Goal: Task Accomplishment & Management: Manage account settings

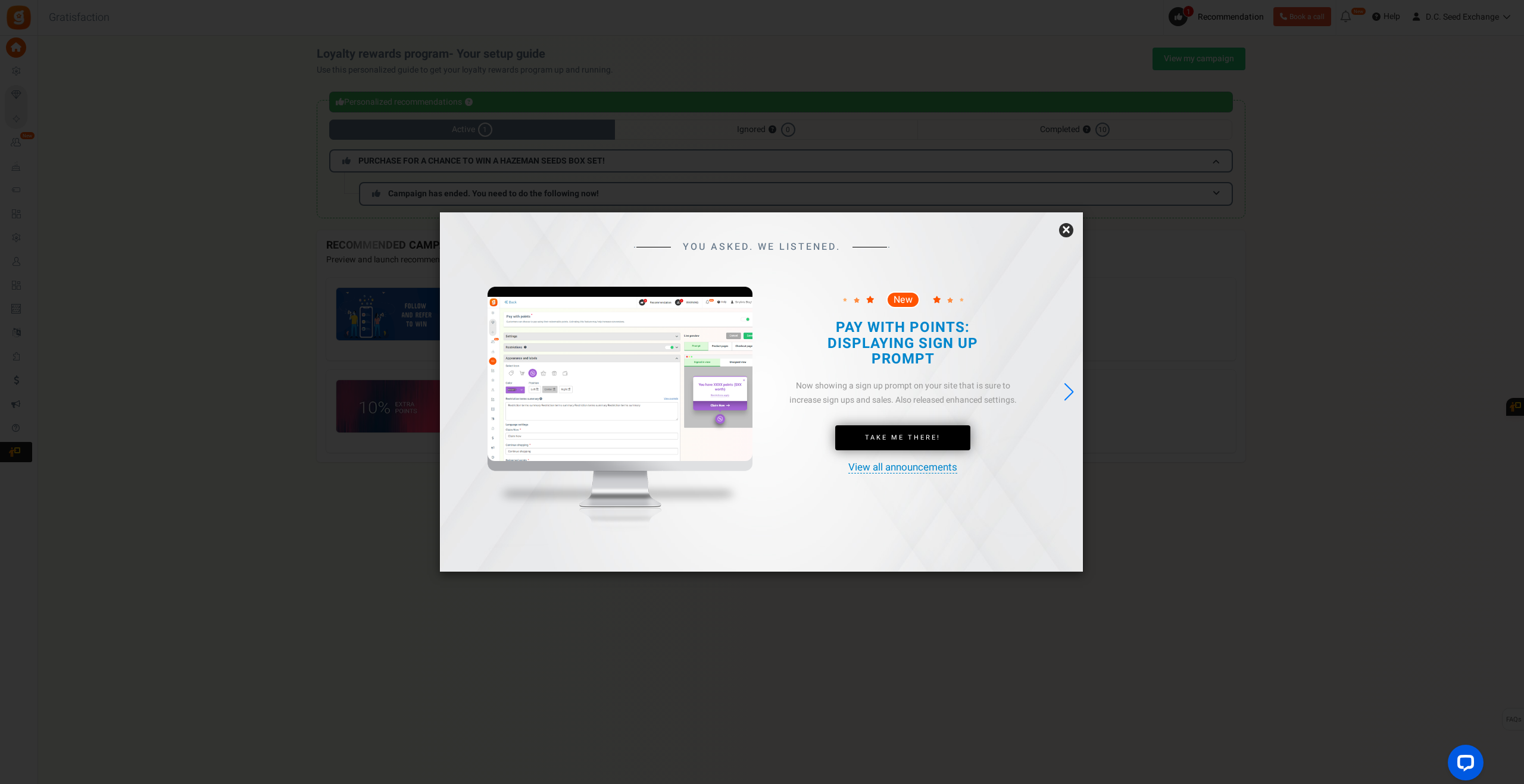
click at [1069, 231] on link "×" at bounding box center [1066, 230] width 14 height 14
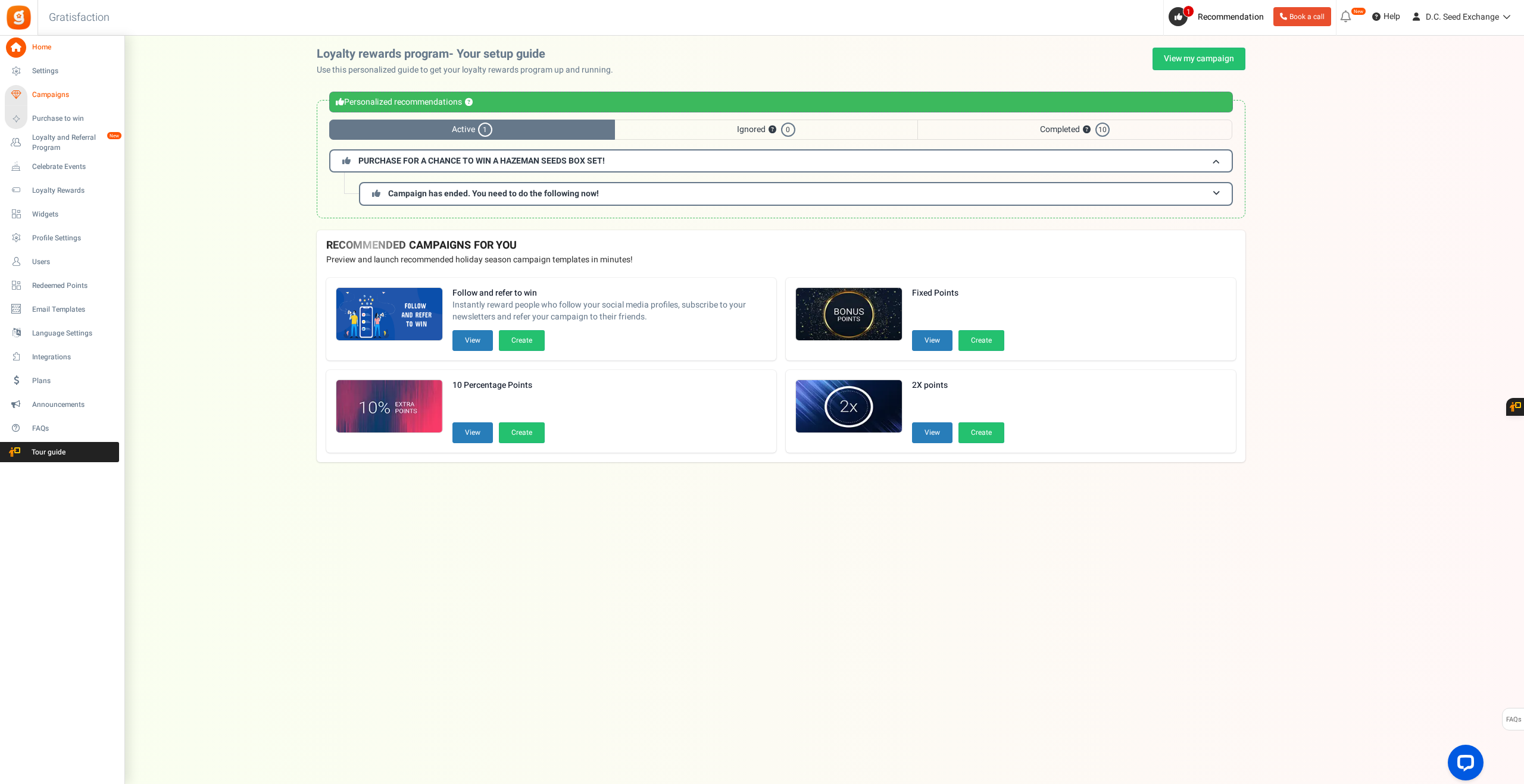
click at [69, 96] on span "Campaigns" at bounding box center [74, 95] width 83 height 10
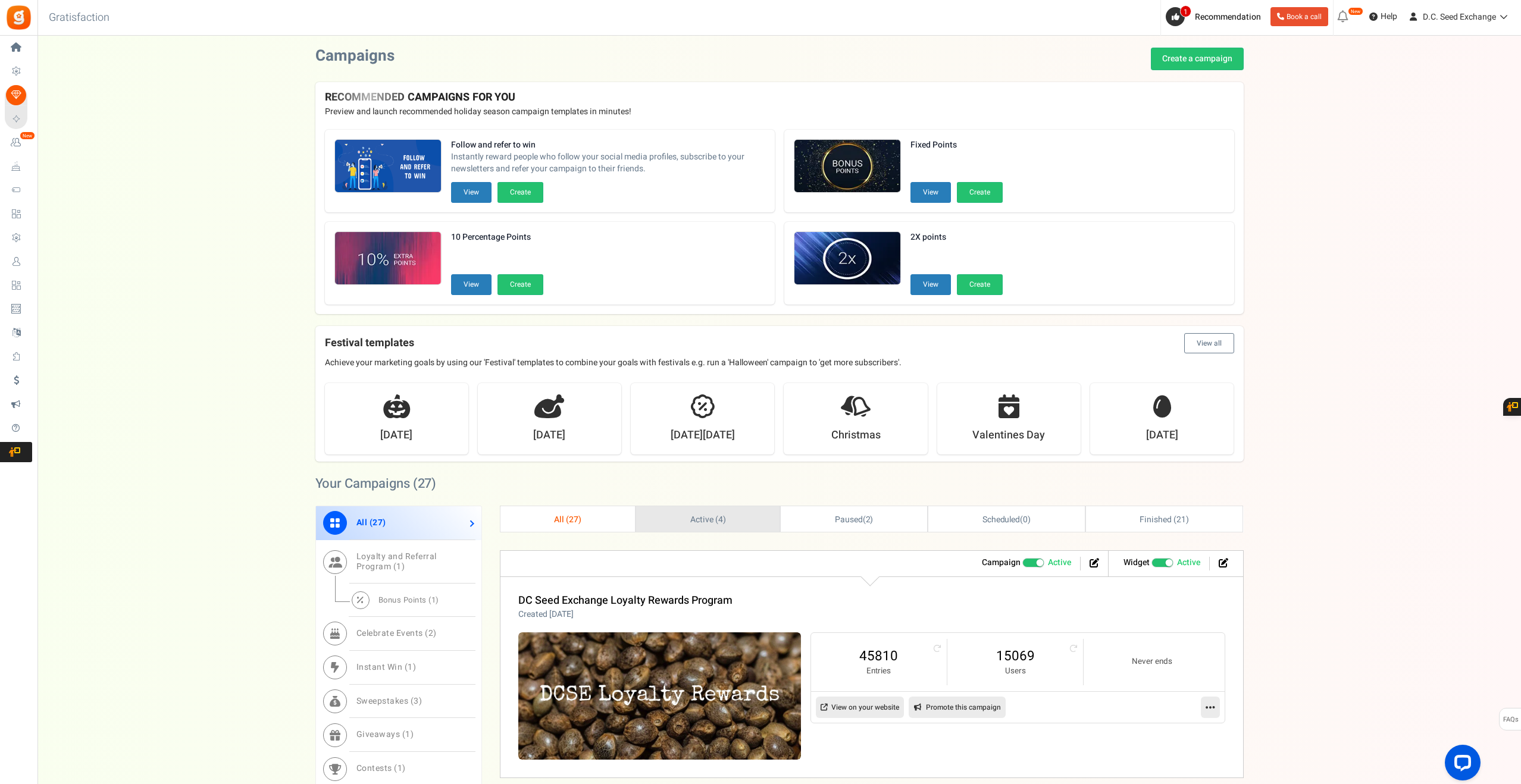
click at [692, 515] on span "Active ( 4 )" at bounding box center [708, 520] width 36 height 13
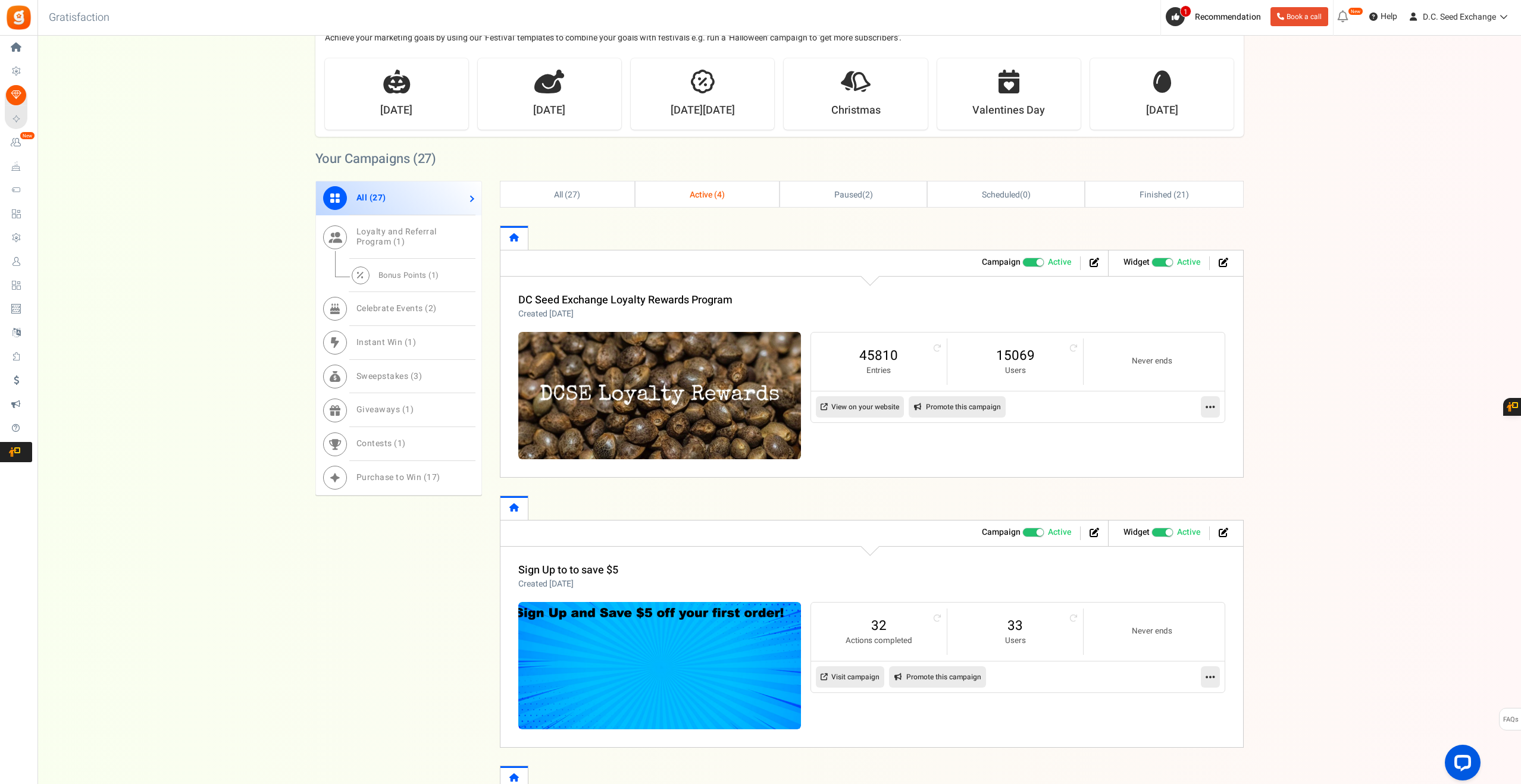
scroll to position [320, 0]
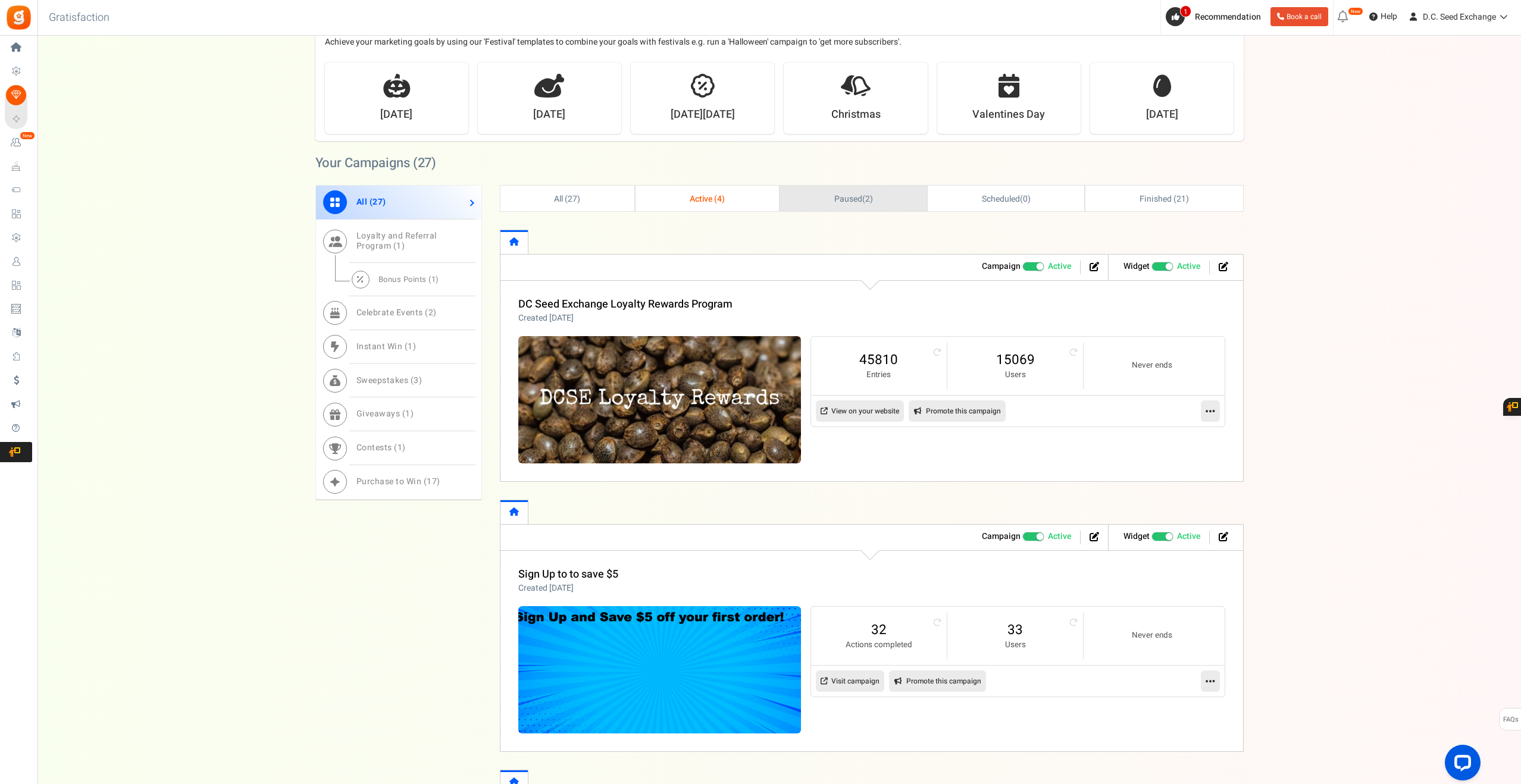
click at [859, 198] on span "Paused" at bounding box center [848, 199] width 28 height 13
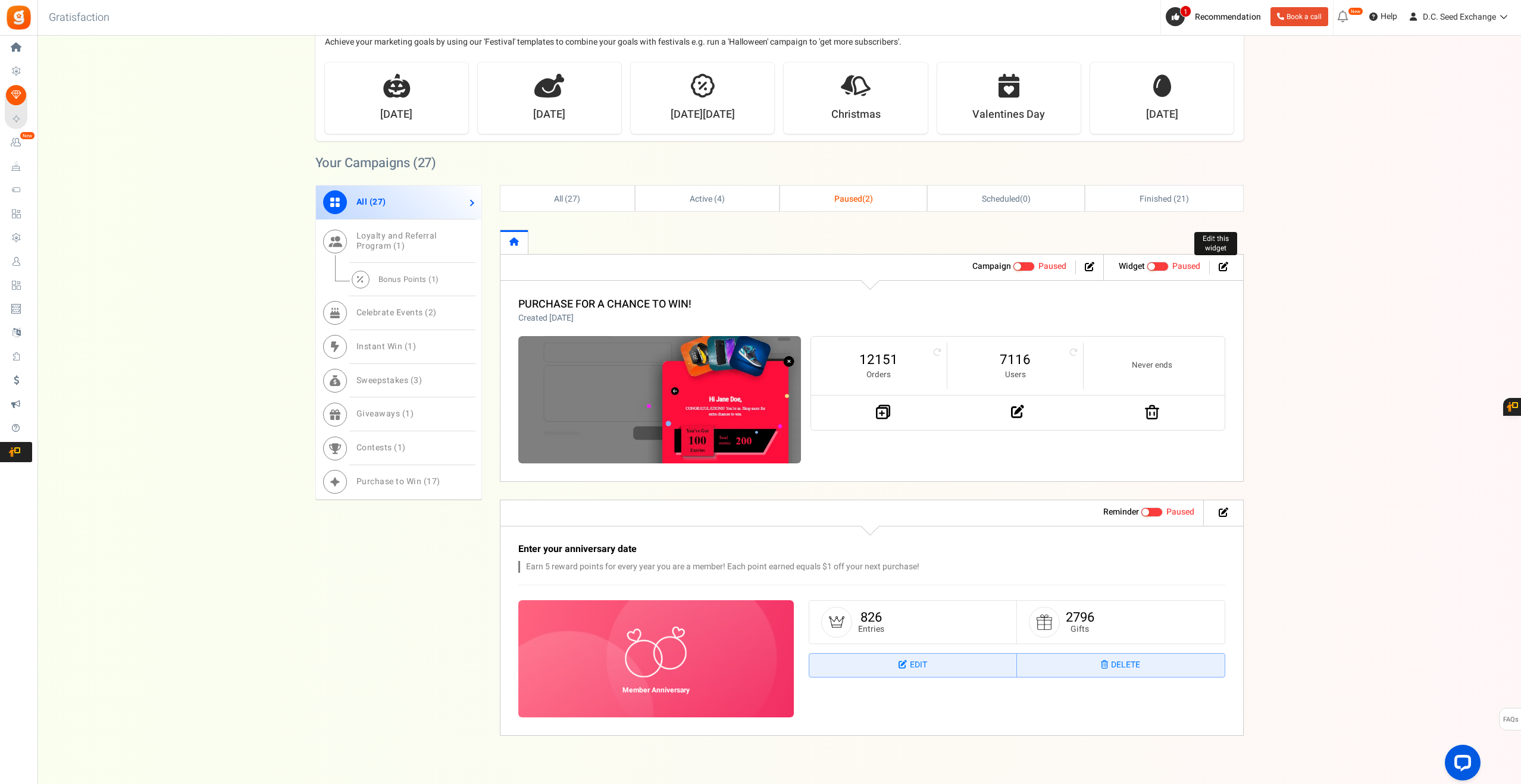
click at [1226, 269] on icon at bounding box center [1224, 266] width 10 height 10
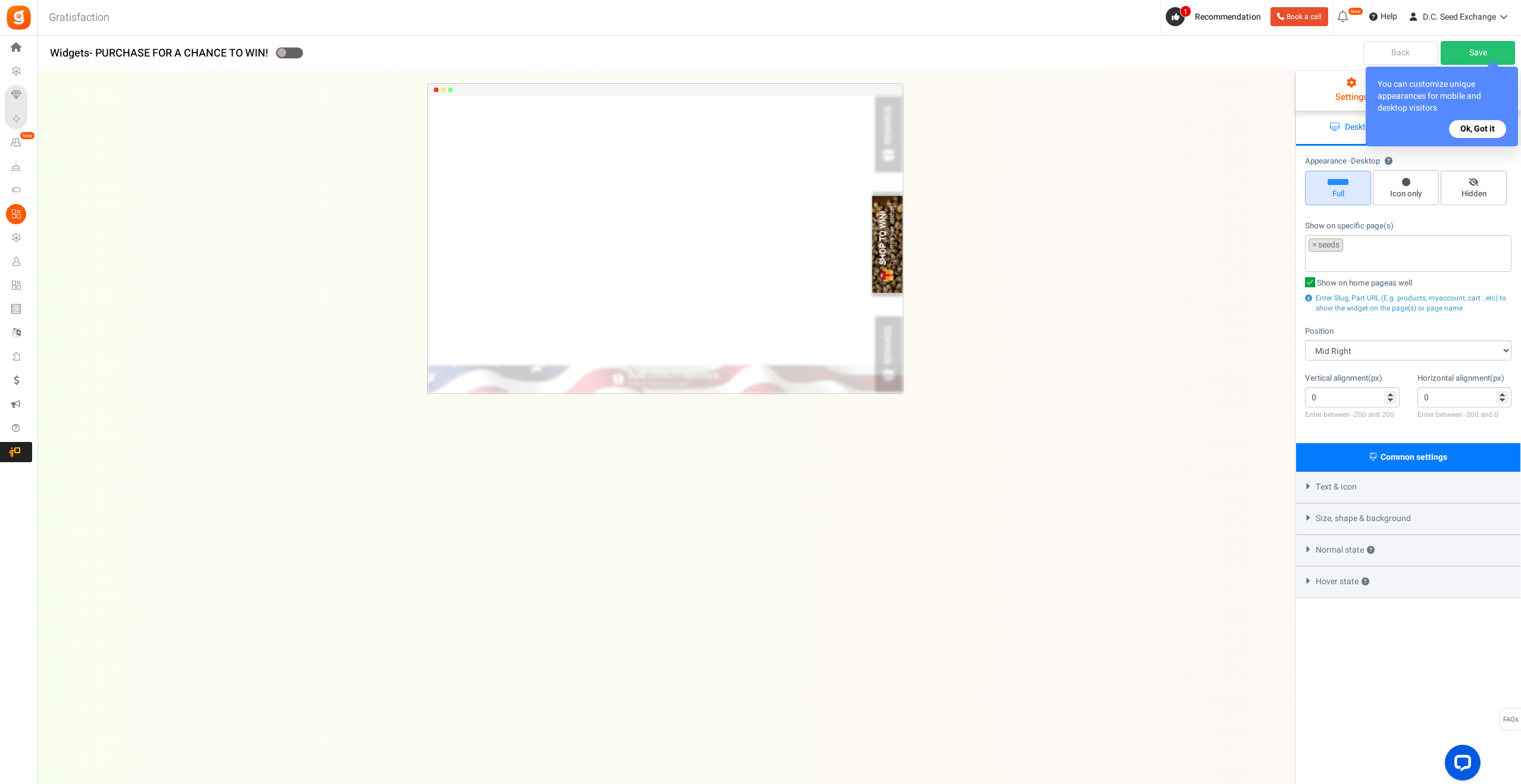
click at [1482, 130] on button "Ok, Got it" at bounding box center [1478, 128] width 57 height 18
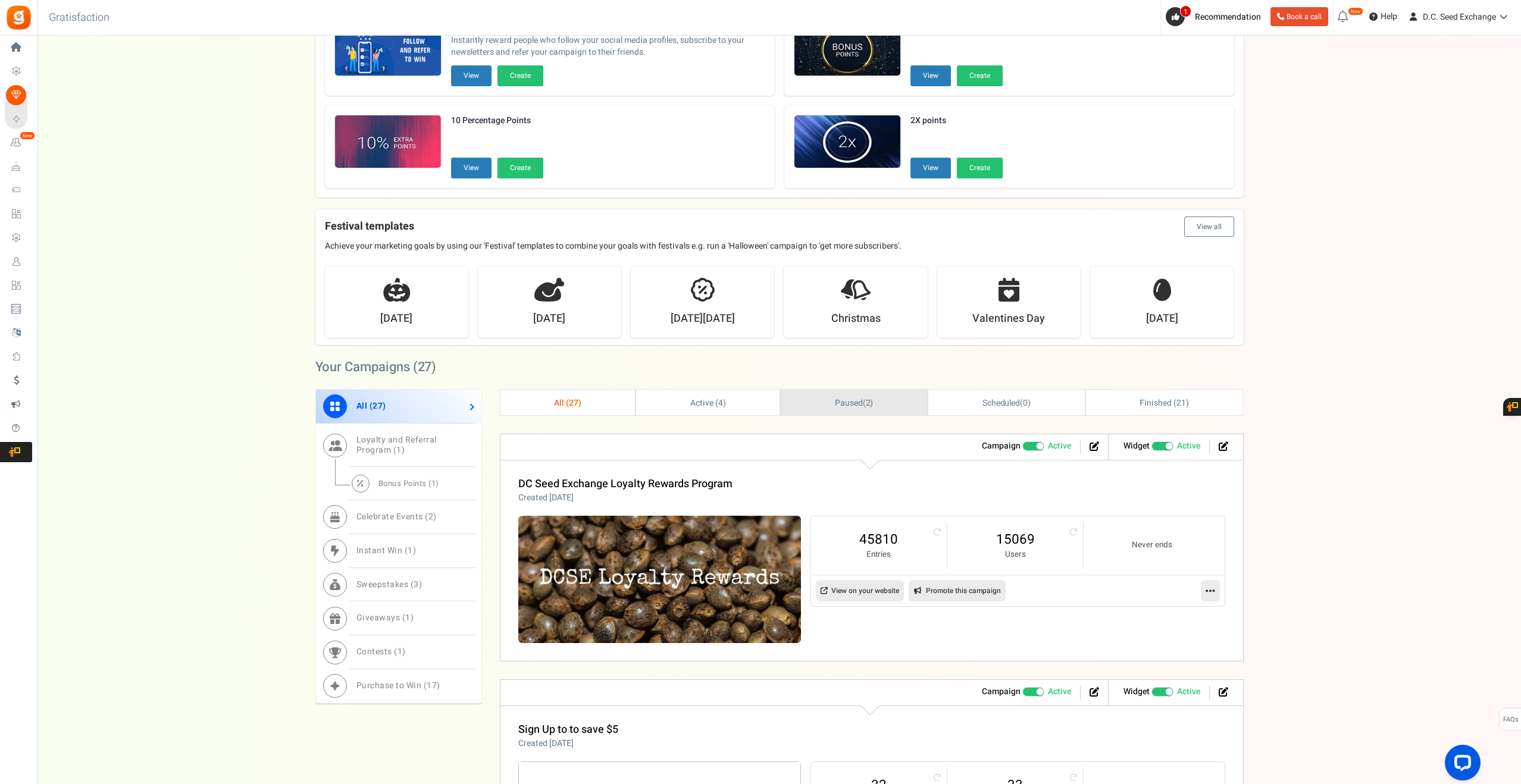
scroll to position [117, 0]
click at [618, 490] on link "DC Seed Exchange Loyalty Rewards Program" at bounding box center [625, 483] width 214 height 16
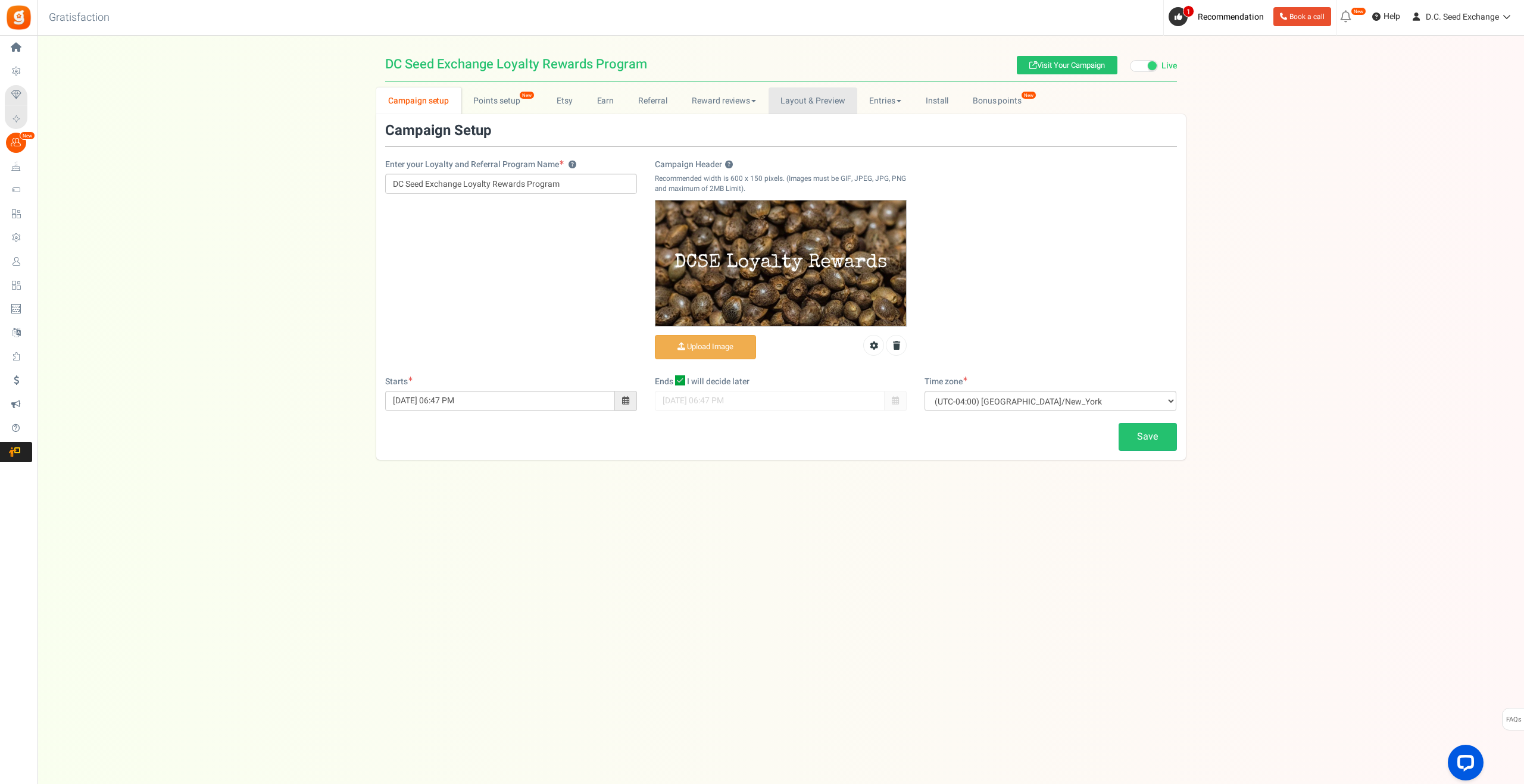
click at [806, 104] on link "Layout & Preview" at bounding box center [813, 101] width 88 height 27
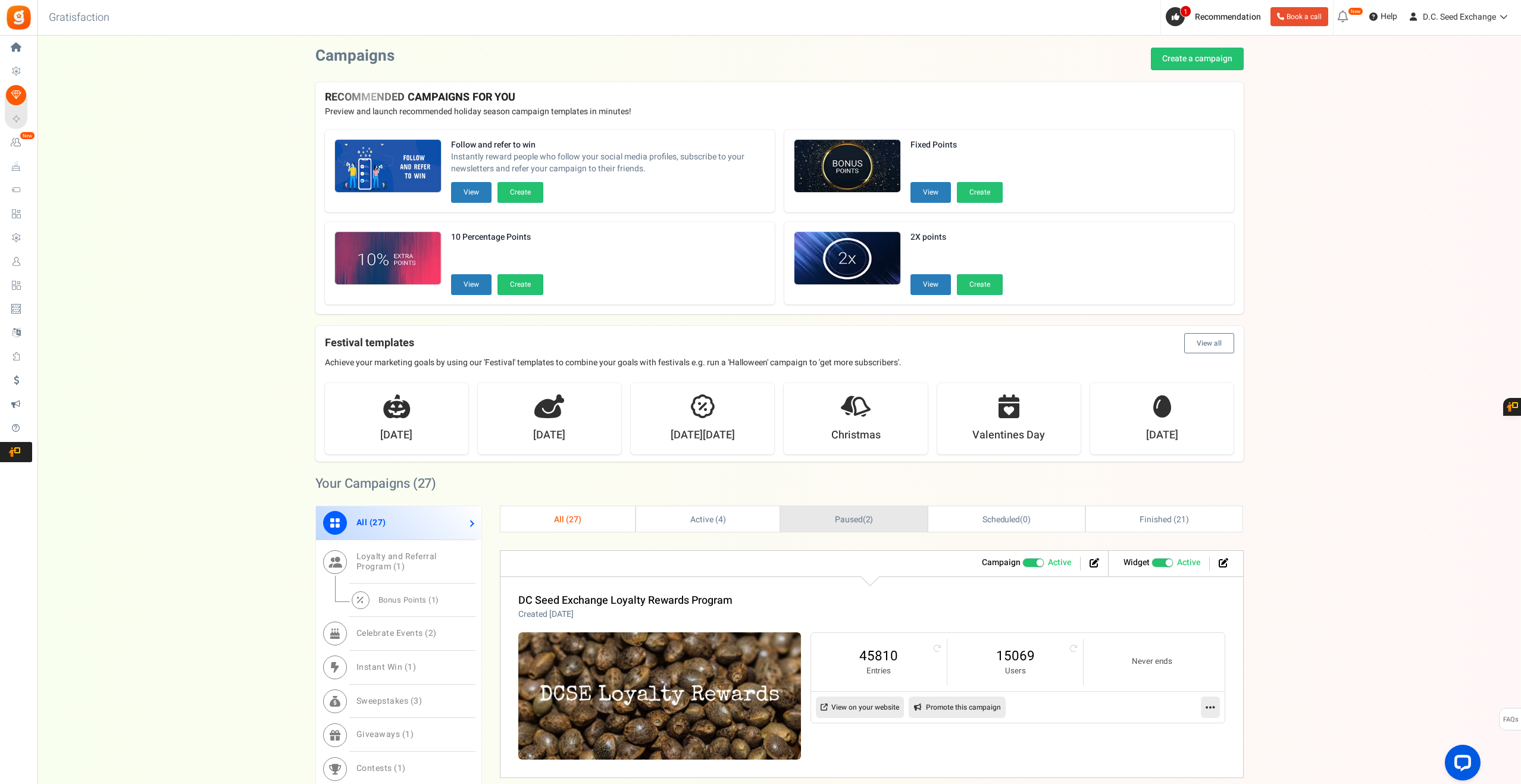
click at [843, 516] on span "Paused" at bounding box center [849, 520] width 28 height 13
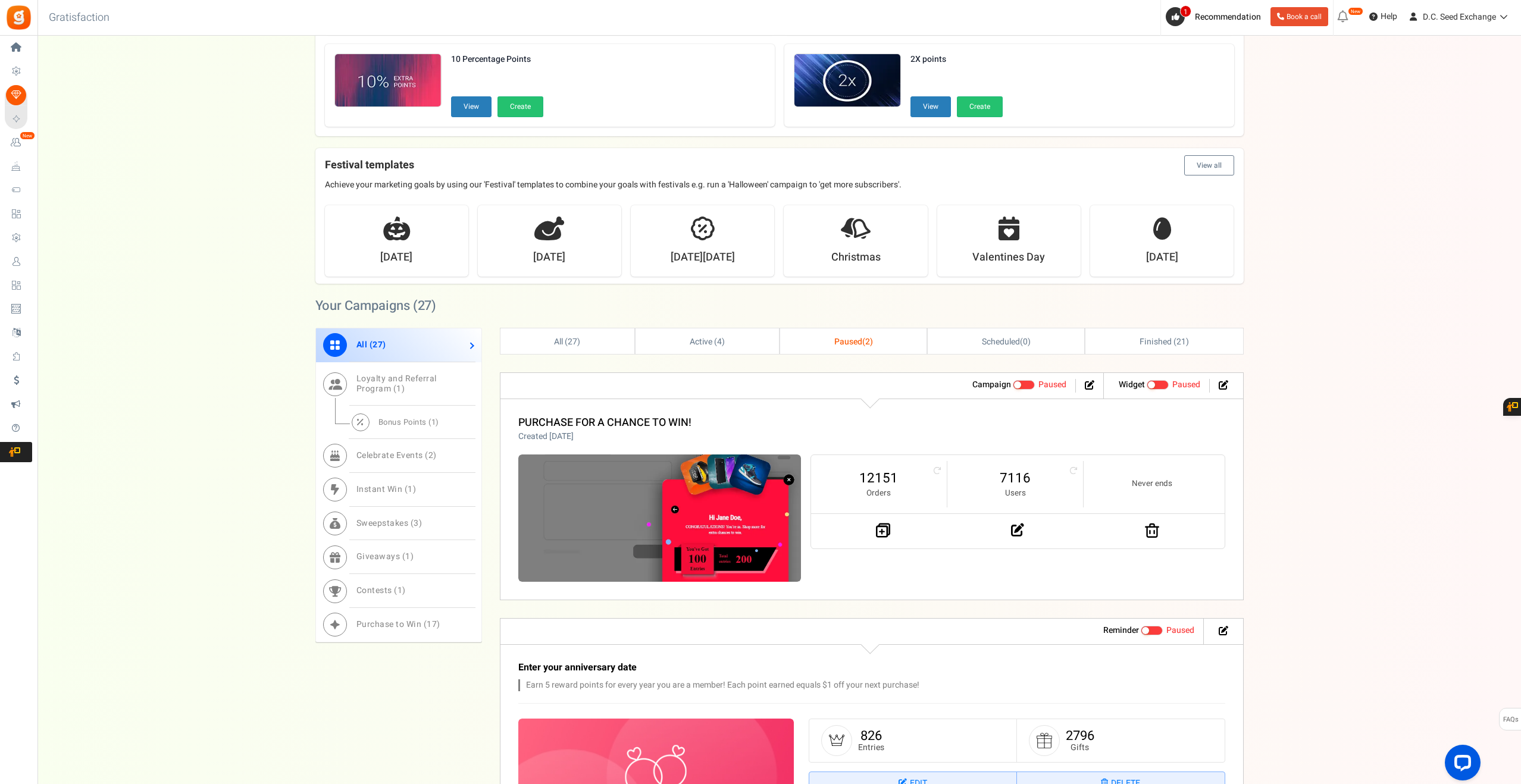
scroll to position [314, 0]
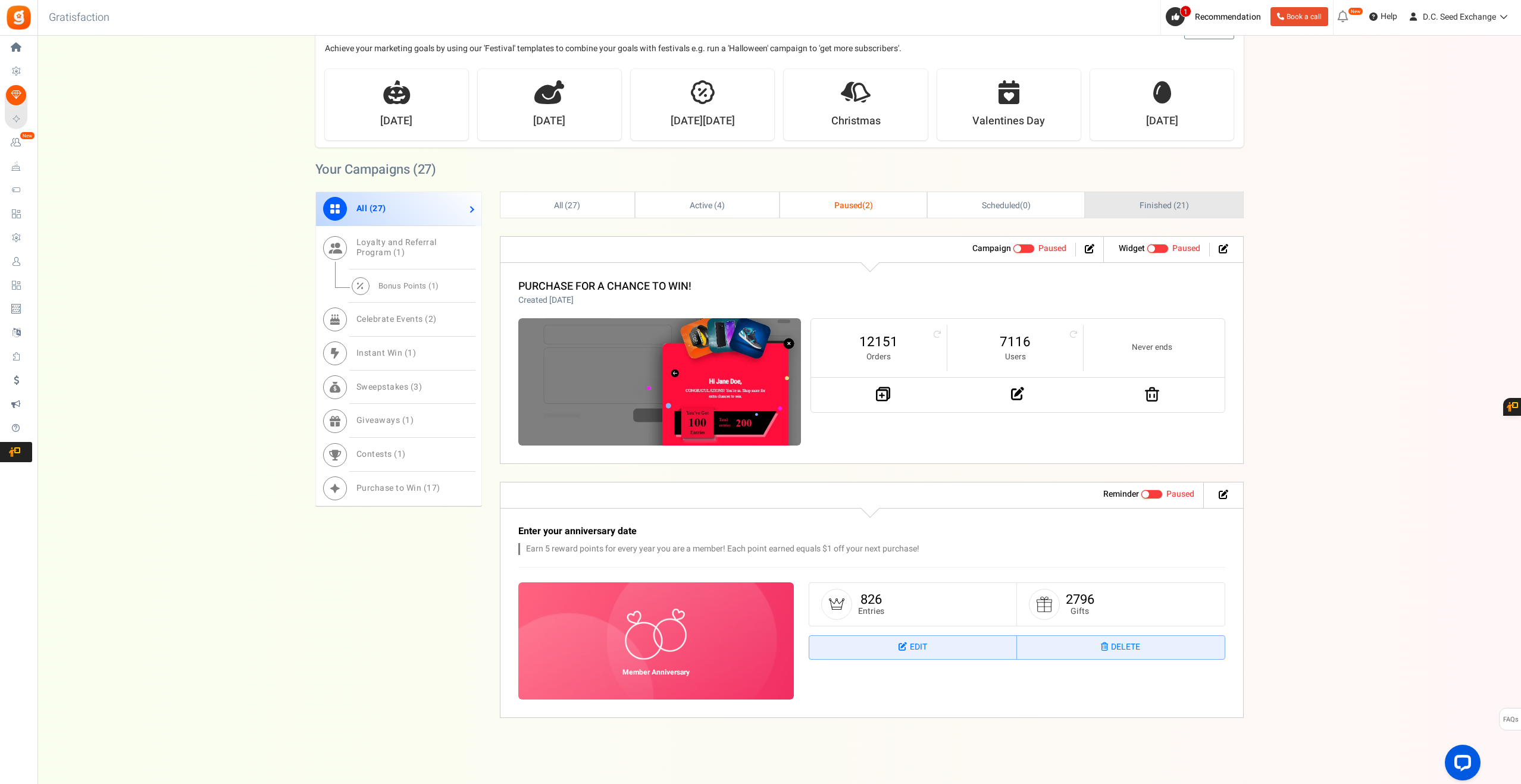
click at [1171, 204] on span "Finished ( 21 )" at bounding box center [1164, 205] width 49 height 13
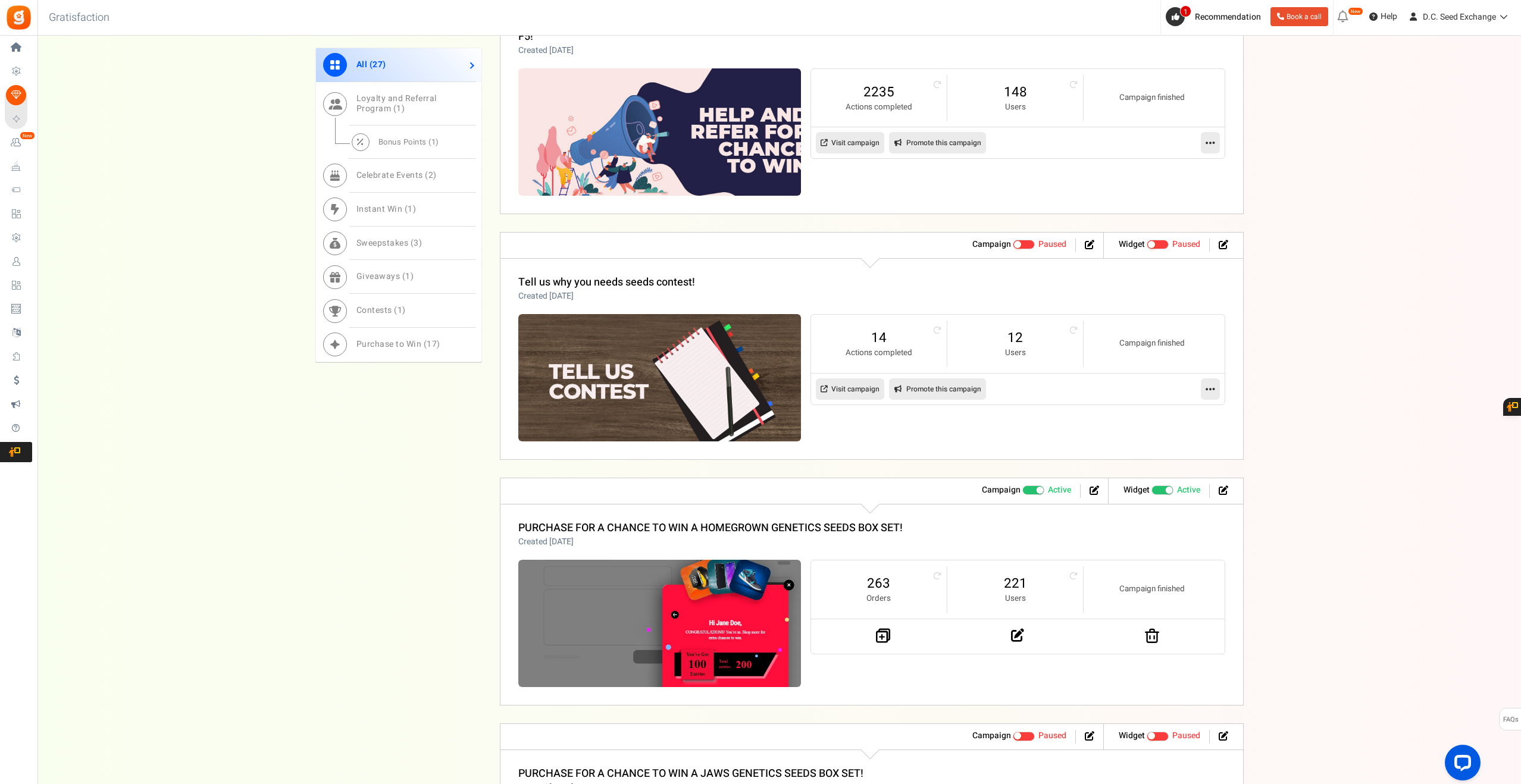
scroll to position [1316, 0]
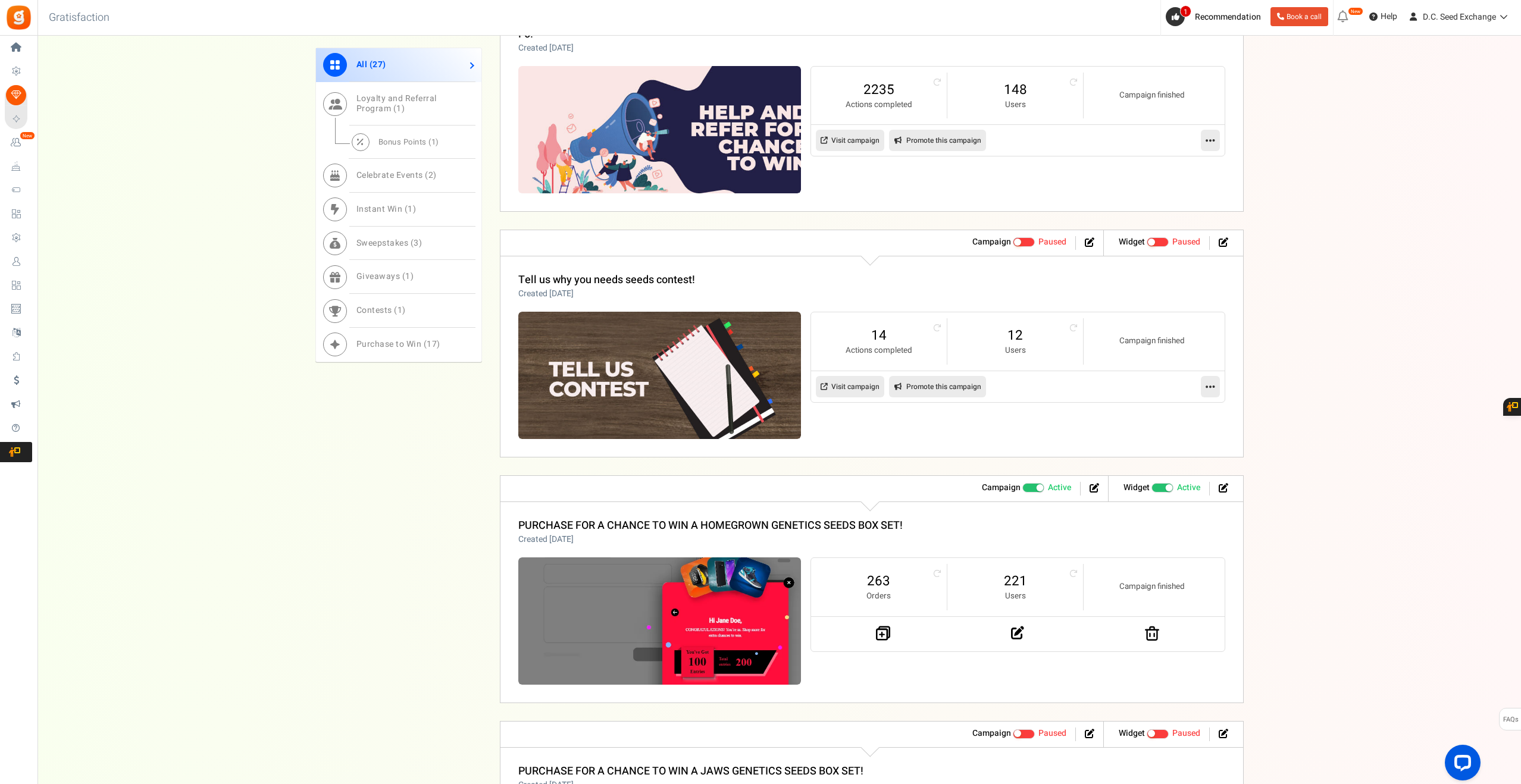
click at [1151, 483] on span "Recommended: TURN ON" at bounding box center [1162, 488] width 22 height 10
click at [1151, 485] on input "Recommended: TURN ON Active Paused" at bounding box center [1151, 488] width 0 height 8
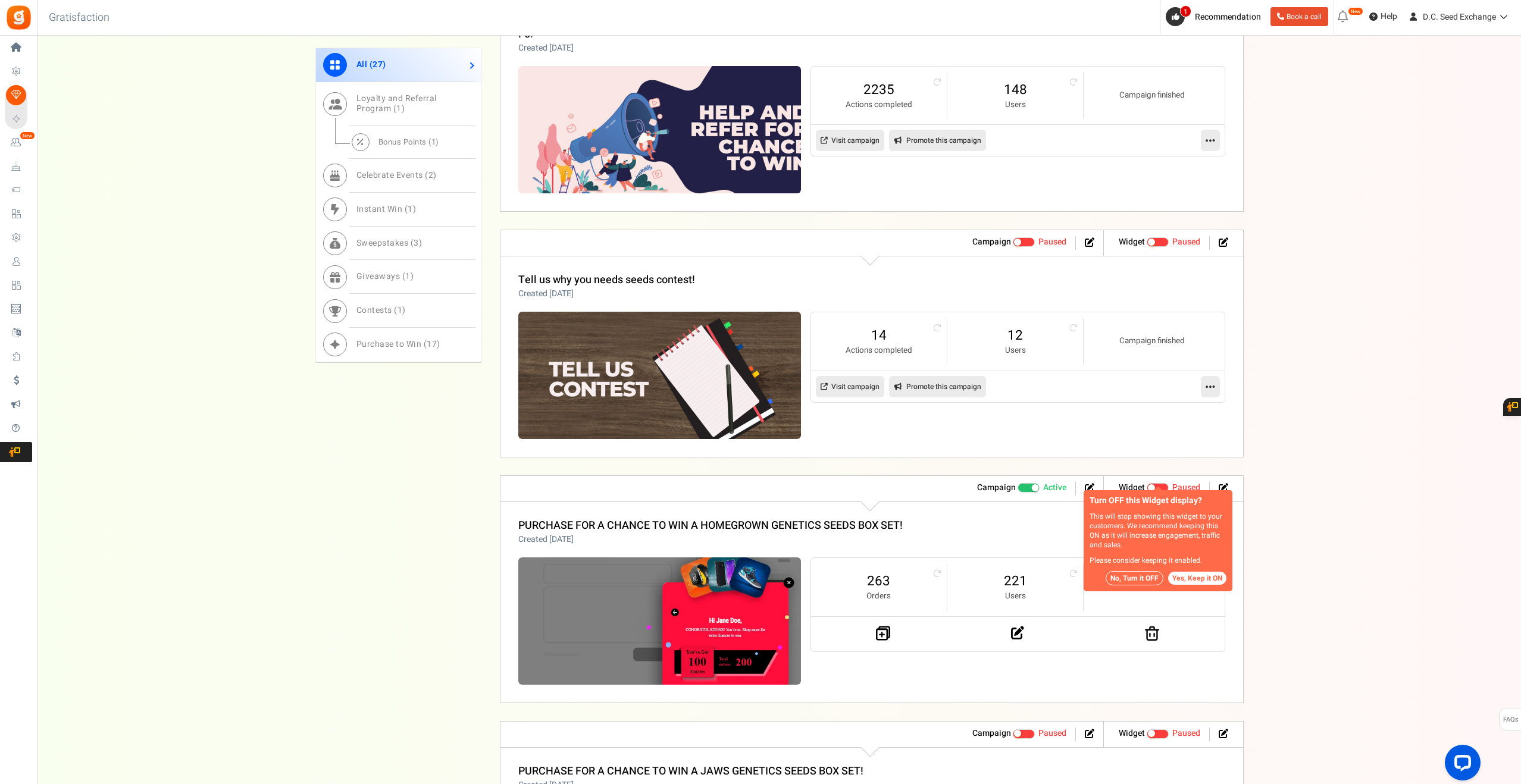
click at [1021, 483] on span at bounding box center [1029, 488] width 22 height 10
click at [1022, 485] on input "Active Paused" at bounding box center [1022, 488] width 0 height 8
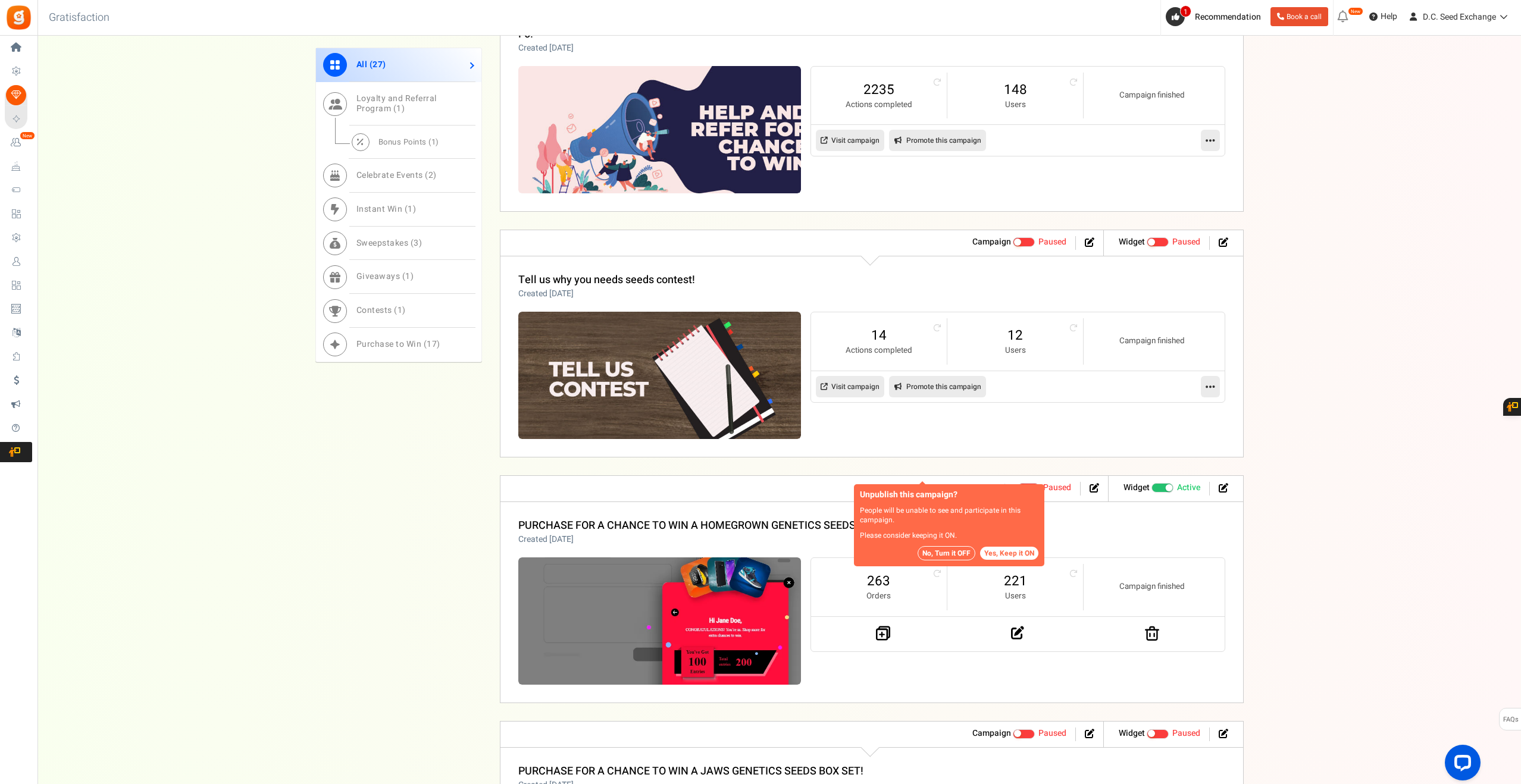
click at [1163, 483] on span "Recommended: TURN ON" at bounding box center [1162, 488] width 22 height 10
click at [1151, 485] on input "Recommended: TURN ON Active Paused" at bounding box center [1151, 488] width 0 height 8
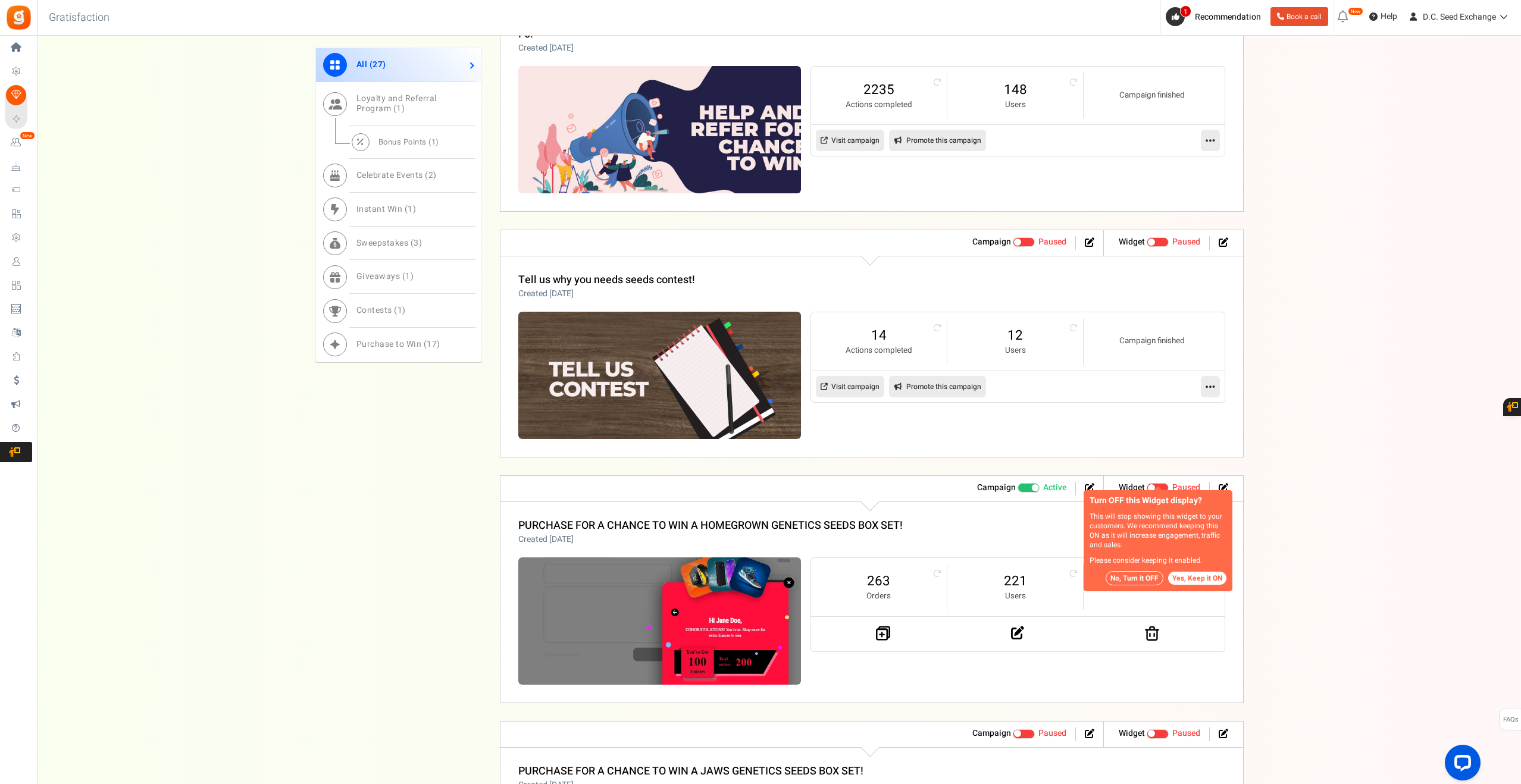
click at [1137, 576] on button "No, Turn it OFF" at bounding box center [1134, 578] width 58 height 14
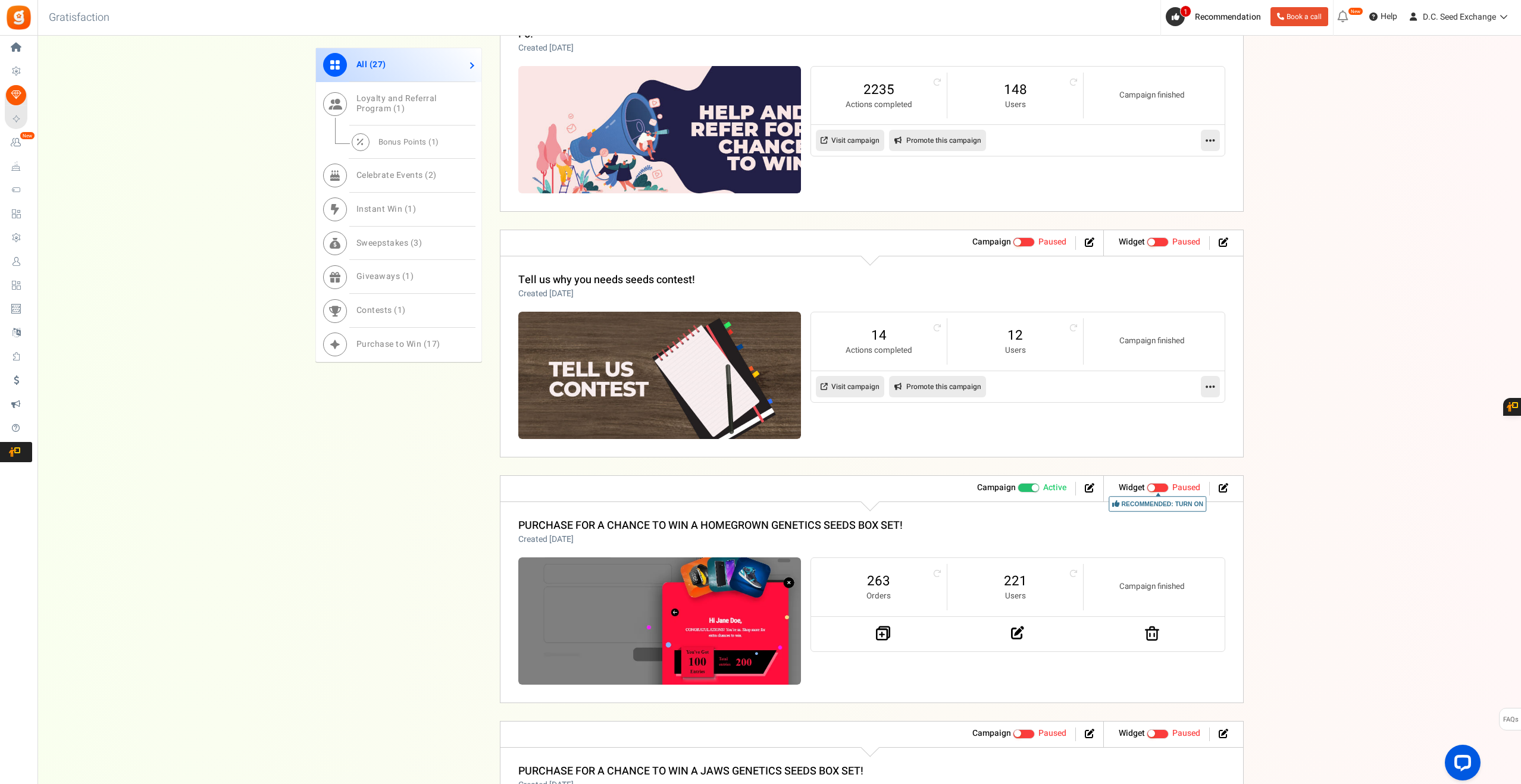
click at [1024, 483] on span at bounding box center [1029, 488] width 22 height 10
click at [1018, 485] on input "Active Paused" at bounding box center [1018, 488] width 0 height 8
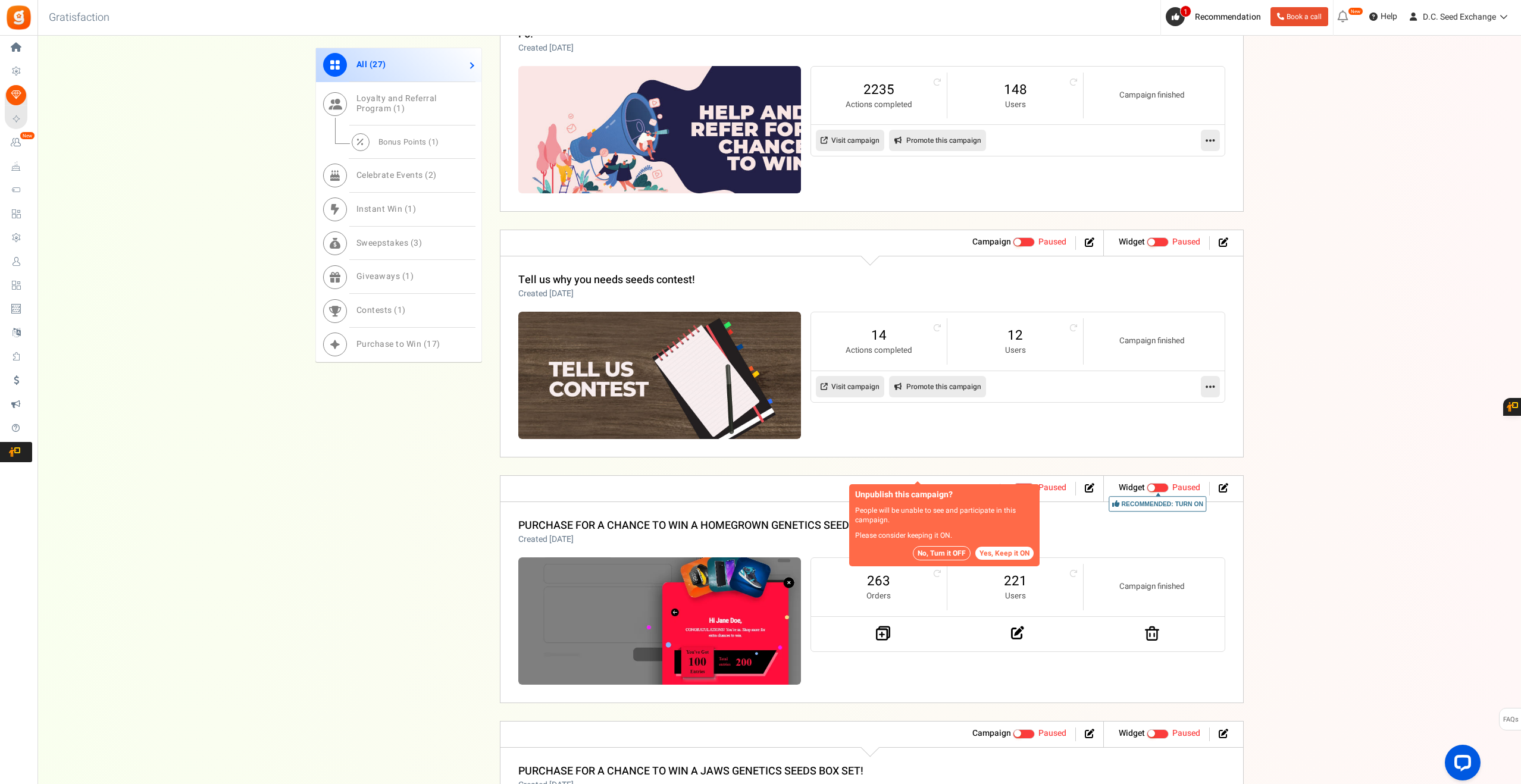
click at [946, 557] on button "No, Turn it OFF" at bounding box center [942, 553] width 58 height 14
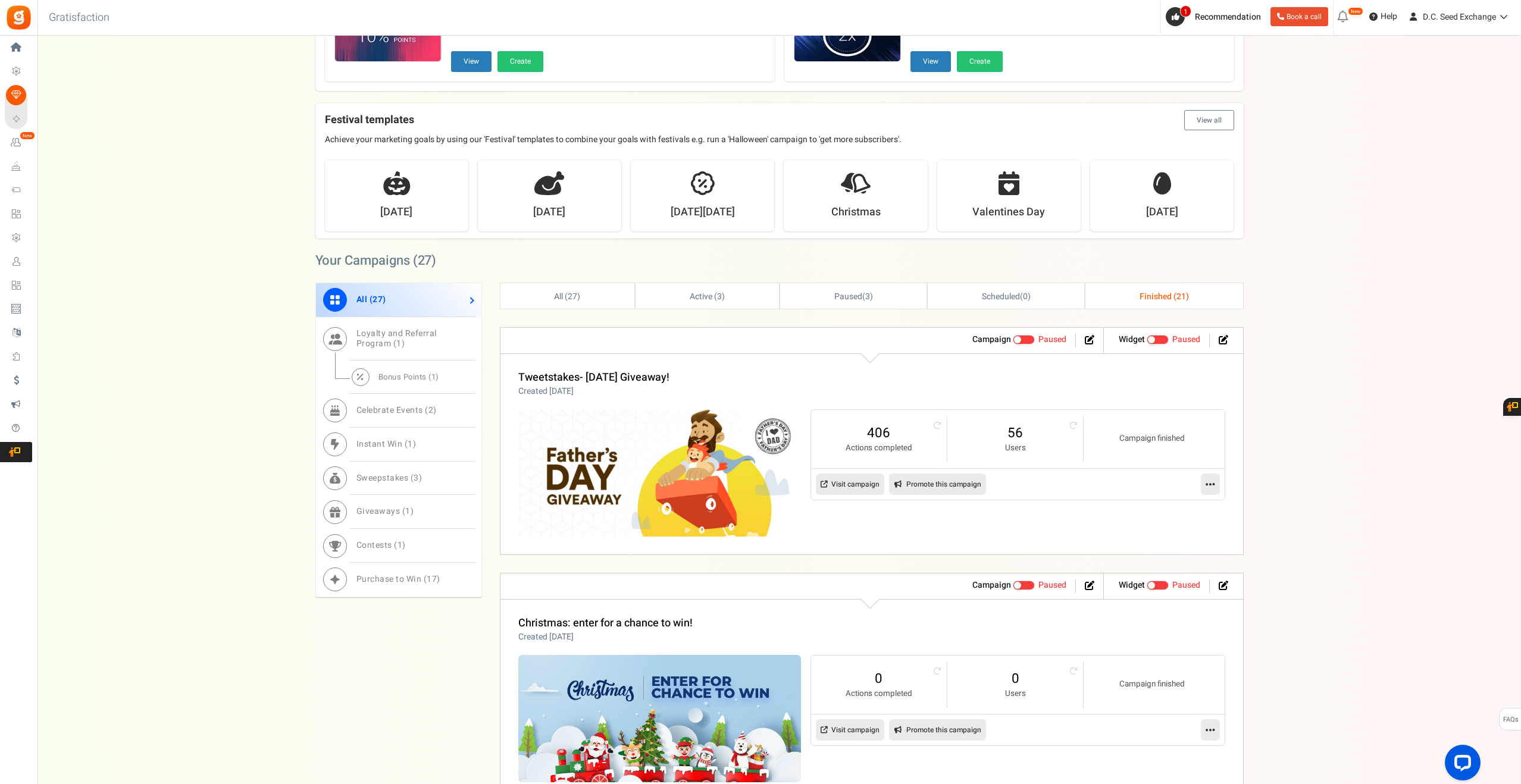
scroll to position [0, 0]
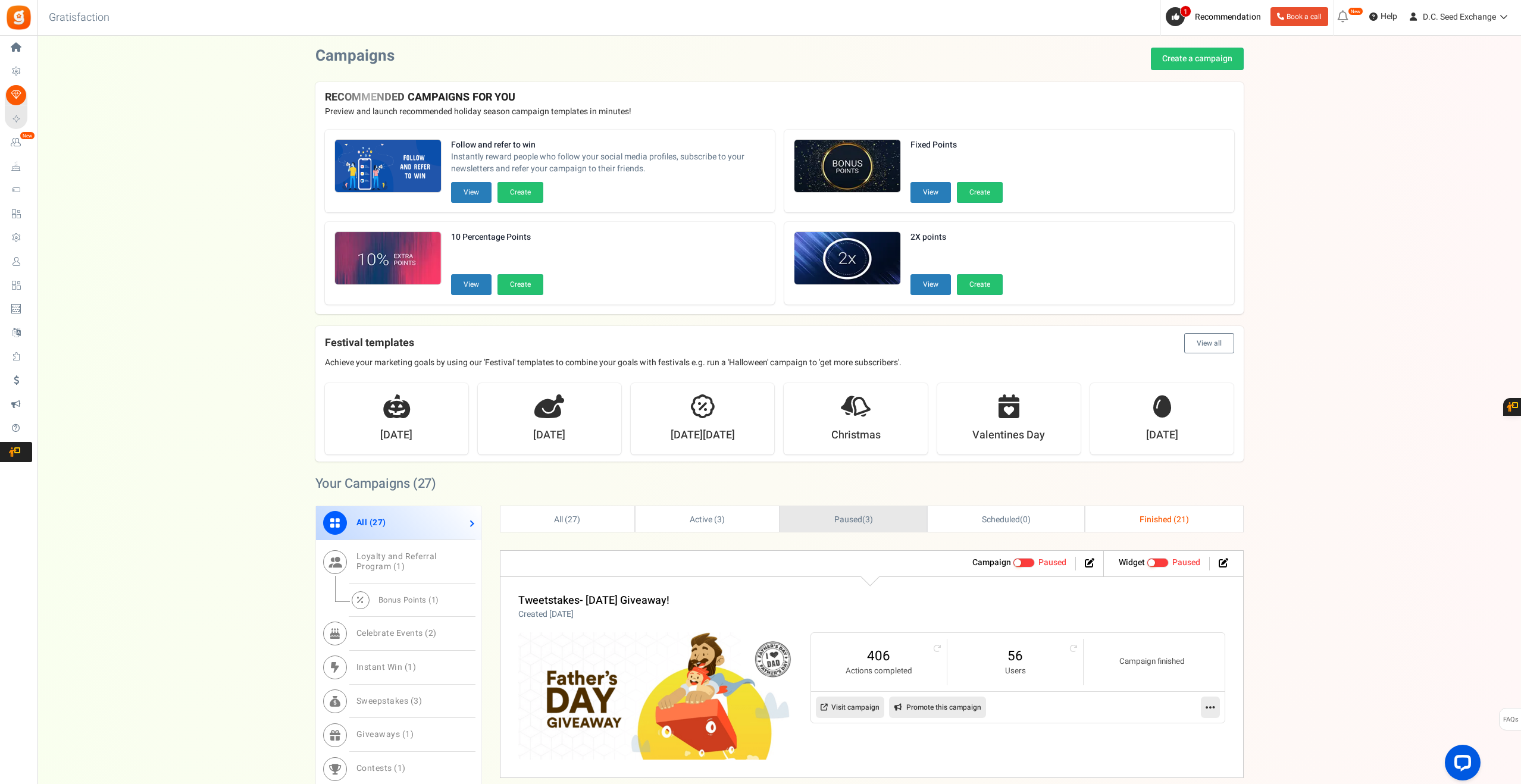
click at [861, 519] on span "Paused ( 3 )" at bounding box center [853, 520] width 39 height 13
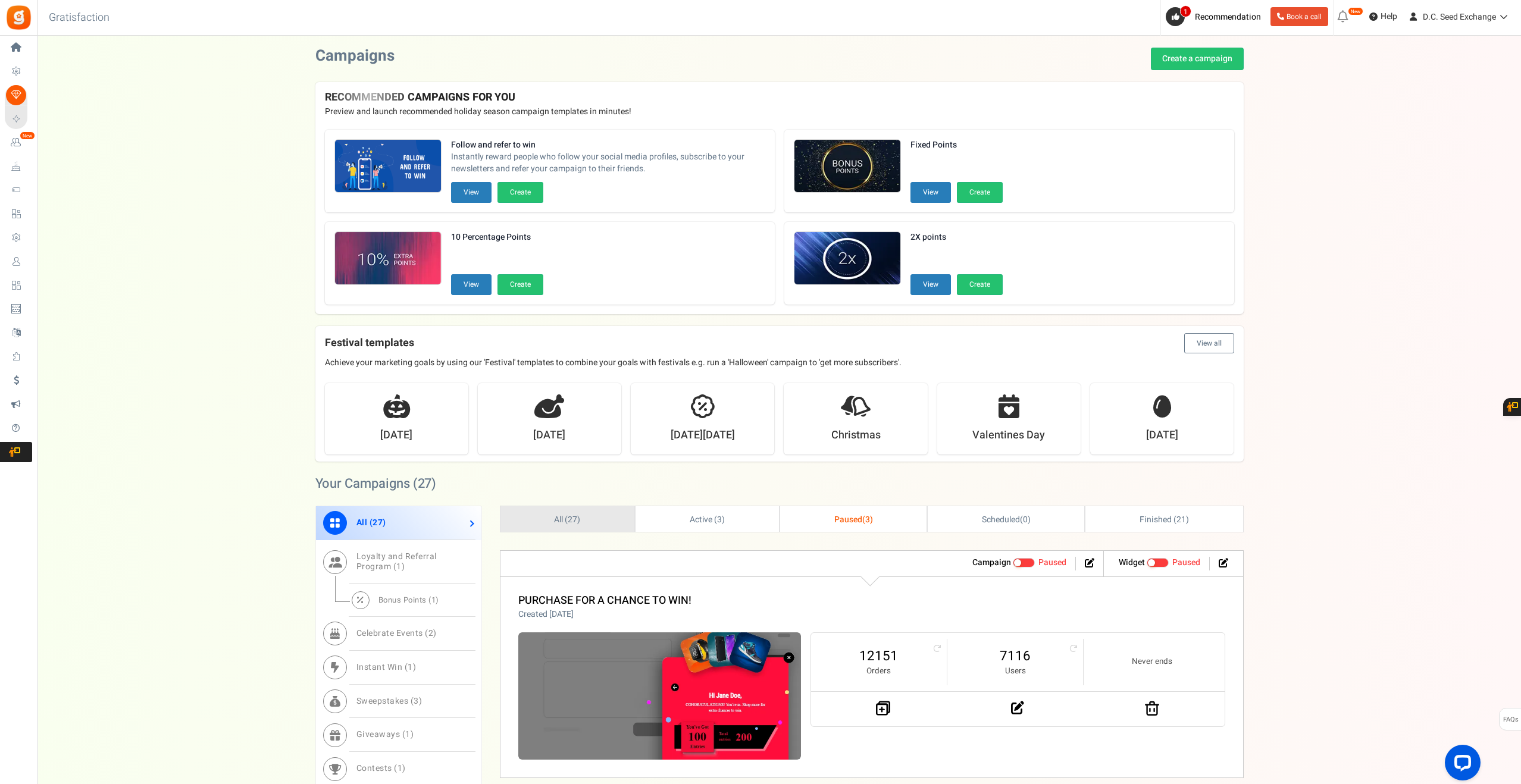
click at [568, 522] on span "27" at bounding box center [572, 520] width 10 height 13
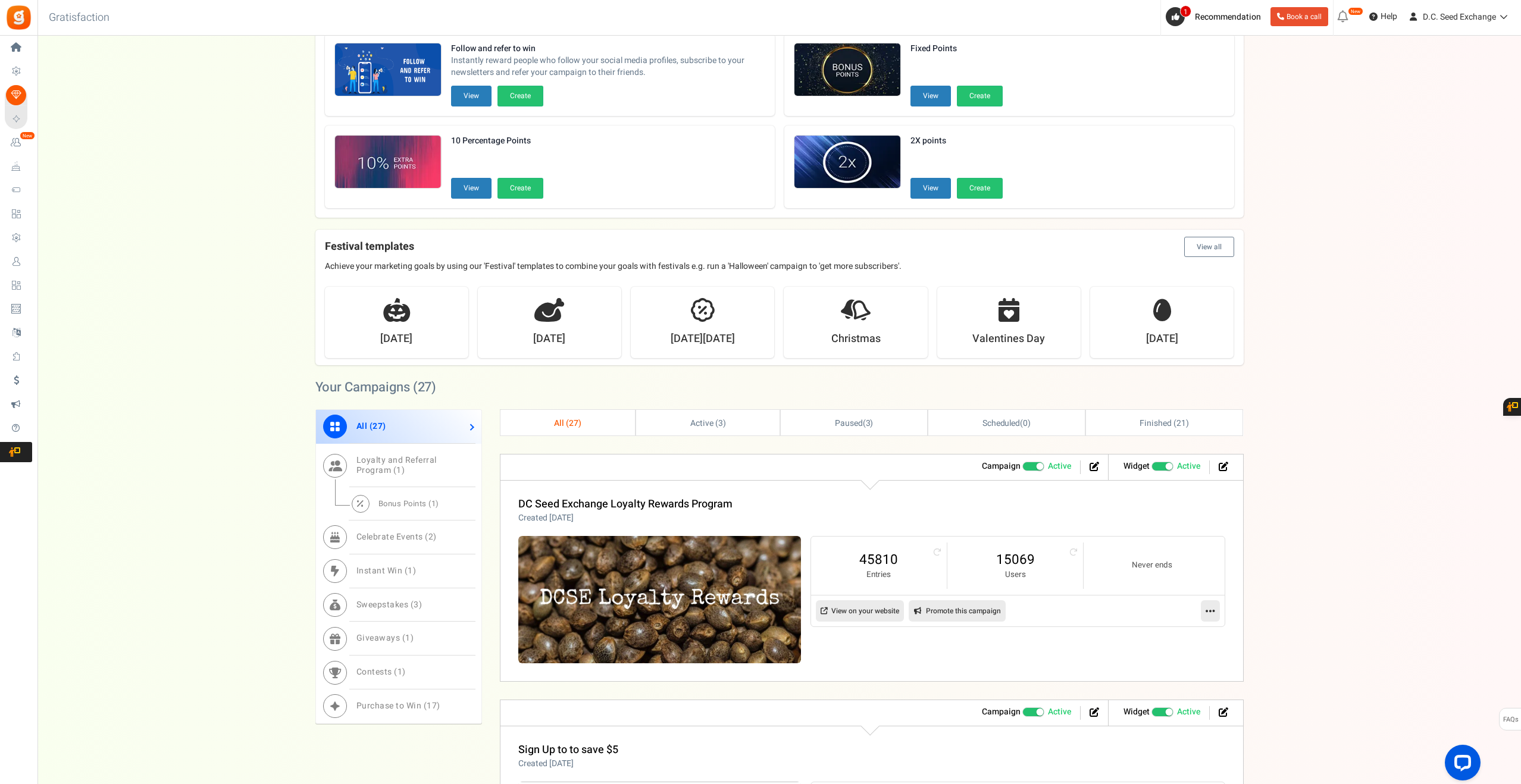
scroll to position [100, 0]
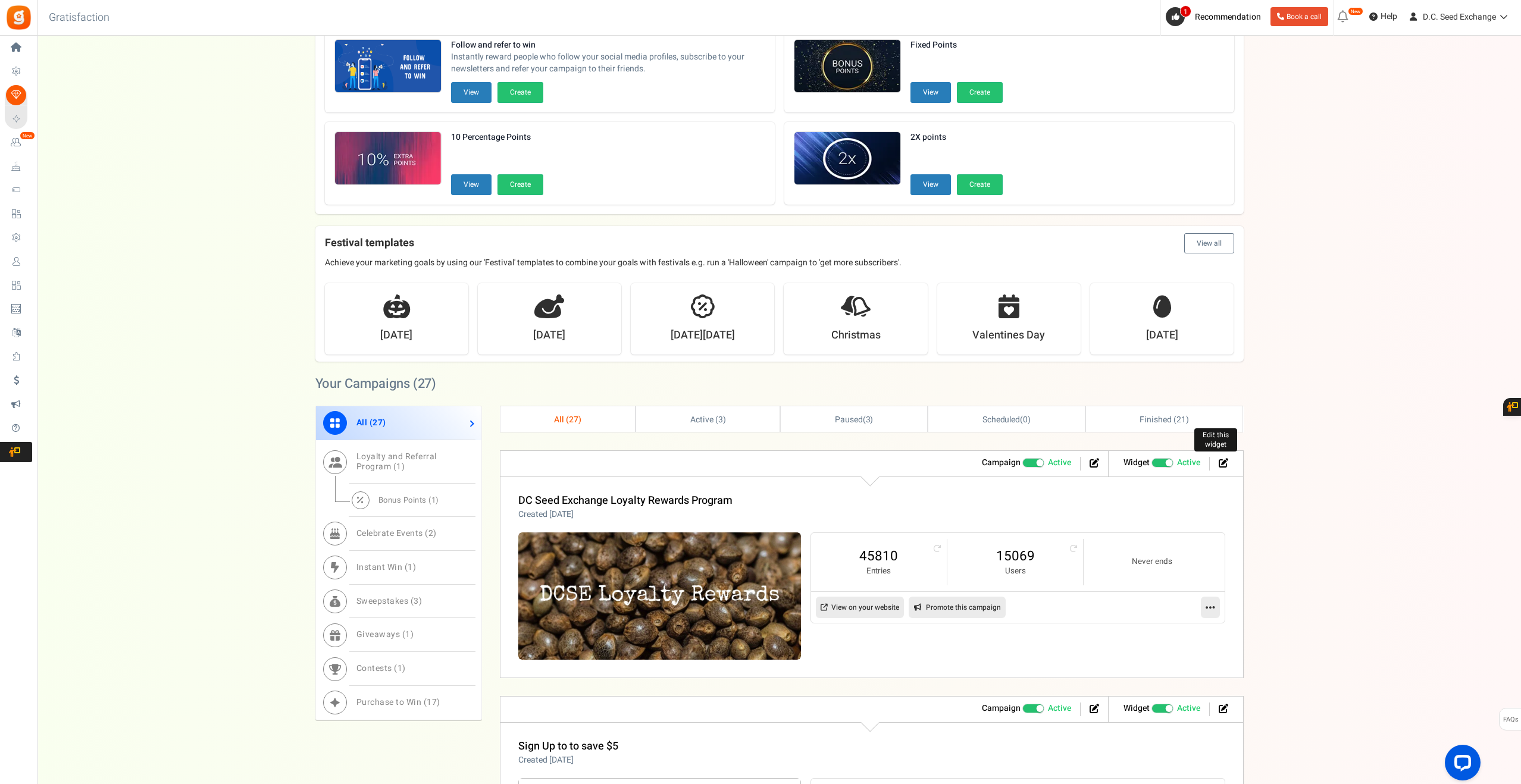
click at [1219, 466] on icon at bounding box center [1224, 463] width 10 height 10
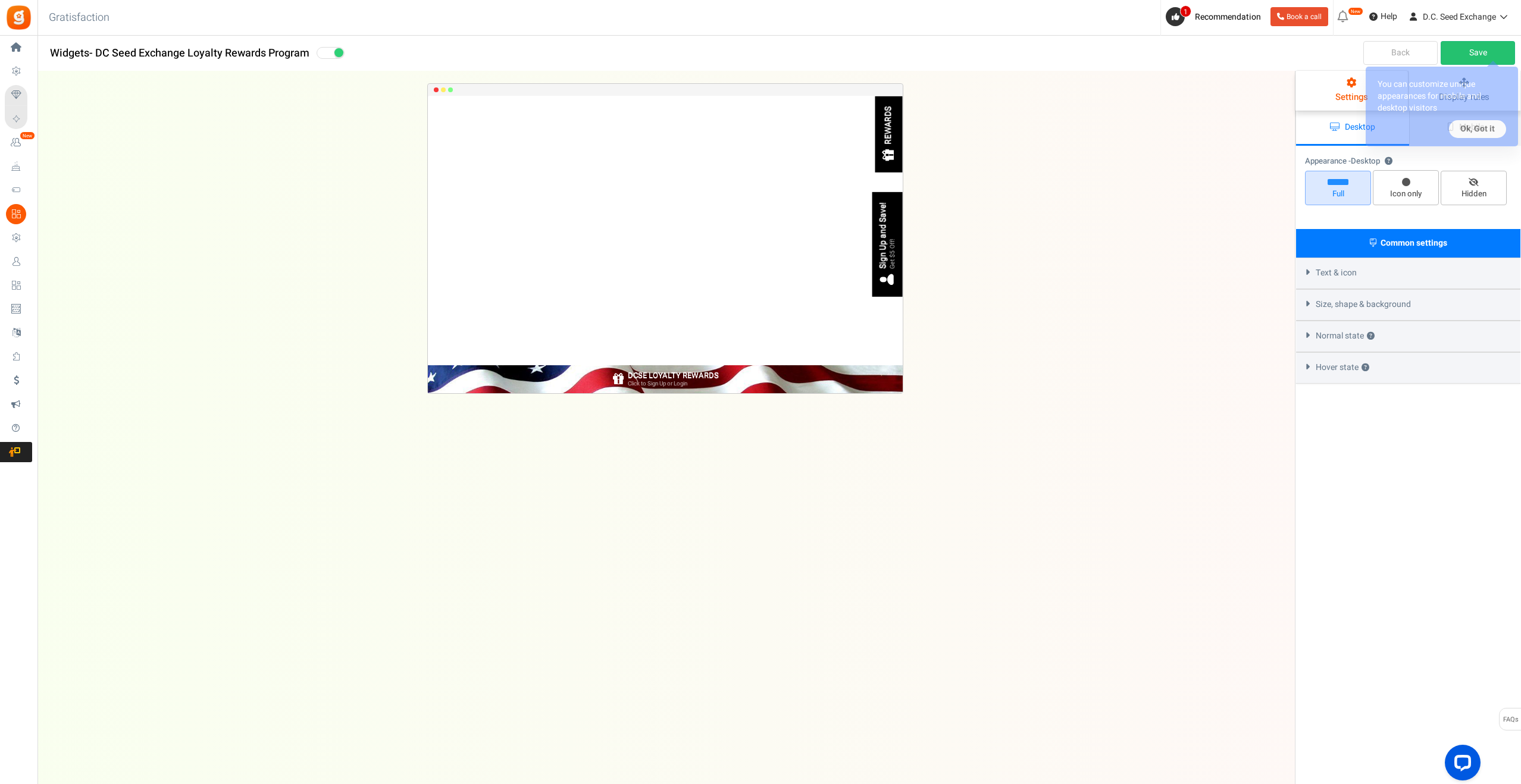
select select "bottom-bar"
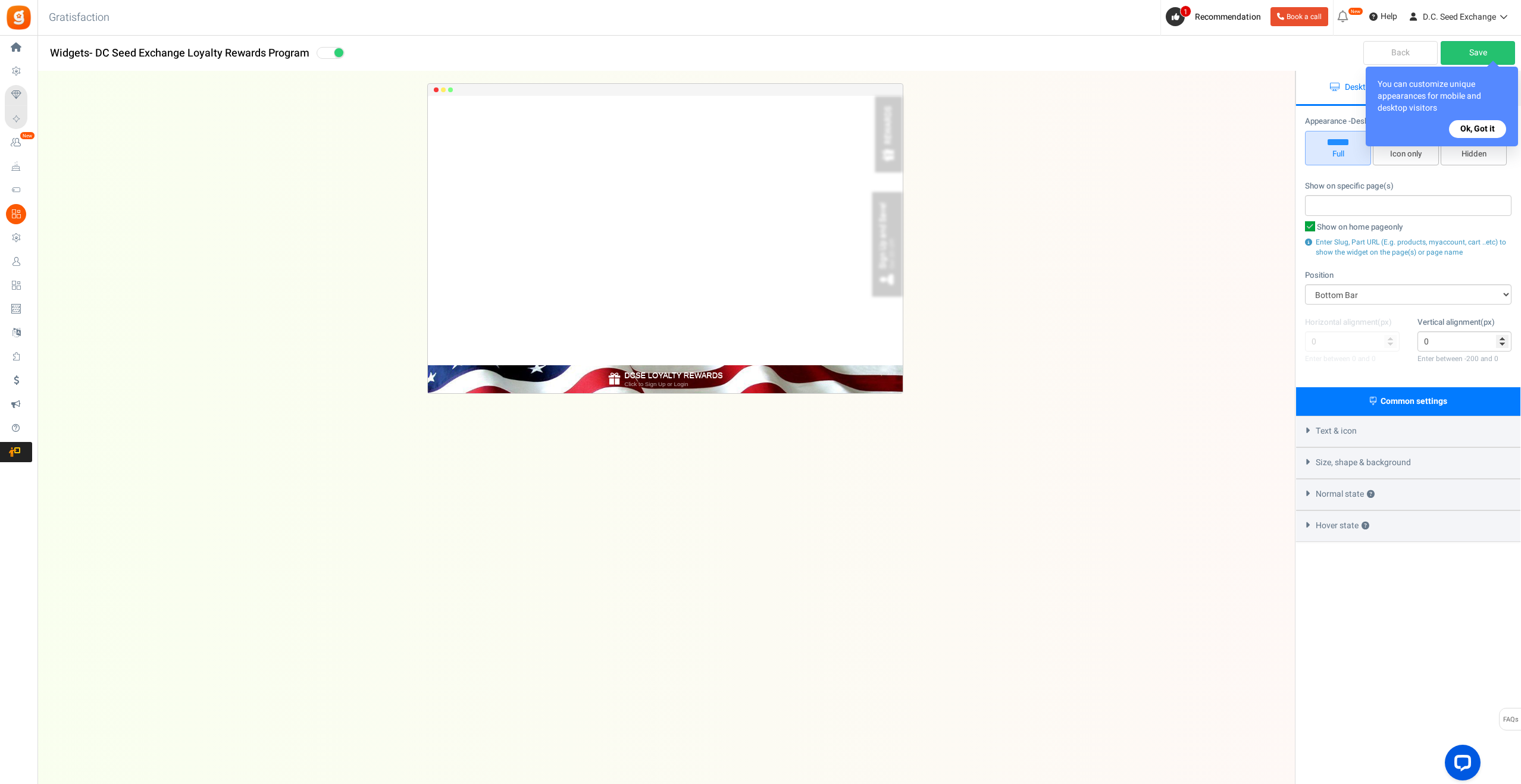
click at [1484, 126] on button "Ok, Got it" at bounding box center [1478, 128] width 57 height 18
click at [1484, 126] on div "Appearance - Desktop ? Full Icon only Hidden" at bounding box center [1408, 142] width 206 height 53
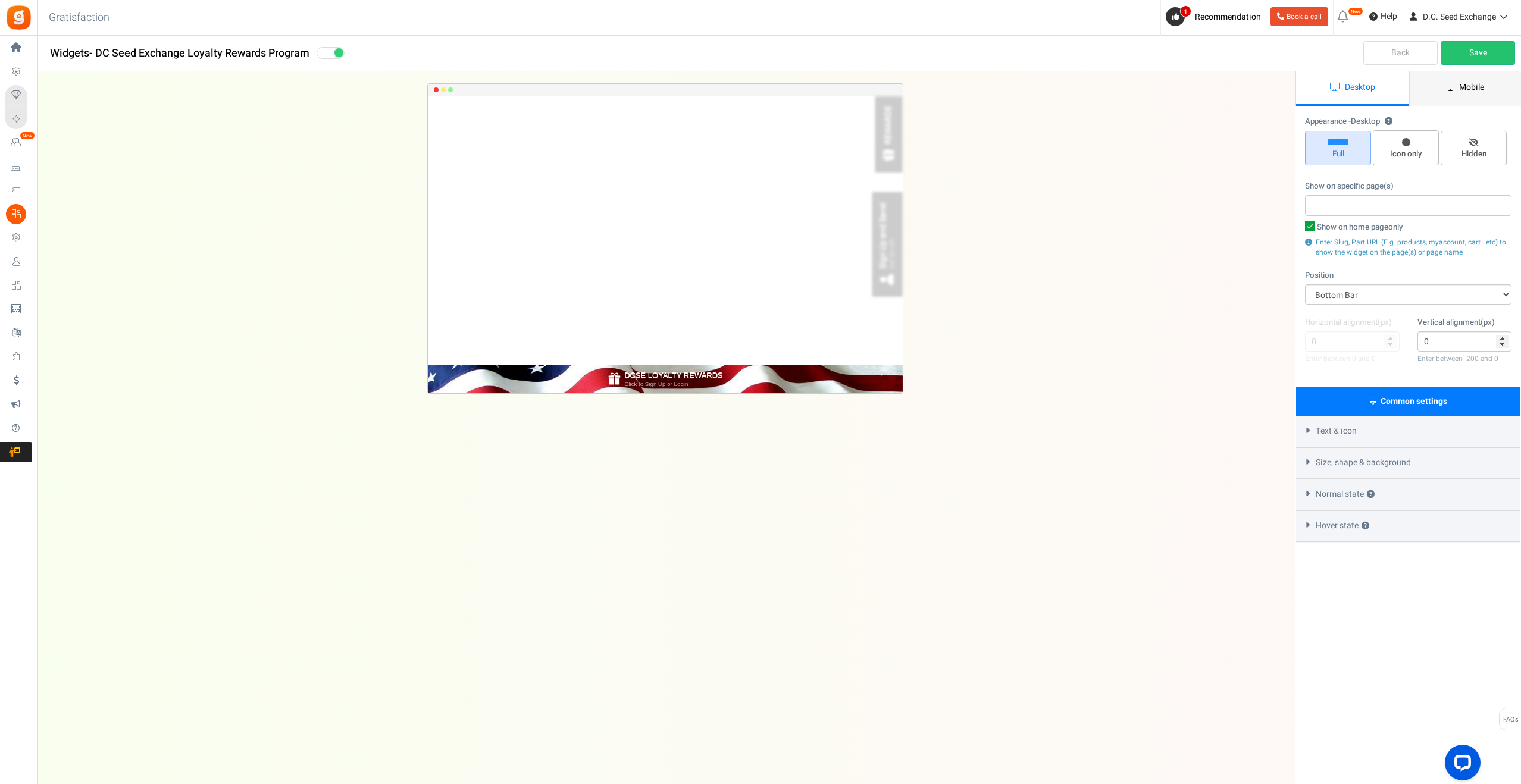
click at [1483, 80] on link "Mobile" at bounding box center [1466, 88] width 113 height 35
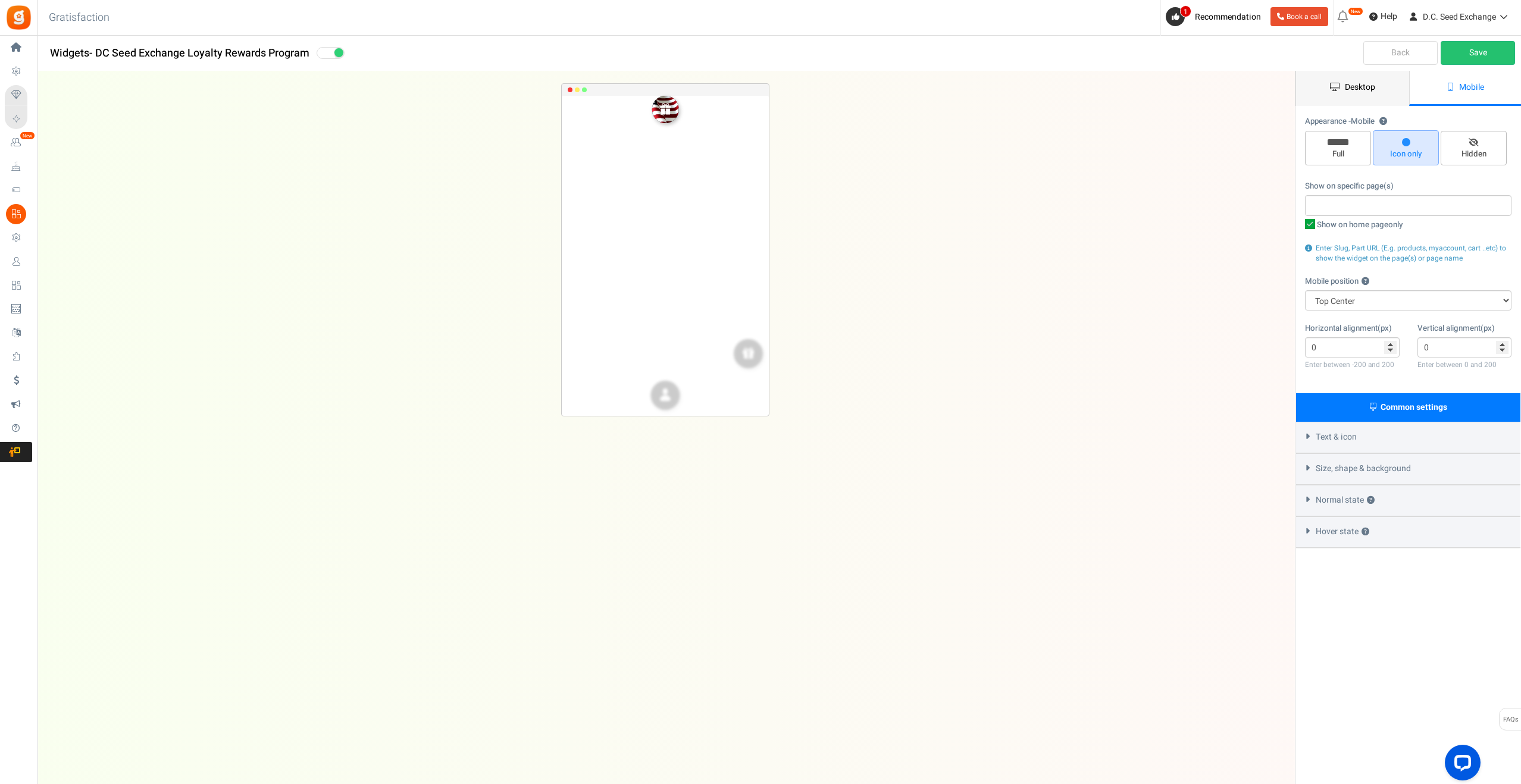
click at [1321, 89] on link "Desktop" at bounding box center [1353, 88] width 113 height 35
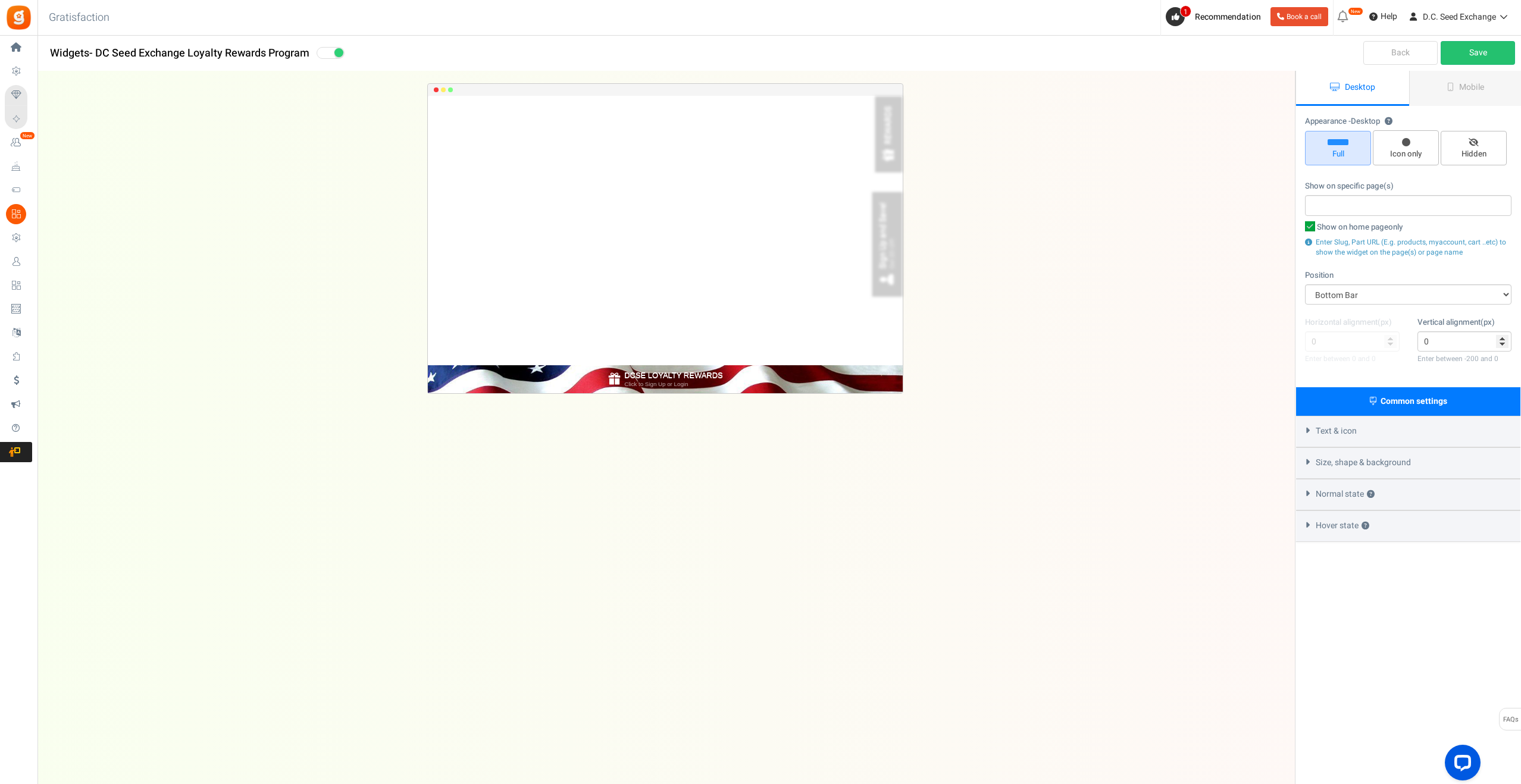
click at [1410, 51] on link "Back" at bounding box center [1400, 53] width 74 height 24
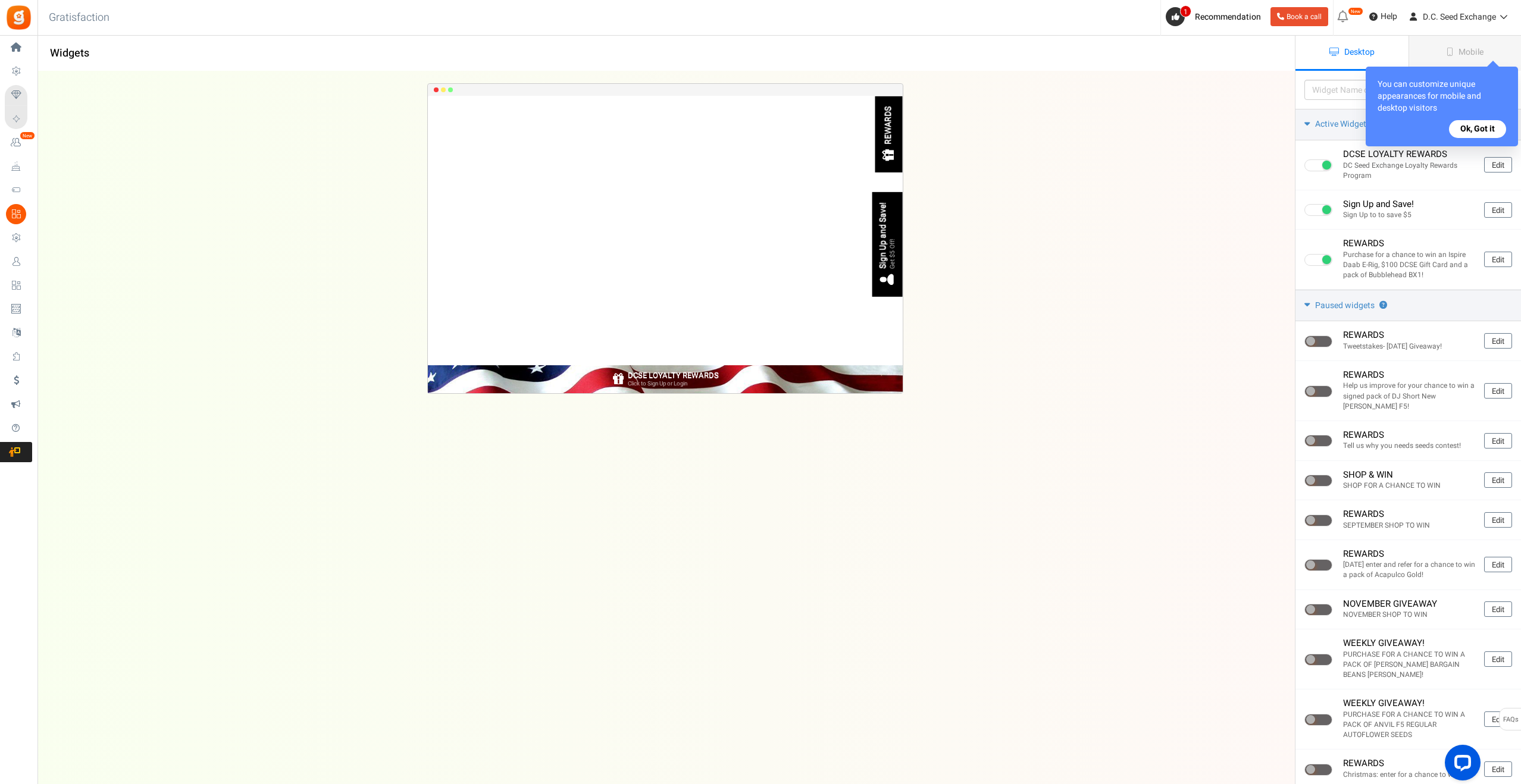
click at [1469, 125] on button "Ok, Got it" at bounding box center [1478, 128] width 57 height 18
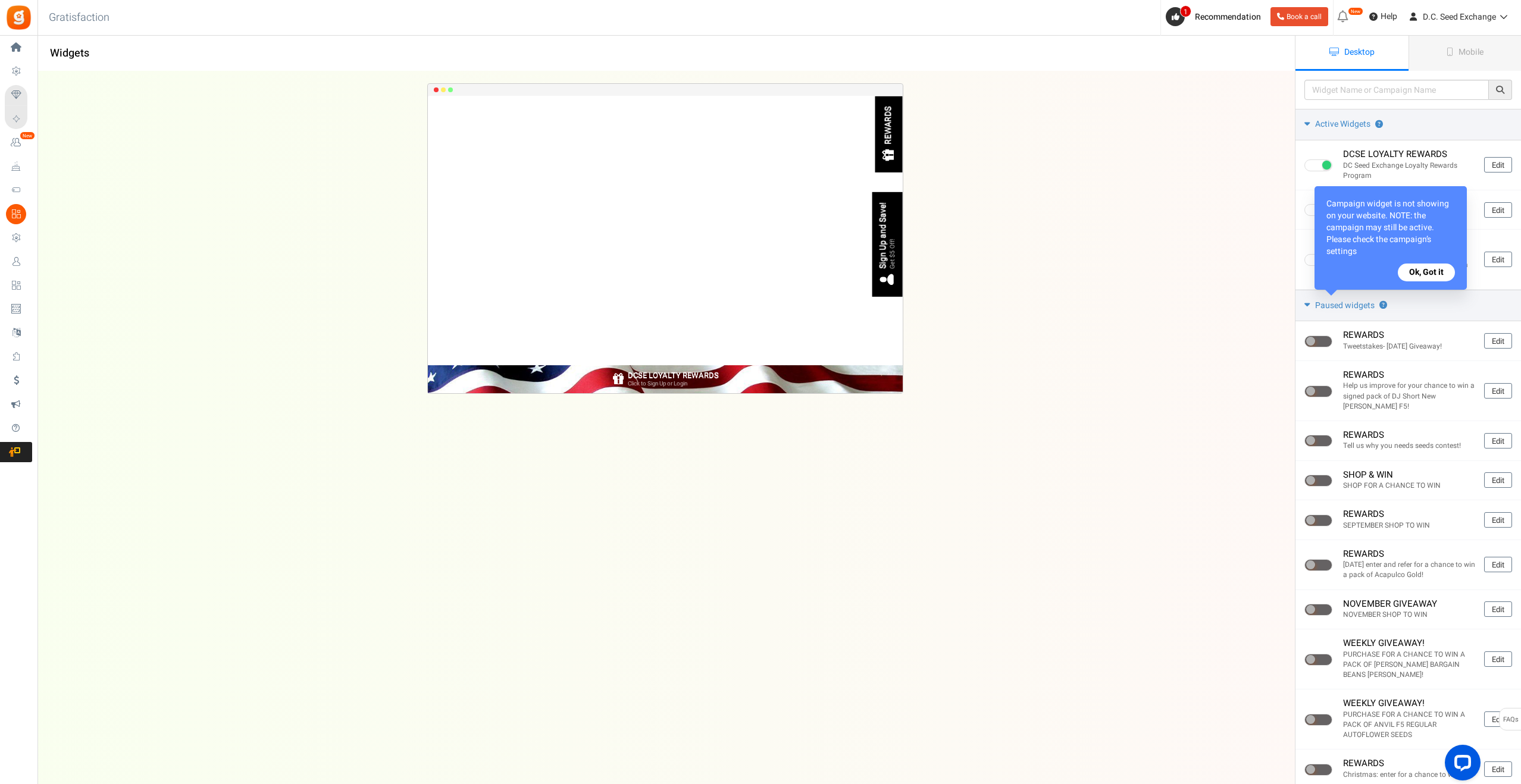
click at [1428, 271] on button "Ok, Got it" at bounding box center [1426, 272] width 57 height 18
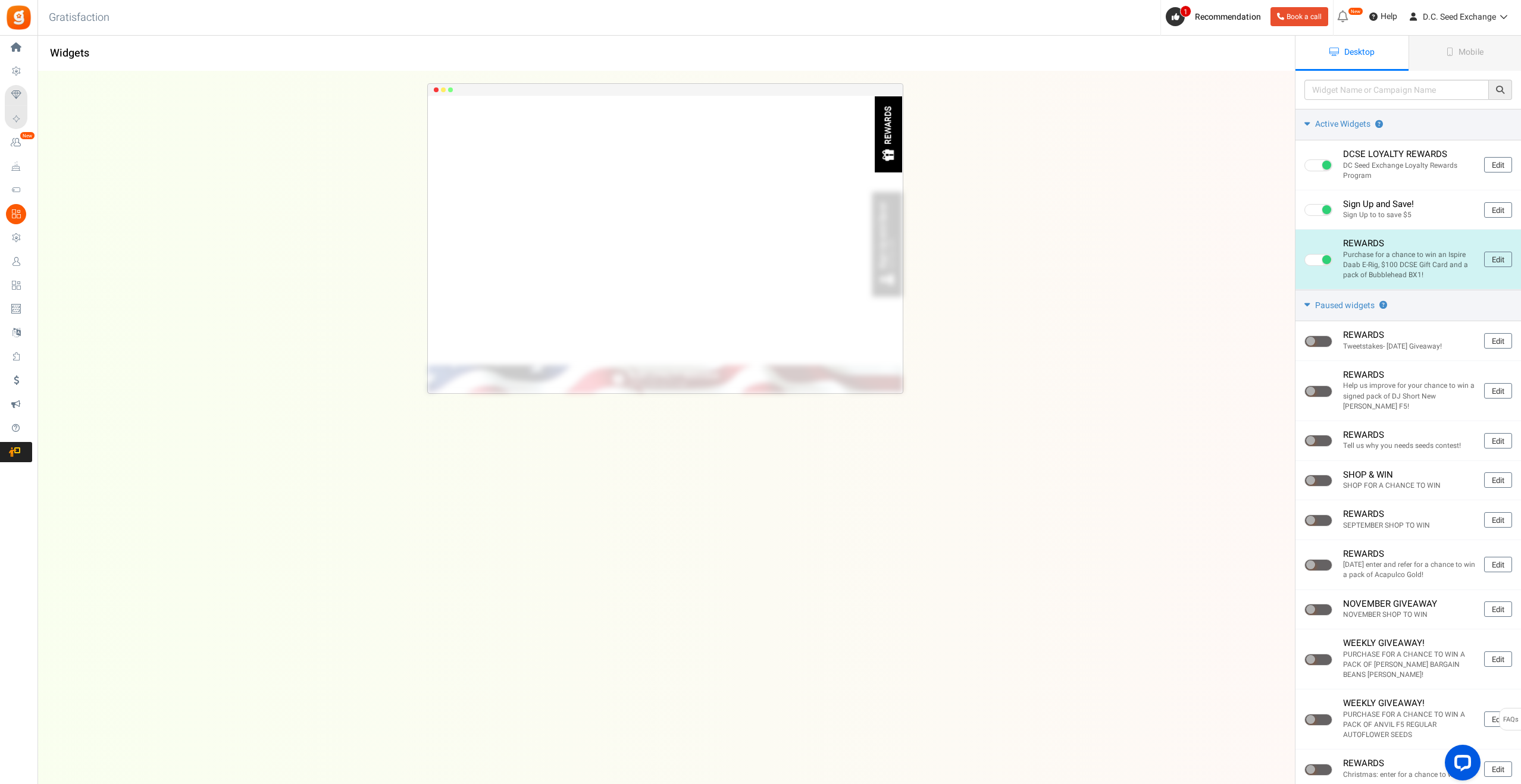
click at [1320, 264] on span at bounding box center [1318, 259] width 28 height 12
click at [1312, 264] on input "checkbox" at bounding box center [1308, 260] width 8 height 8
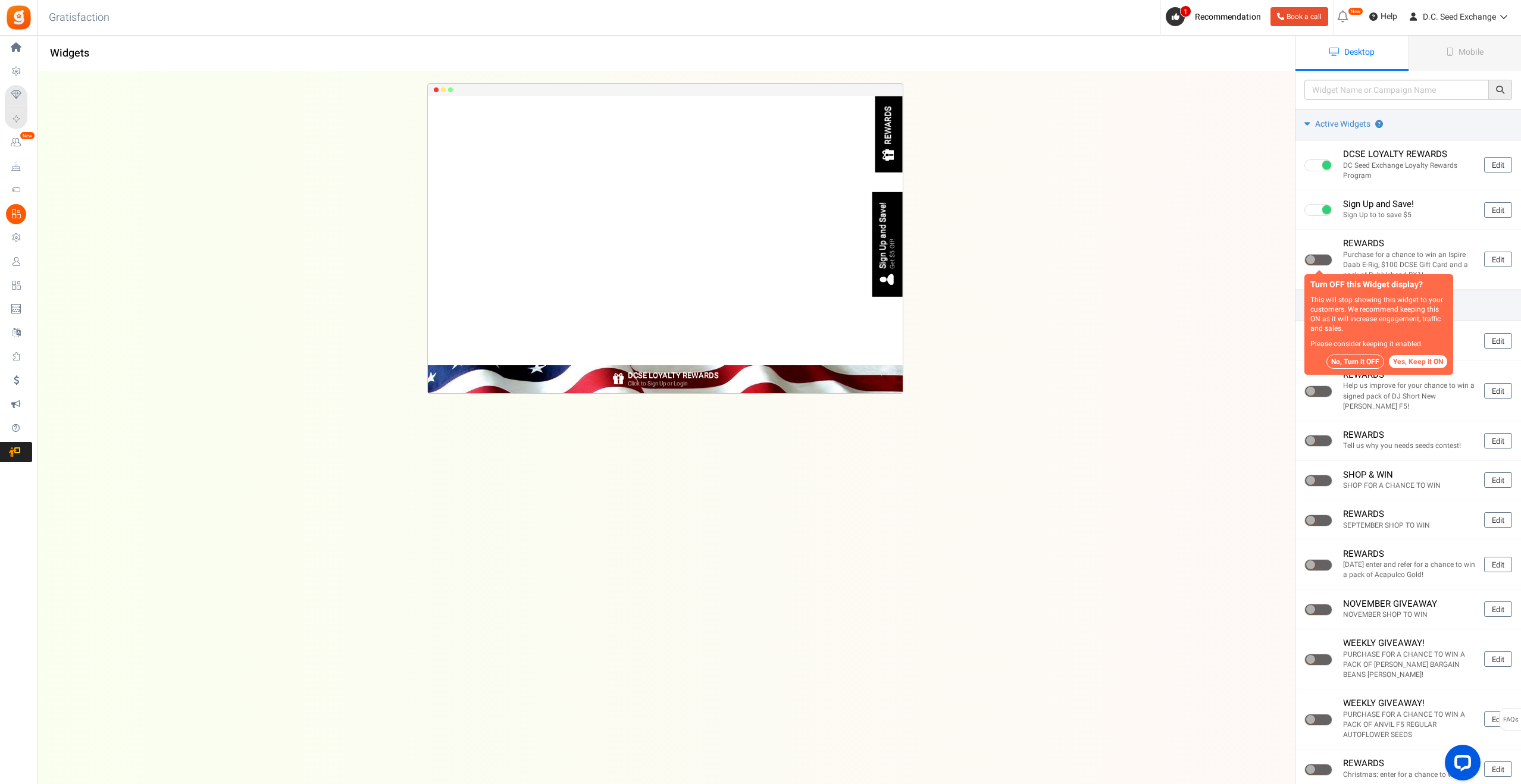
click at [1365, 363] on button "No, Turn it OFF" at bounding box center [1355, 362] width 58 height 14
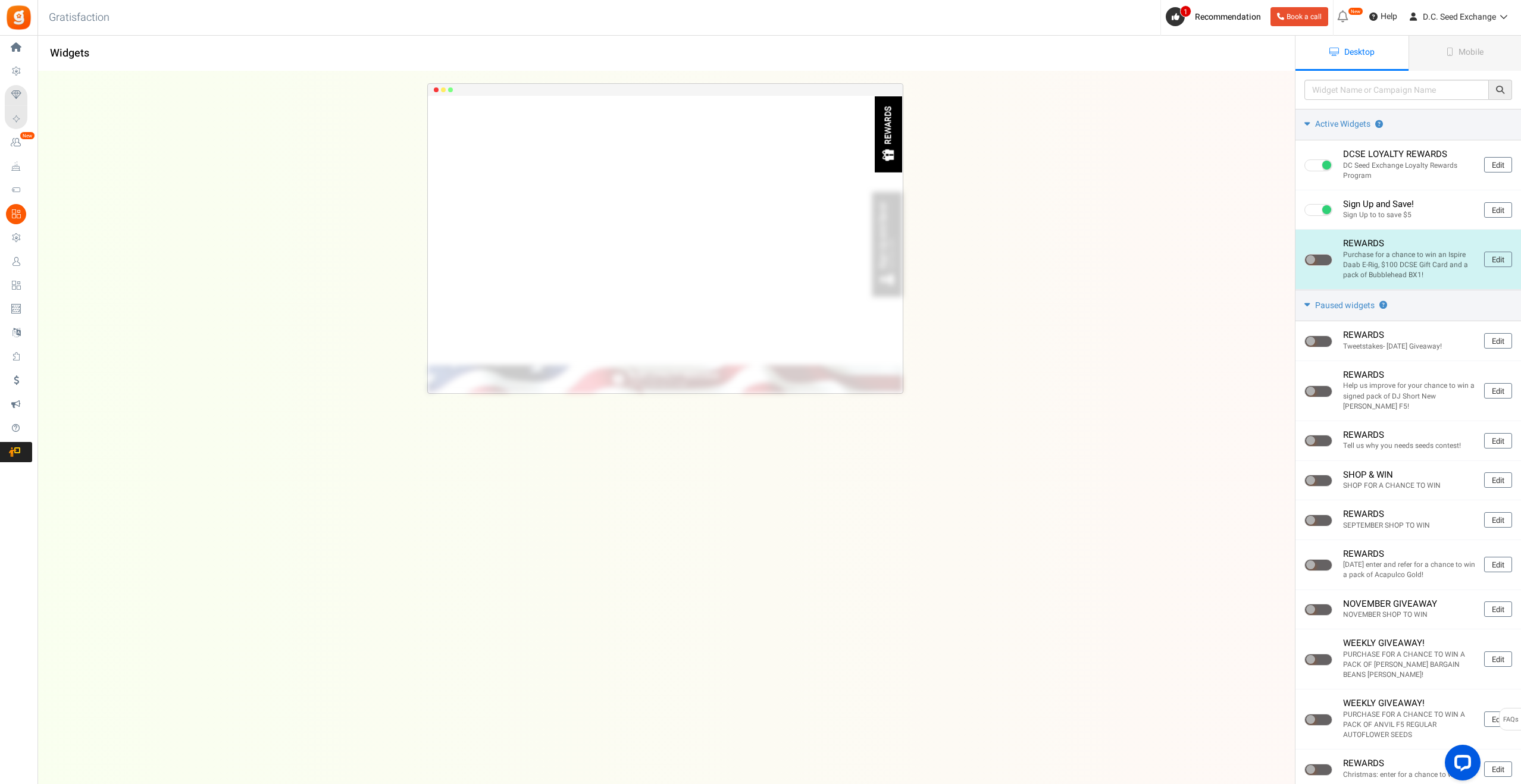
click at [1331, 259] on span at bounding box center [1318, 259] width 28 height 12
click at [1312, 259] on input "checkbox" at bounding box center [1308, 260] width 8 height 8
checkbox input "true"
click at [1504, 259] on link "Edit" at bounding box center [1499, 259] width 28 height 15
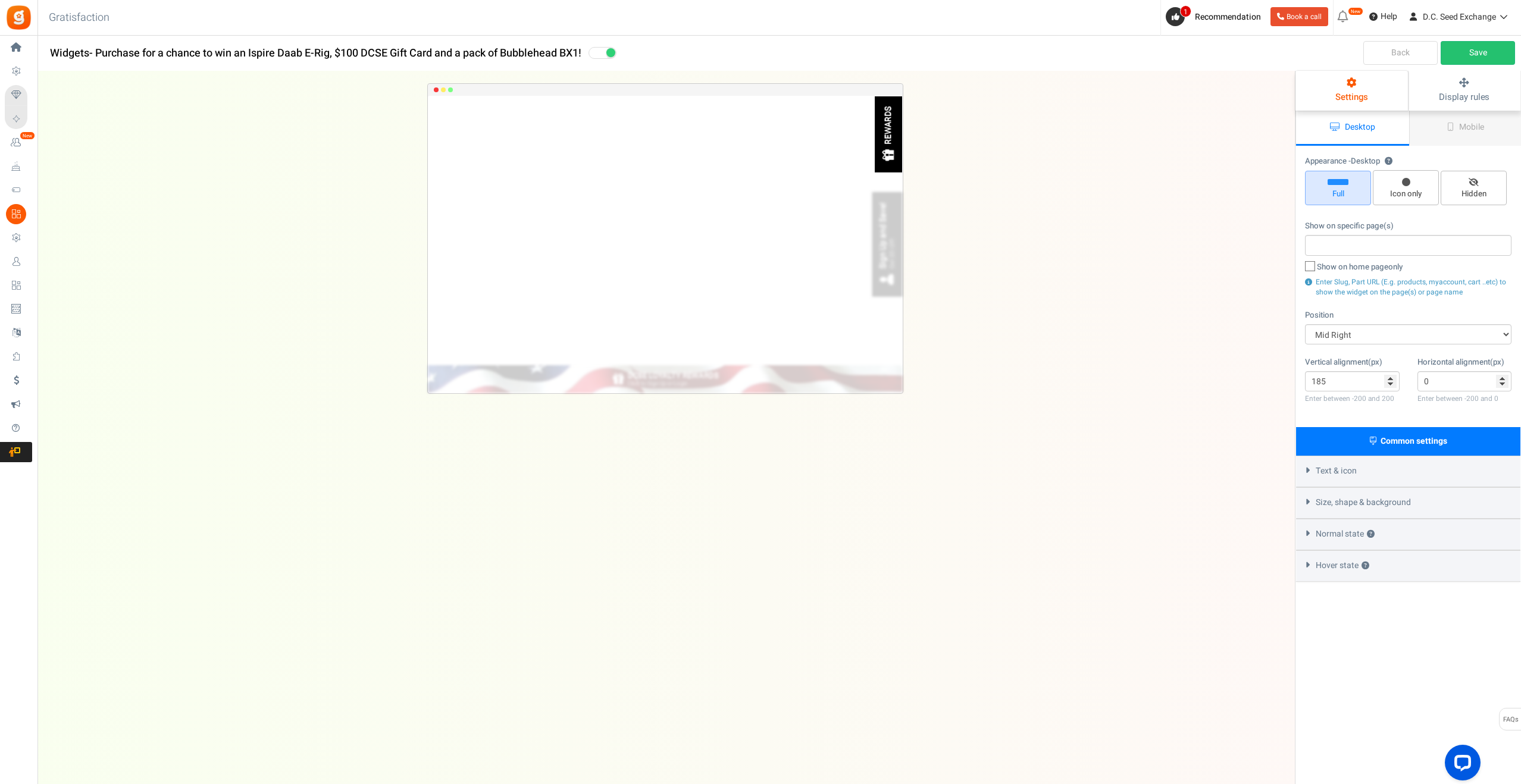
click at [1361, 472] on div "Text & icon" at bounding box center [1409, 471] width 225 height 32
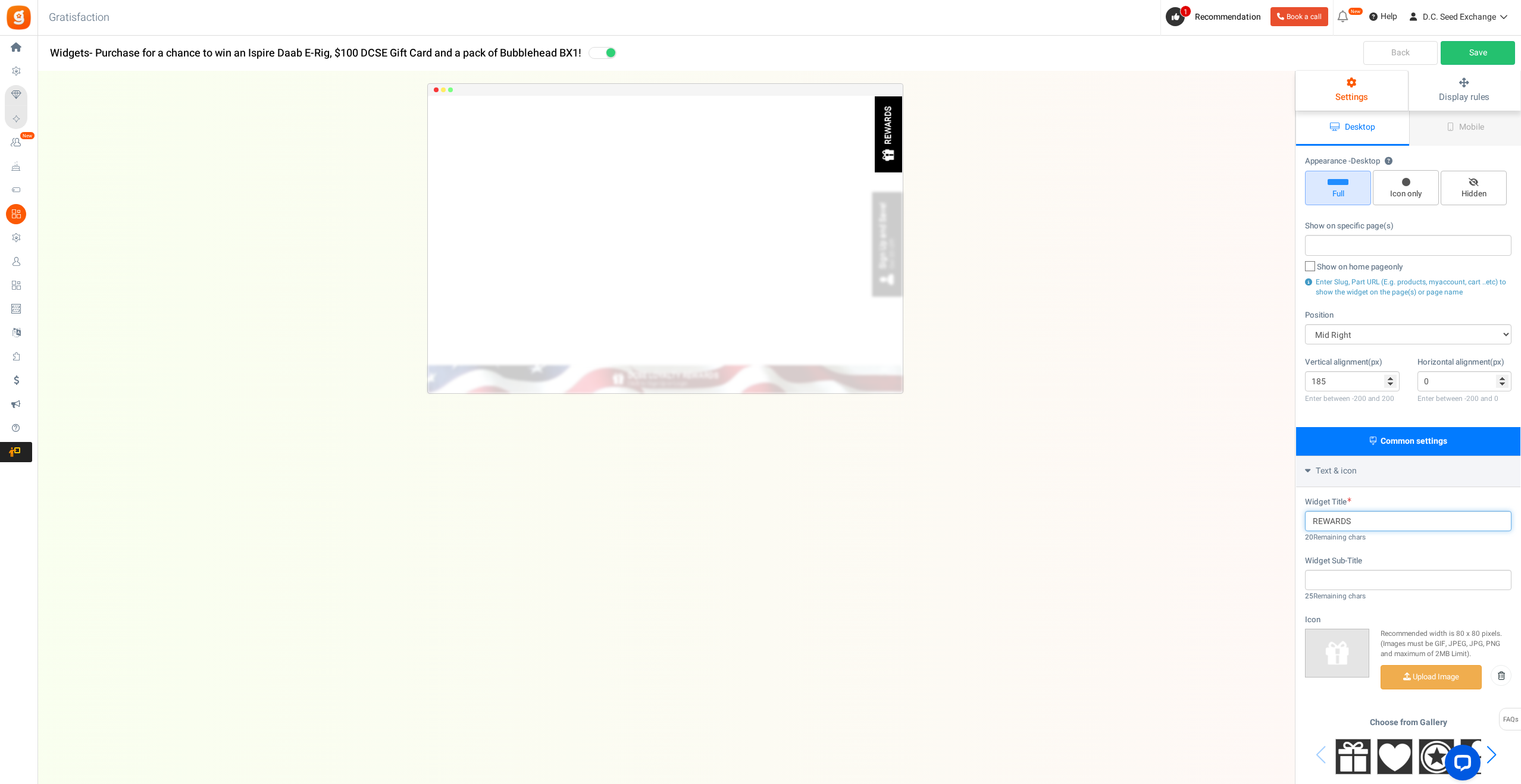
drag, startPoint x: 1356, startPoint y: 517, endPoint x: 1299, endPoint y: 516, distance: 57.0
click at [1299, 516] on div "Widget Title REWARDS 20 Remaining chars Widget Sub-Title 25 Remaining chars Ico…" at bounding box center [1409, 650] width 225 height 326
type input "GIVEAWAY"
click at [1496, 752] on div "Next slide" at bounding box center [1492, 755] width 16 height 36
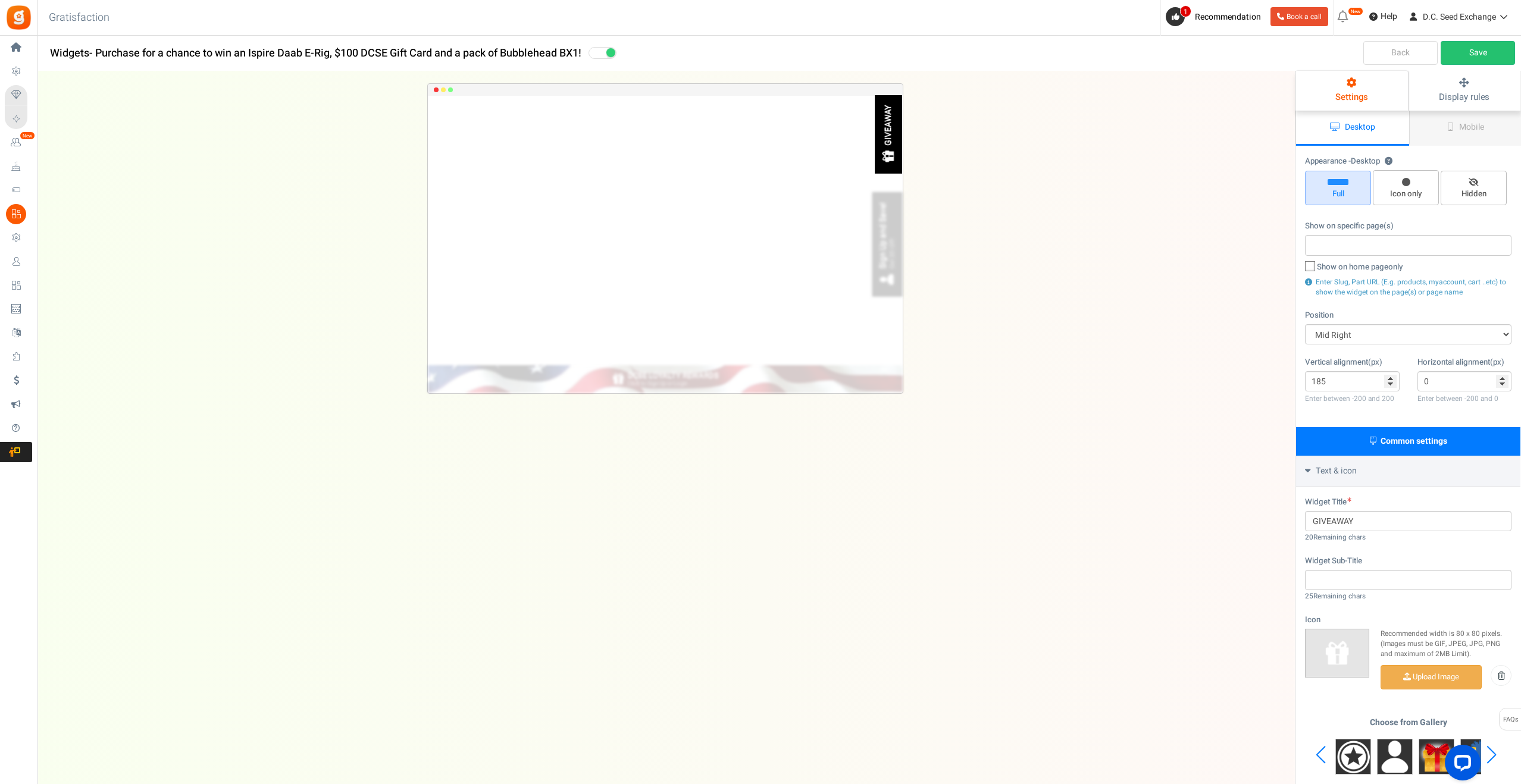
click at [1496, 752] on div "Next slide" at bounding box center [1492, 755] width 16 height 36
click at [1496, 752] on div "Choose from Gallery" at bounding box center [1408, 755] width 206 height 74
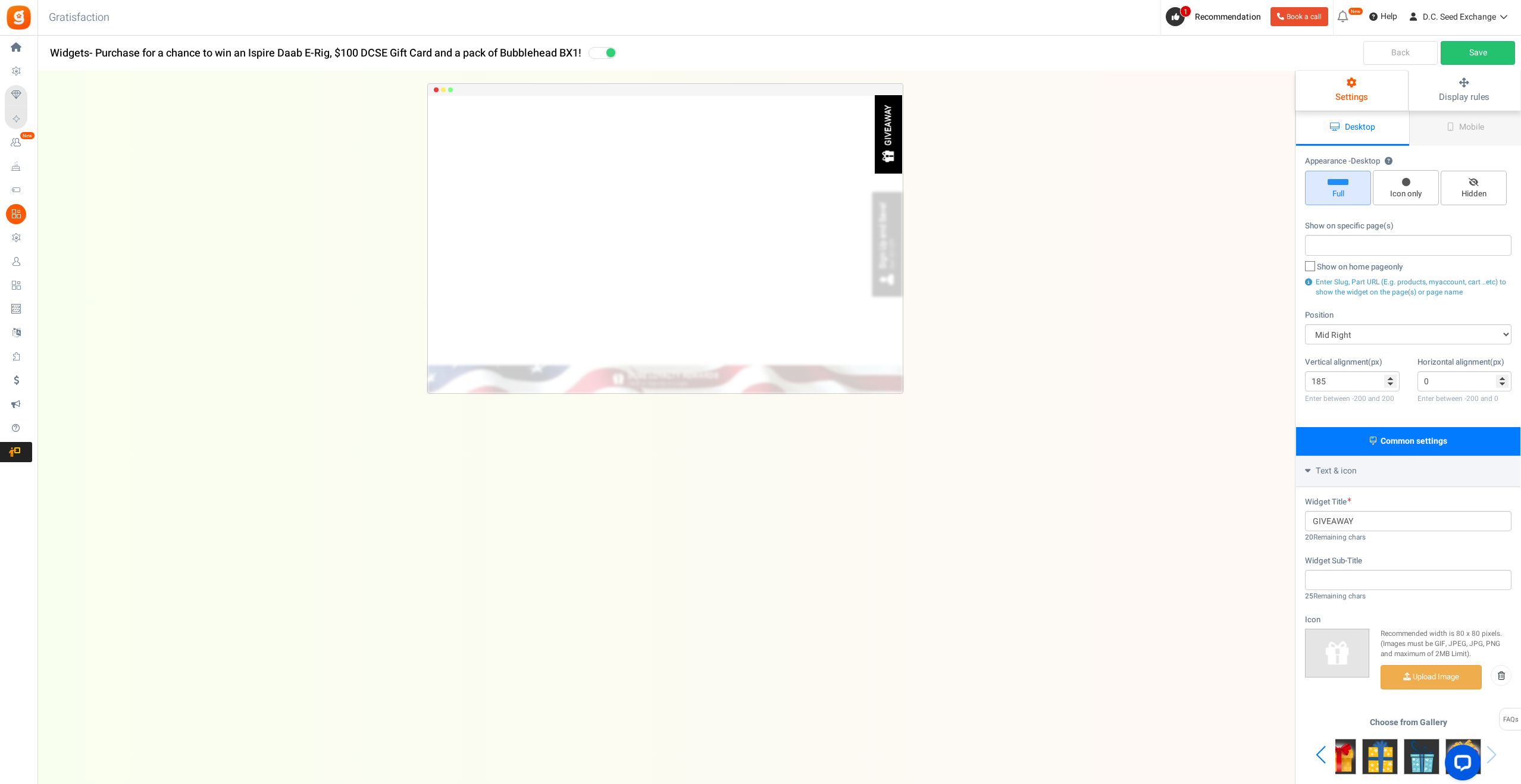
click at [1466, 740] on div at bounding box center [1460, 764] width 50 height 50
click at [1451, 739] on img at bounding box center [1463, 757] width 36 height 36
click at [1496, 50] on link "Save" at bounding box center [1478, 53] width 74 height 24
click at [1367, 468] on div "Text & icon" at bounding box center [1409, 471] width 225 height 32
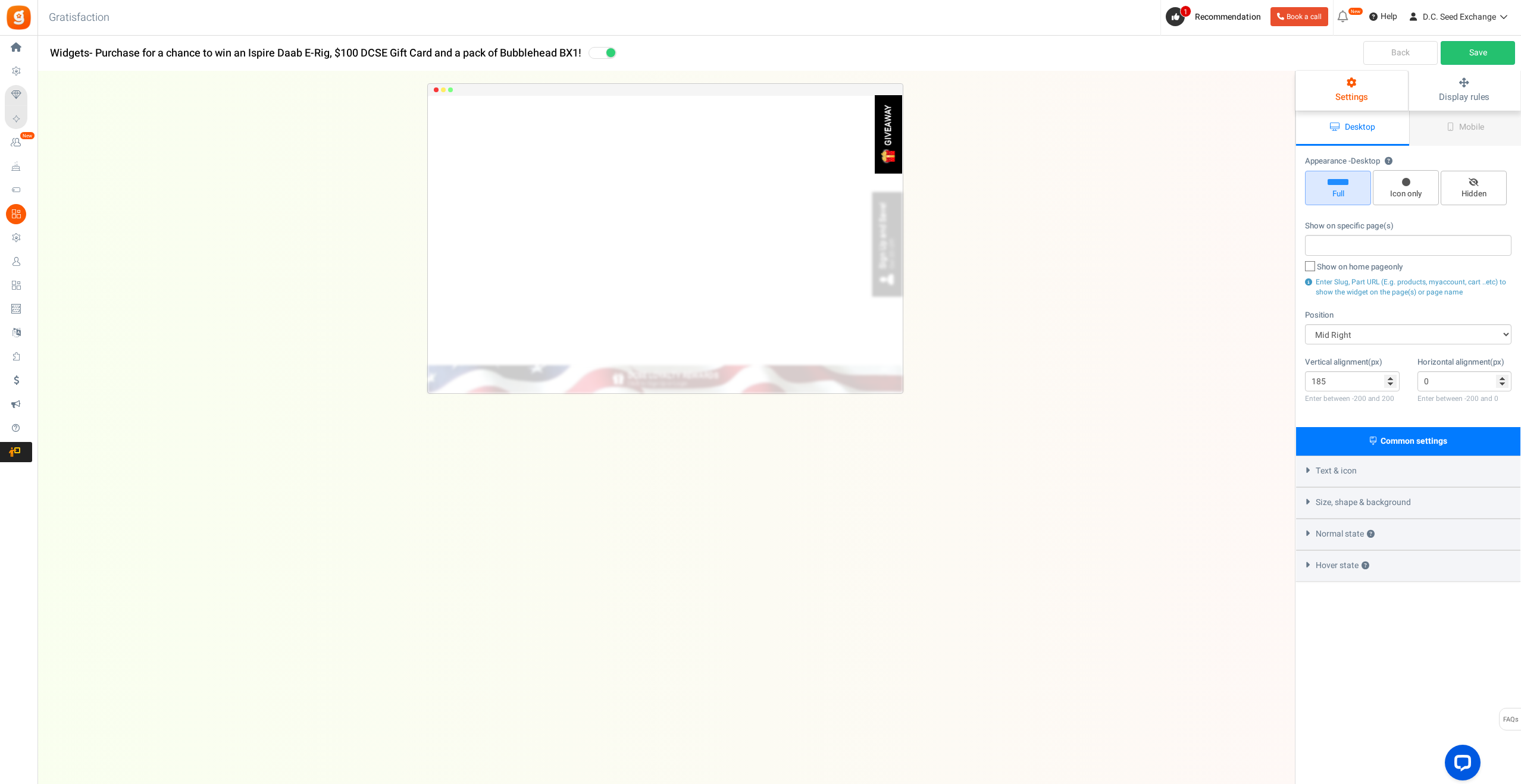
click at [1366, 501] on span "Size, shape & background" at bounding box center [1364, 502] width 95 height 12
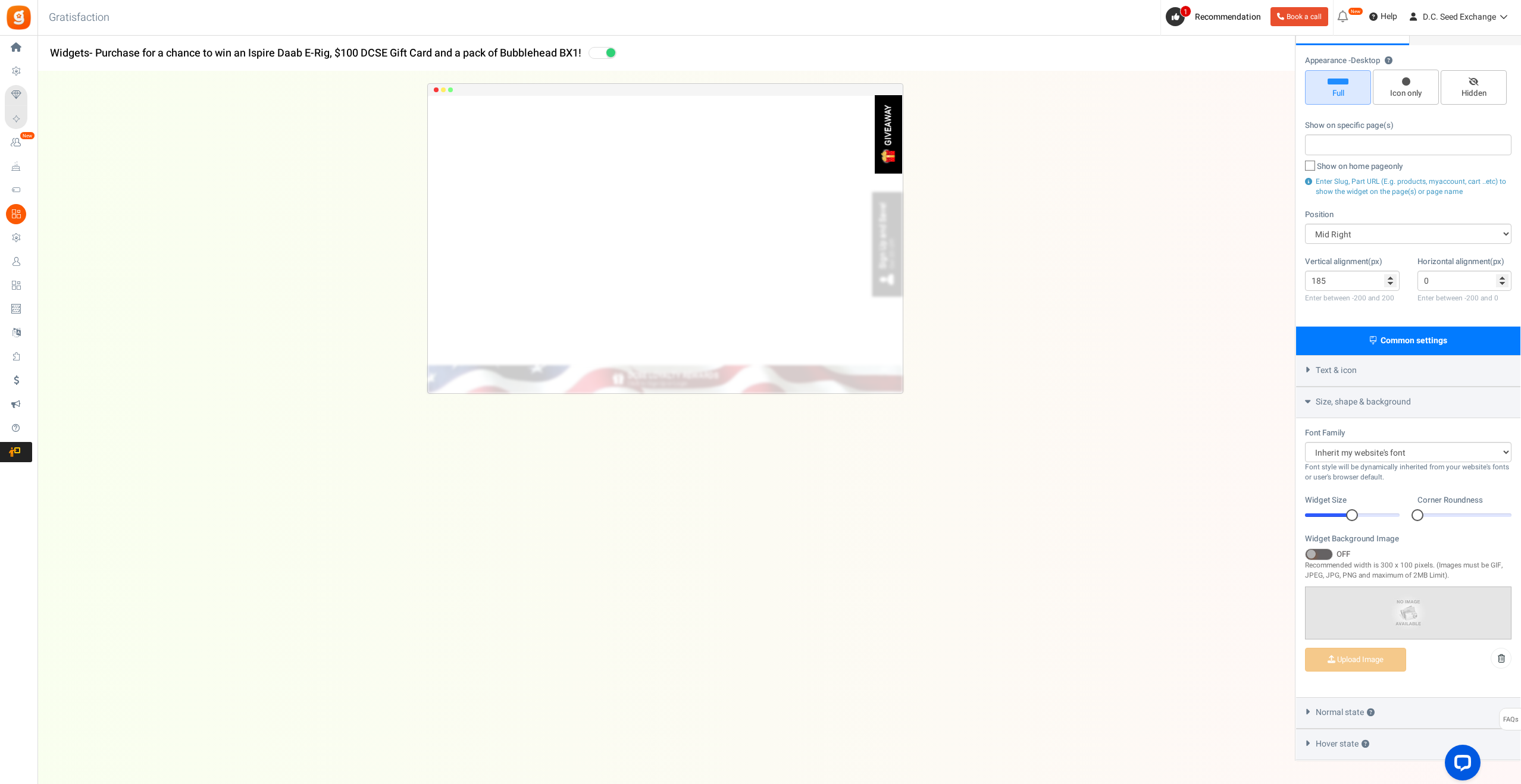
scroll to position [135, 0]
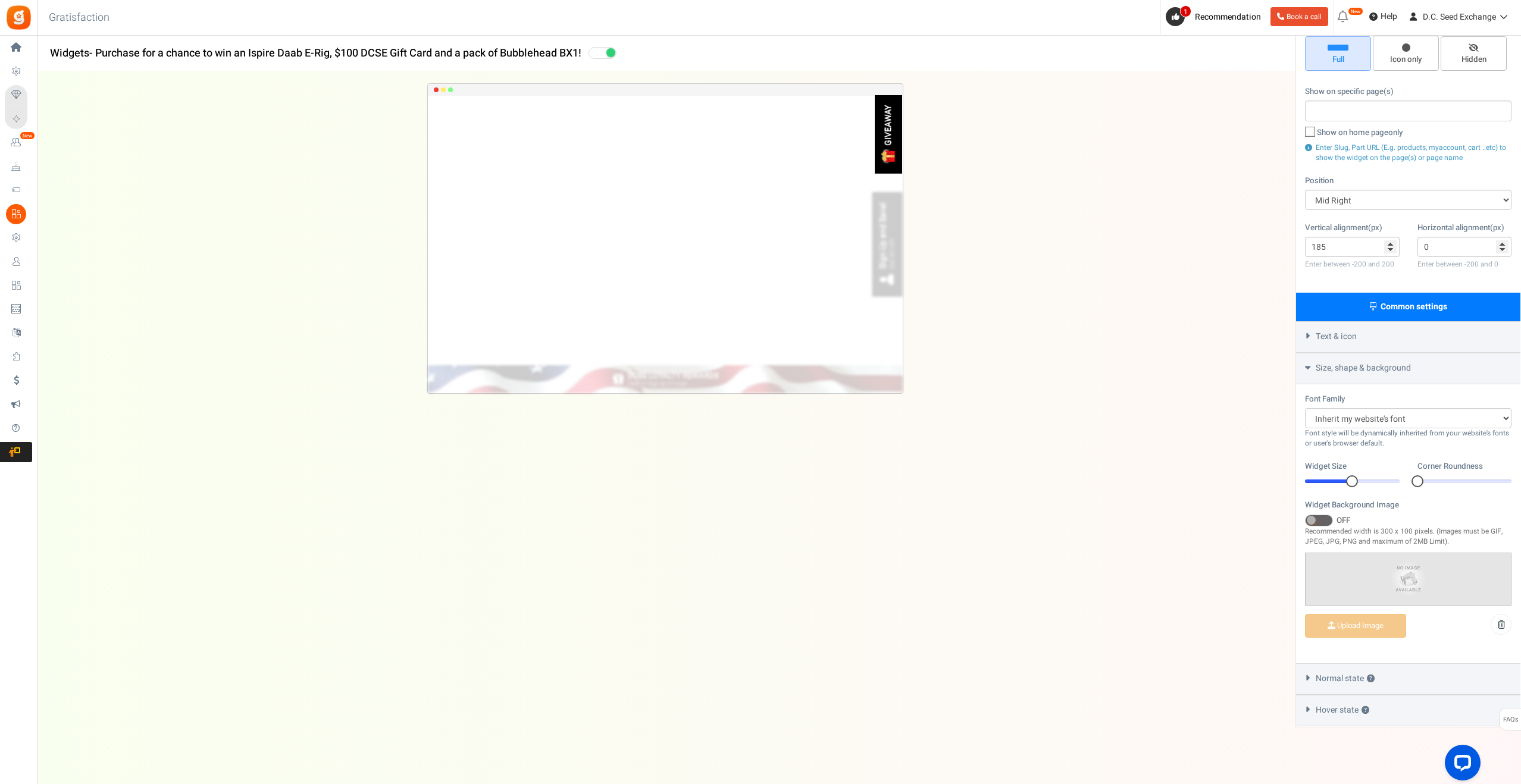
click at [1341, 675] on span "Normal state ?" at bounding box center [1346, 678] width 59 height 12
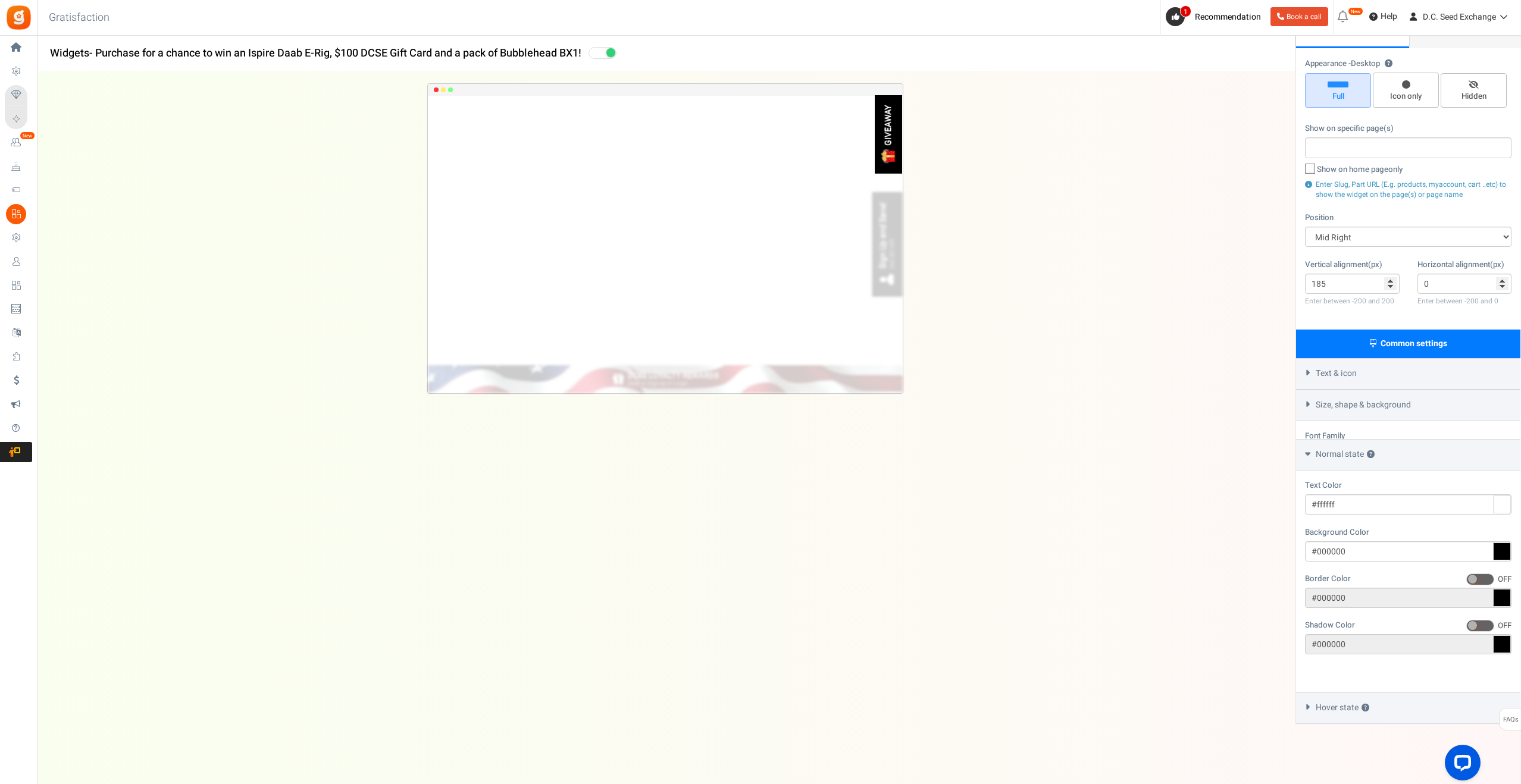
scroll to position [95, 0]
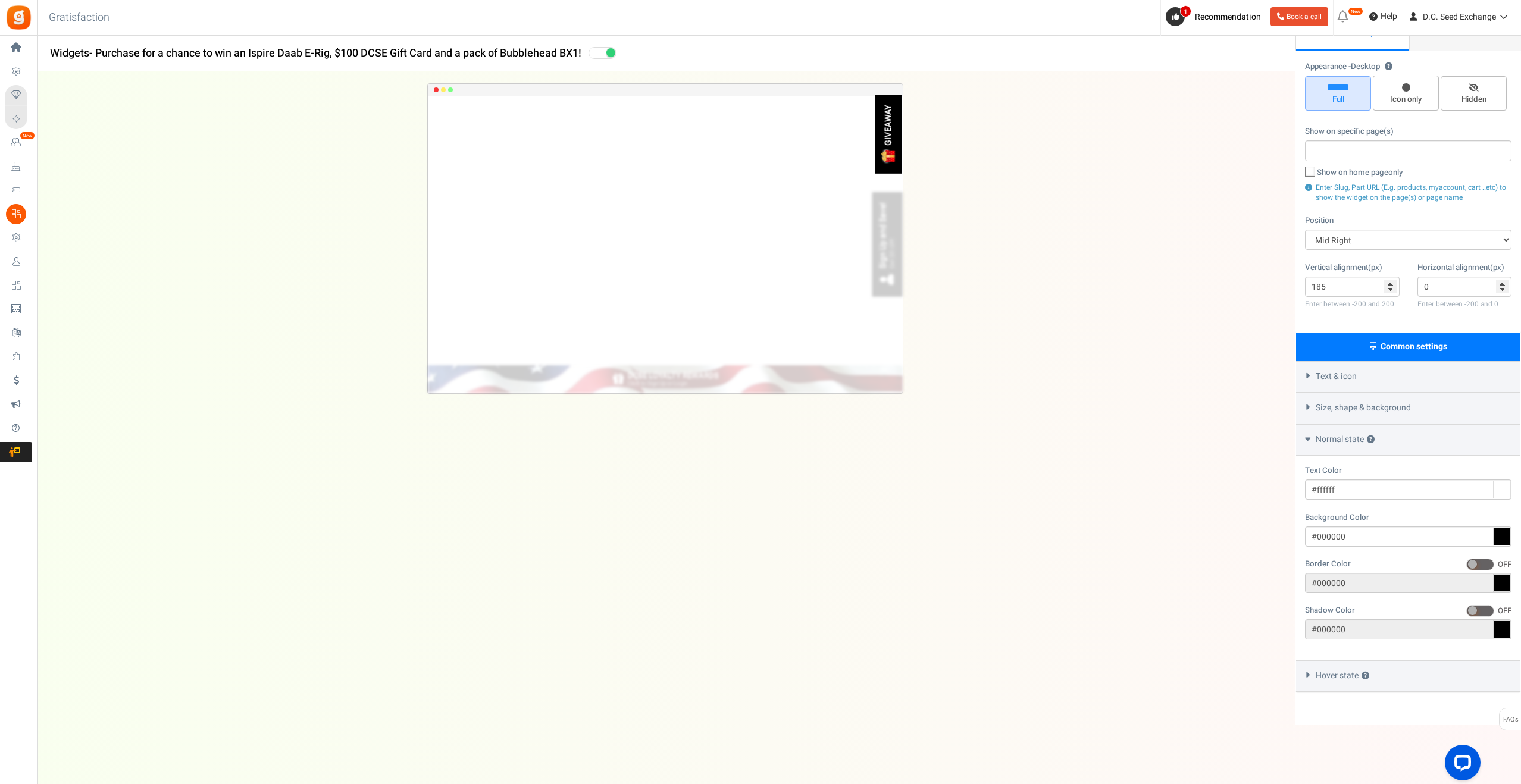
click at [1336, 673] on span "Hover state ?" at bounding box center [1343, 675] width 53 height 12
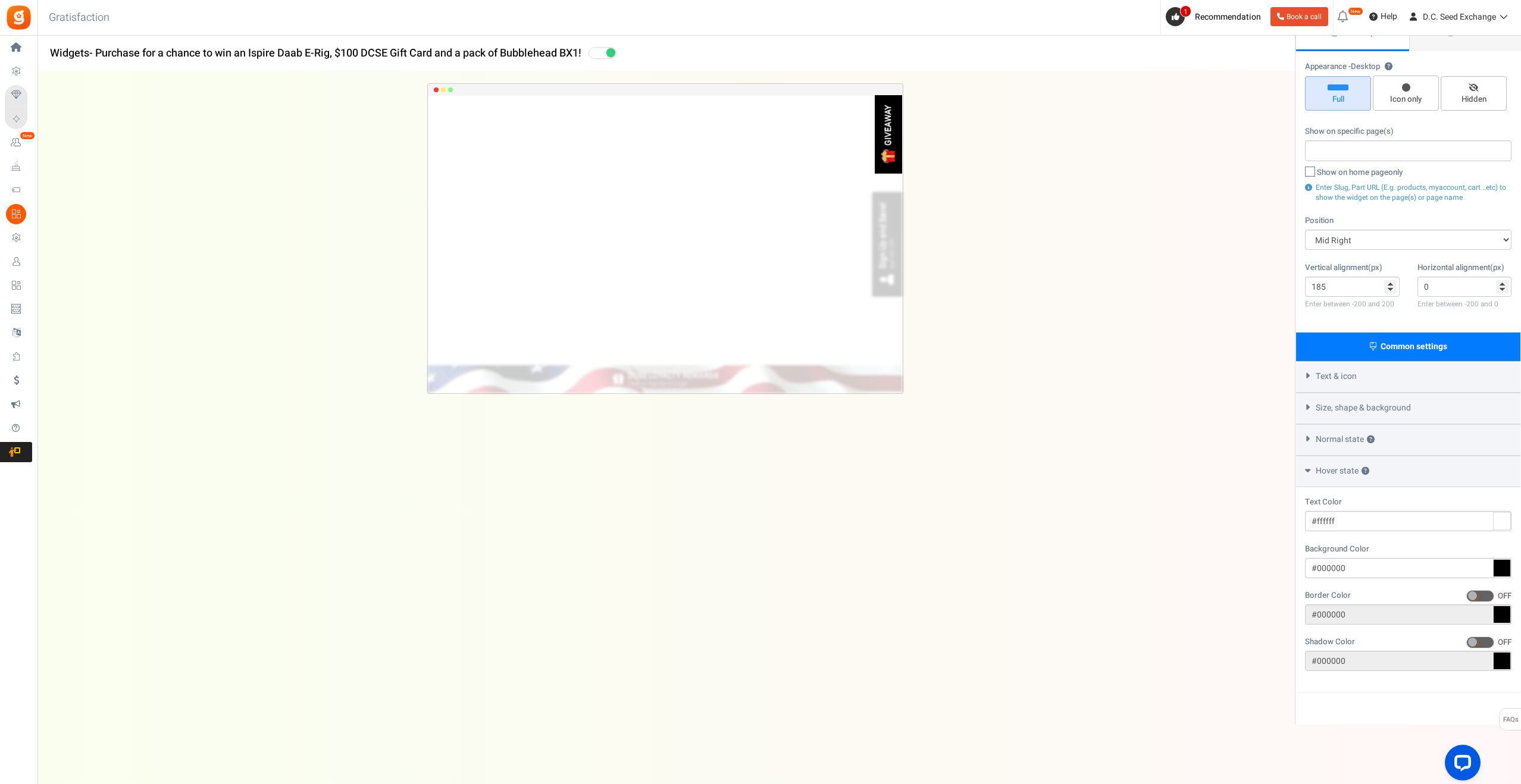
click at [1503, 563] on icon at bounding box center [1501, 567] width 18 height 18
click at [1503, 563] on input "#000000" at bounding box center [1408, 568] width 206 height 20
click at [1372, 585] on div at bounding box center [1372, 611] width 9 height 60
click at [1372, 580] on div at bounding box center [1344, 616] width 77 height 77
click at [1362, 585] on div at bounding box center [1334, 611] width 60 height 60
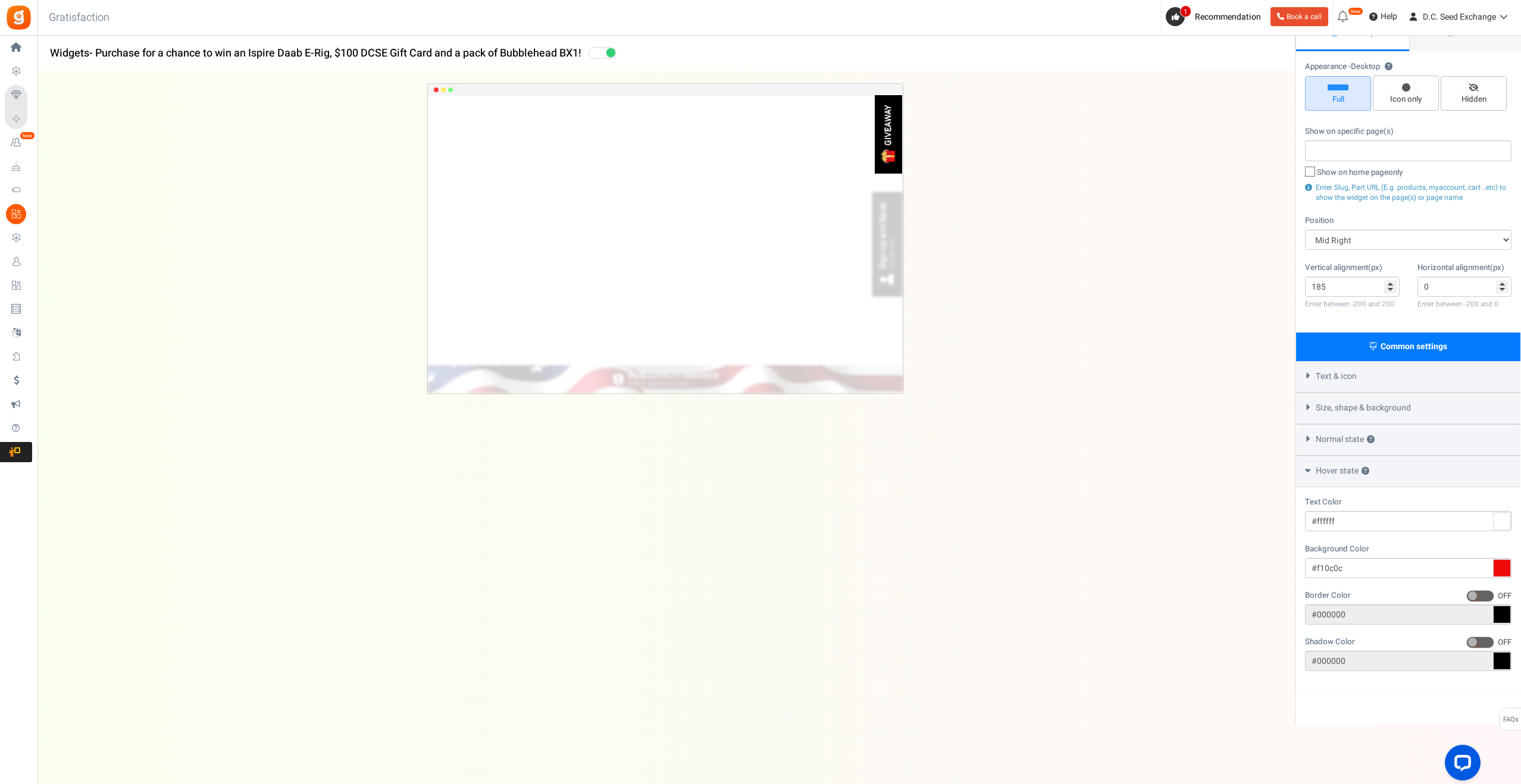
click at [1417, 675] on div "Text Color #ffffff Background Color #f10c0c Border Color ON OFF #000000 Shadow …" at bounding box center [1409, 590] width 225 height 205
click at [1506, 565] on icon at bounding box center [1501, 567] width 18 height 18
click at [1506, 565] on input "#f10c0c" at bounding box center [1408, 568] width 206 height 20
type input "#ff0000"
drag, startPoint x: 1363, startPoint y: 583, endPoint x: 1375, endPoint y: 579, distance: 12.6
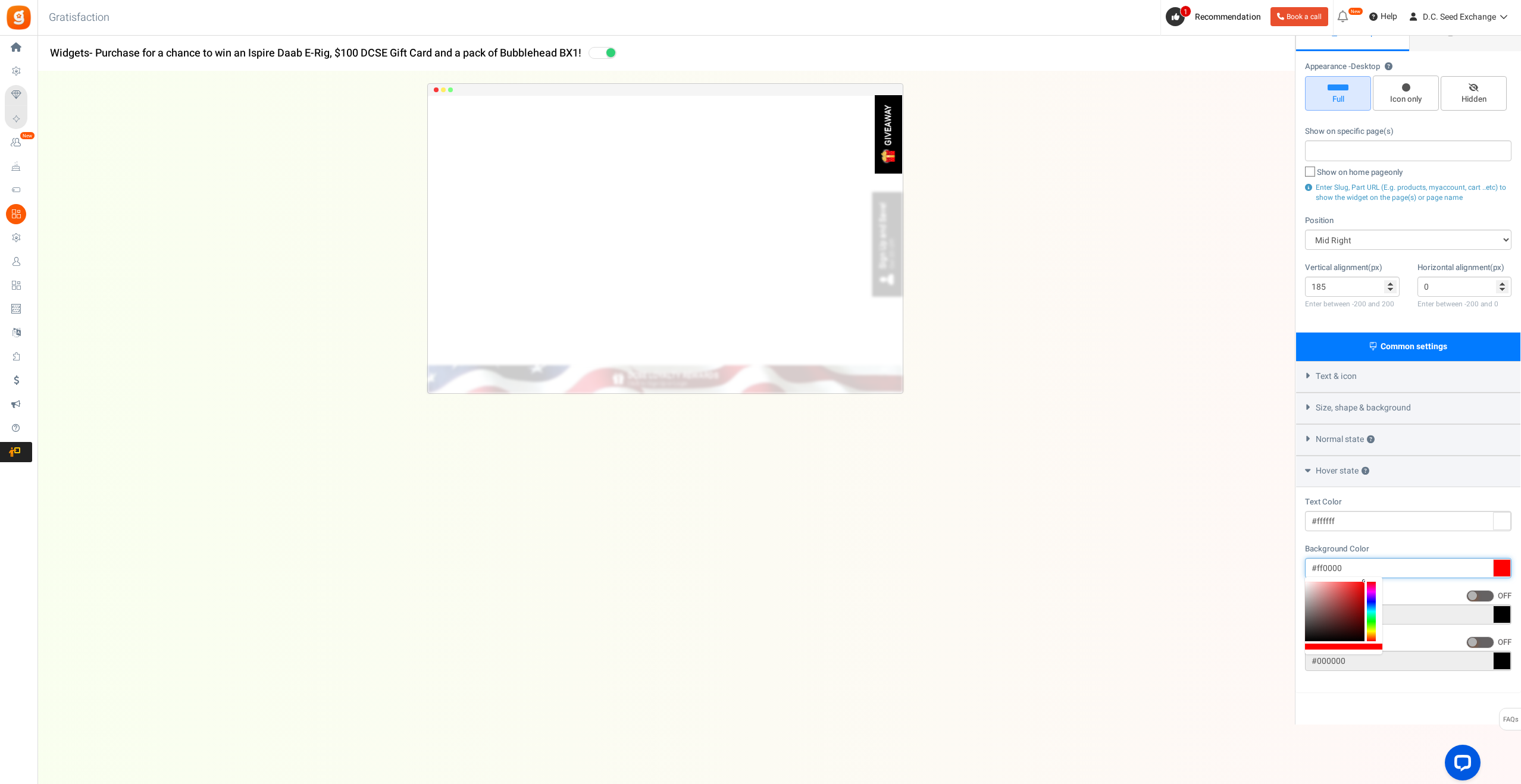
click at [1375, 579] on div at bounding box center [1344, 616] width 77 height 77
click at [1235, 459] on div "GIVEAWAY Loading.. × To configure LightBox layout please Click here DCSE LOYALT…" at bounding box center [665, 404] width 1295 height 665
click at [1498, 567] on icon at bounding box center [1501, 567] width 18 height 18
click at [1498, 567] on input "#ff0000" at bounding box center [1408, 568] width 206 height 20
click at [1499, 567] on icon at bounding box center [1501, 567] width 18 height 18
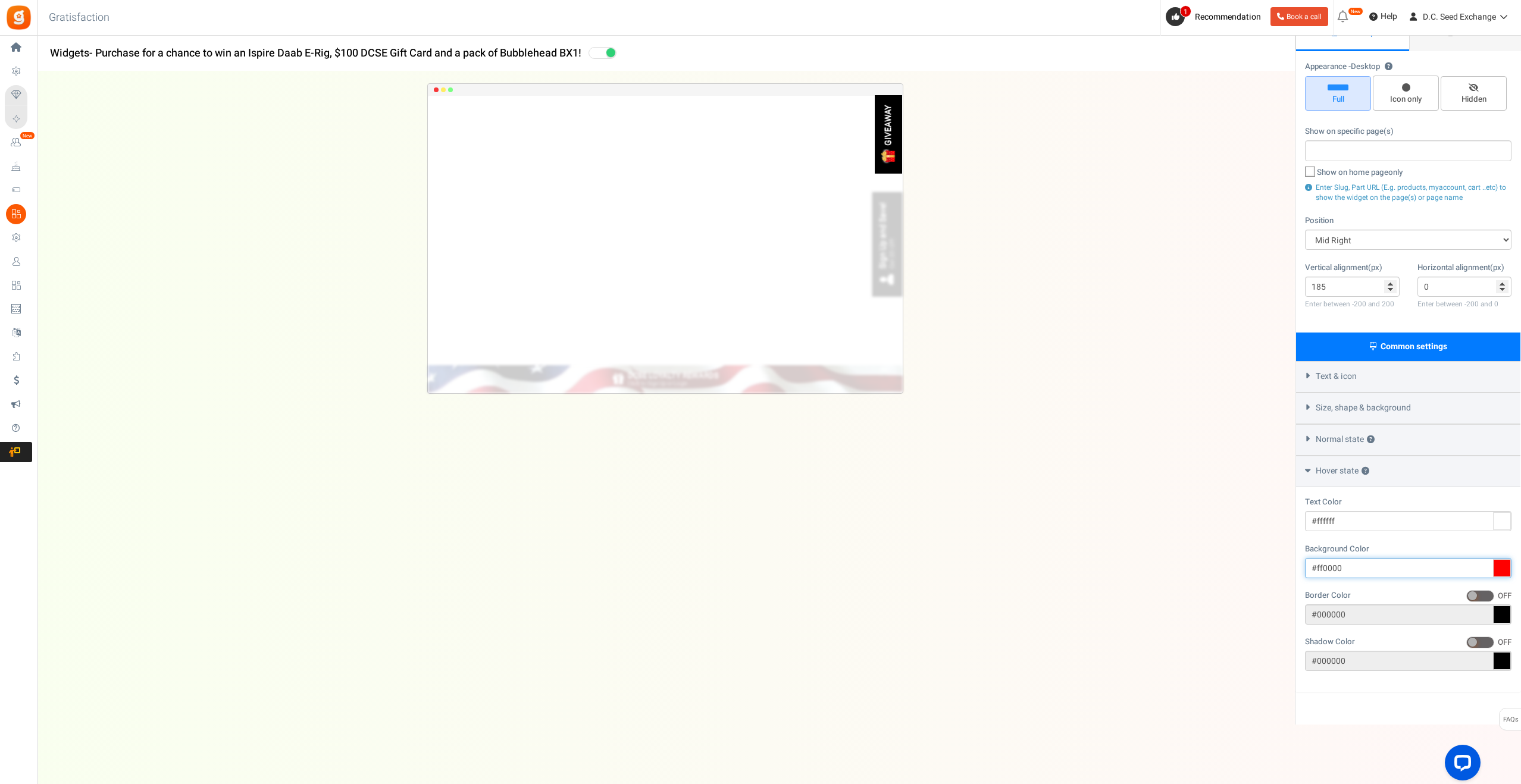
click at [1499, 567] on input "#ff0000" at bounding box center [1408, 568] width 206 height 20
click at [1503, 561] on icon at bounding box center [1501, 567] width 18 height 18
click at [1503, 561] on input "#ff0000" at bounding box center [1408, 568] width 206 height 20
click at [1504, 559] on icon at bounding box center [1501, 567] width 18 height 18
click at [1504, 559] on input "#ff0000" at bounding box center [1408, 568] width 206 height 20
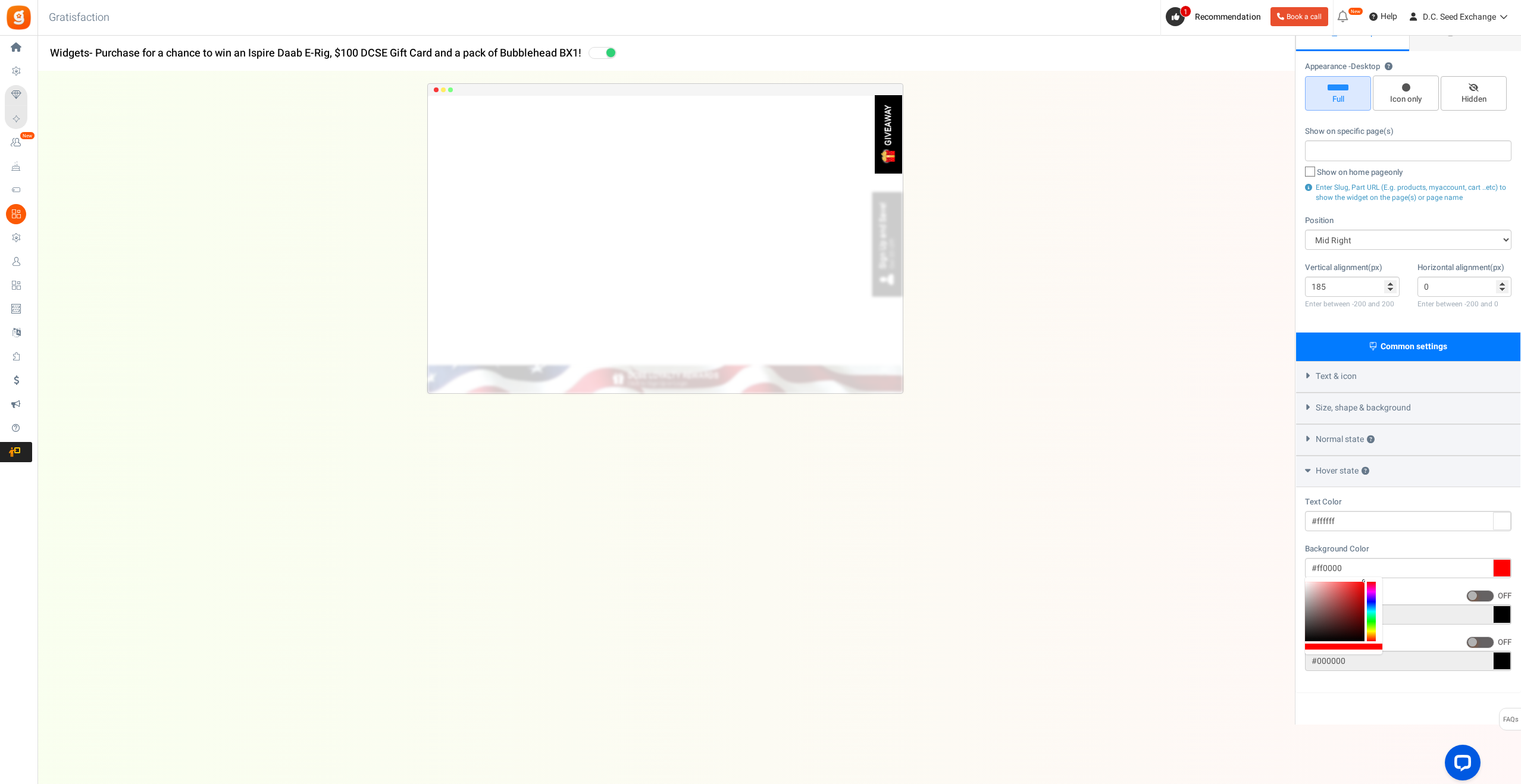
click at [1354, 377] on span "Text & icon" at bounding box center [1336, 376] width 41 height 12
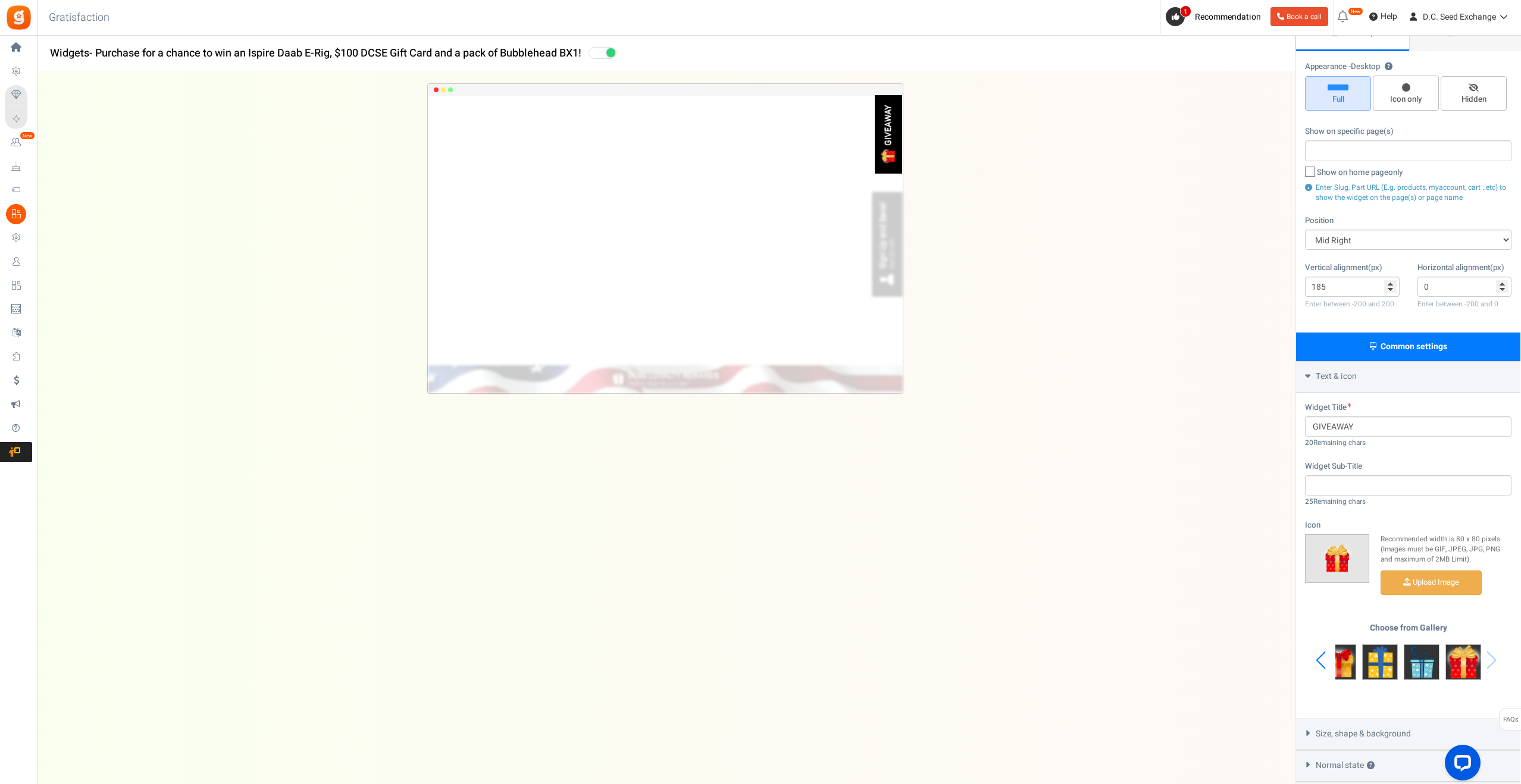
click at [1340, 557] on img at bounding box center [1337, 558] width 29 height 29
click at [1423, 665] on img at bounding box center [1421, 662] width 36 height 36
click at [1384, 665] on img at bounding box center [1380, 662] width 36 height 36
click at [1320, 661] on div "Previous slide" at bounding box center [1320, 660] width 16 height 36
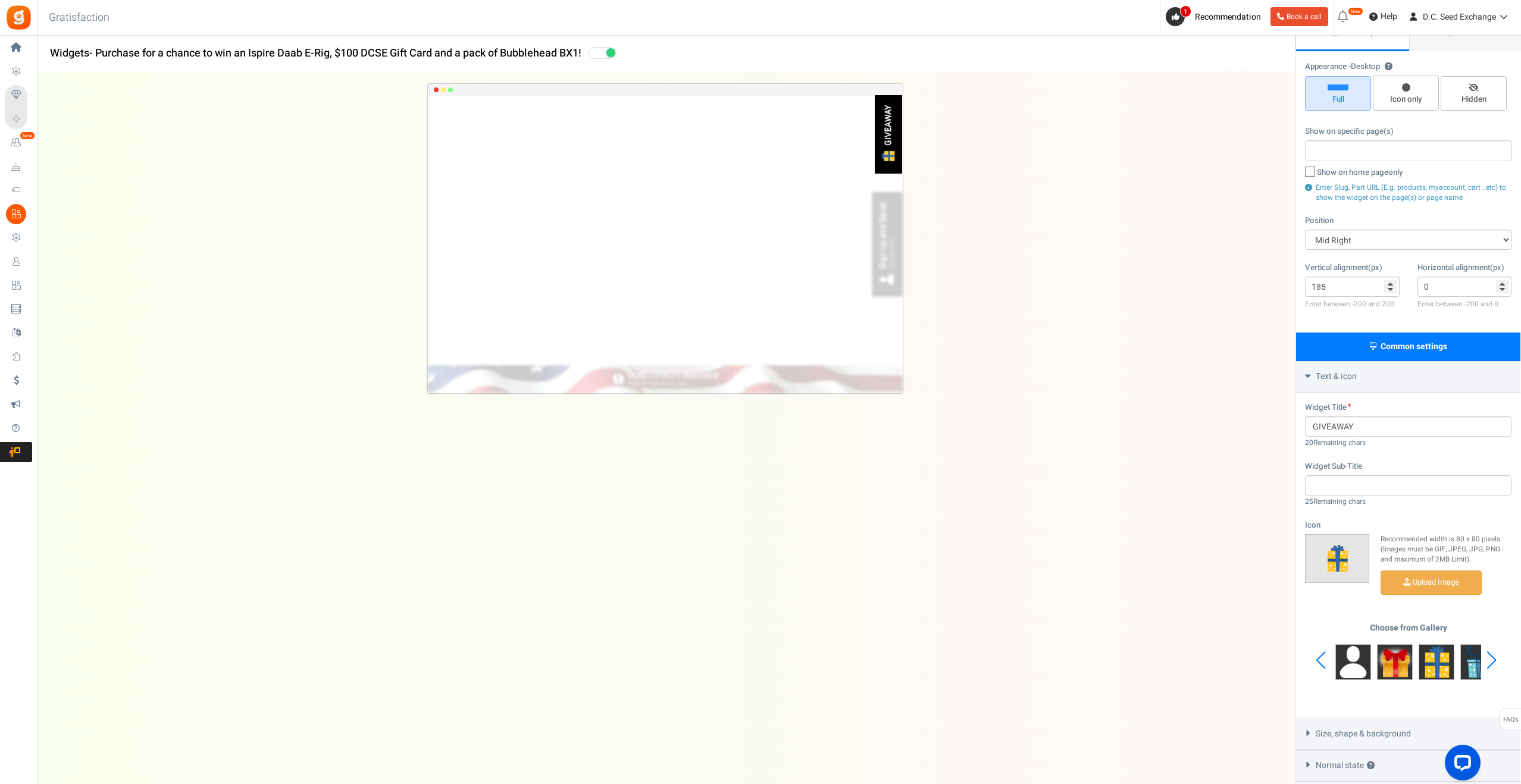
click at [1320, 661] on div "Previous slide" at bounding box center [1320, 660] width 16 height 36
click at [1320, 661] on div "Choose from Gallery" at bounding box center [1408, 661] width 206 height 74
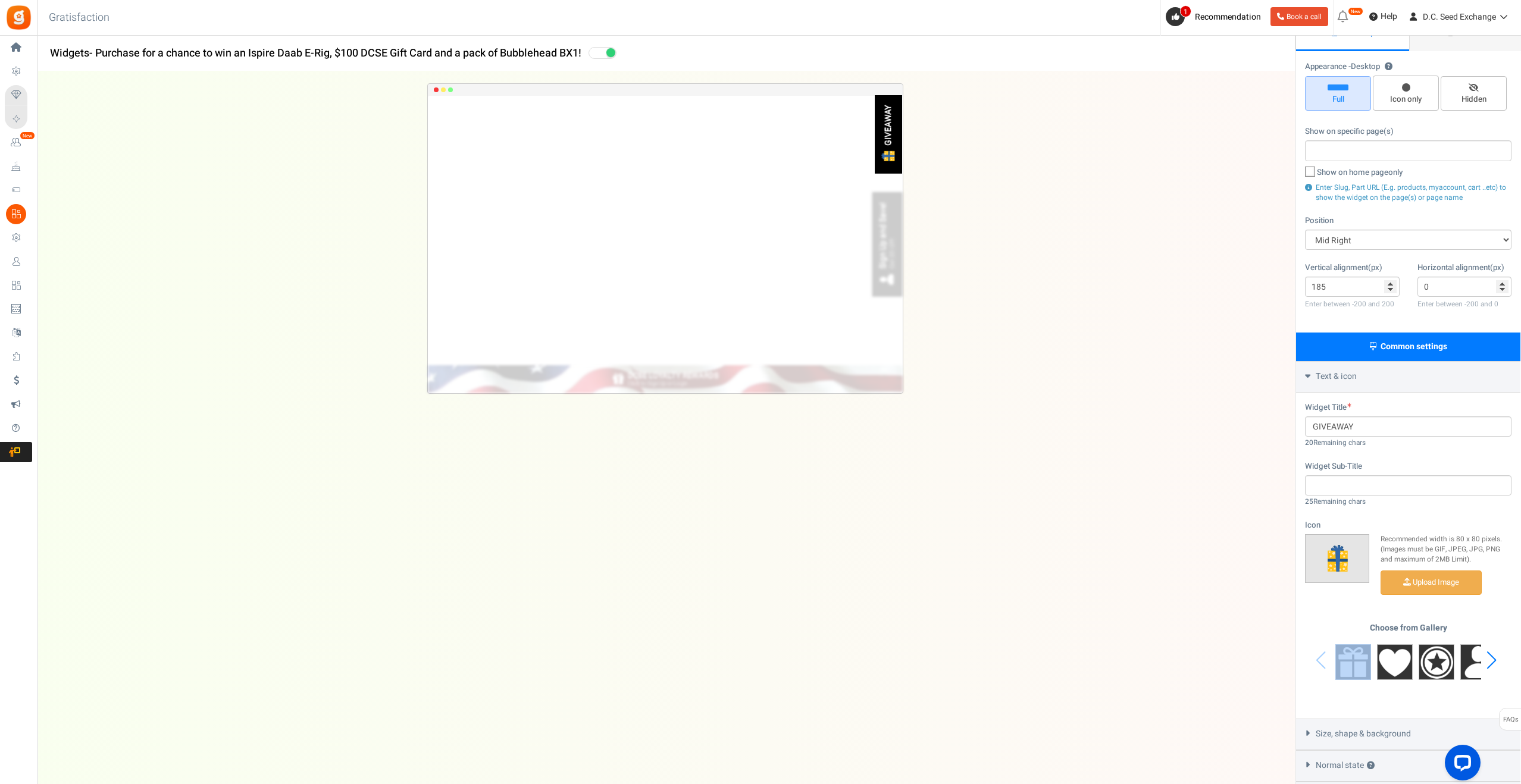
click at [1320, 661] on div "Choose from Gallery" at bounding box center [1408, 661] width 206 height 74
click at [1349, 654] on img at bounding box center [1353, 662] width 36 height 36
click at [1324, 661] on div "Previous slide" at bounding box center [1320, 660] width 16 height 36
click at [1314, 660] on div "Previous slide" at bounding box center [1320, 660] width 16 height 36
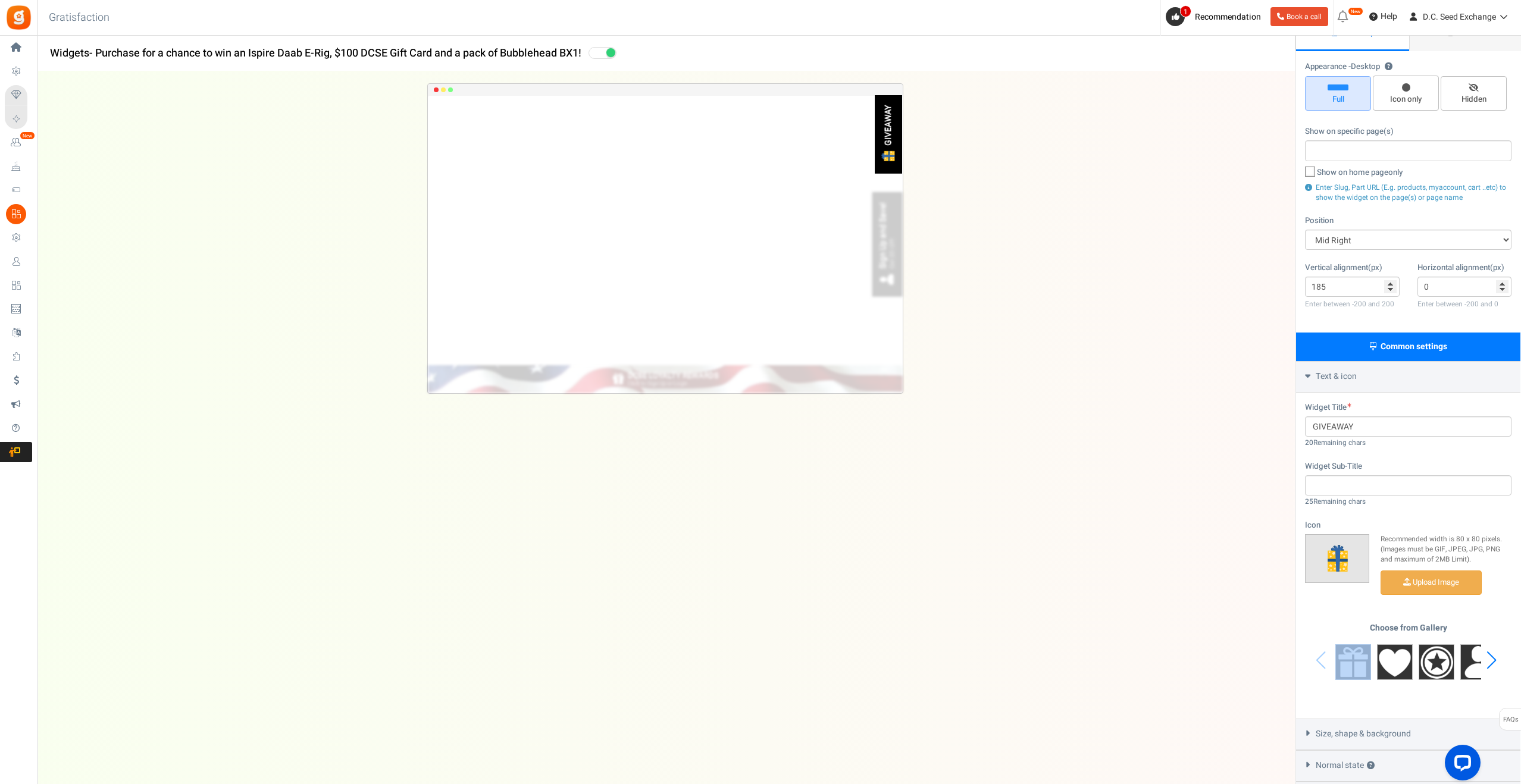
click at [1314, 660] on div "Choose from Gallery" at bounding box center [1408, 661] width 206 height 74
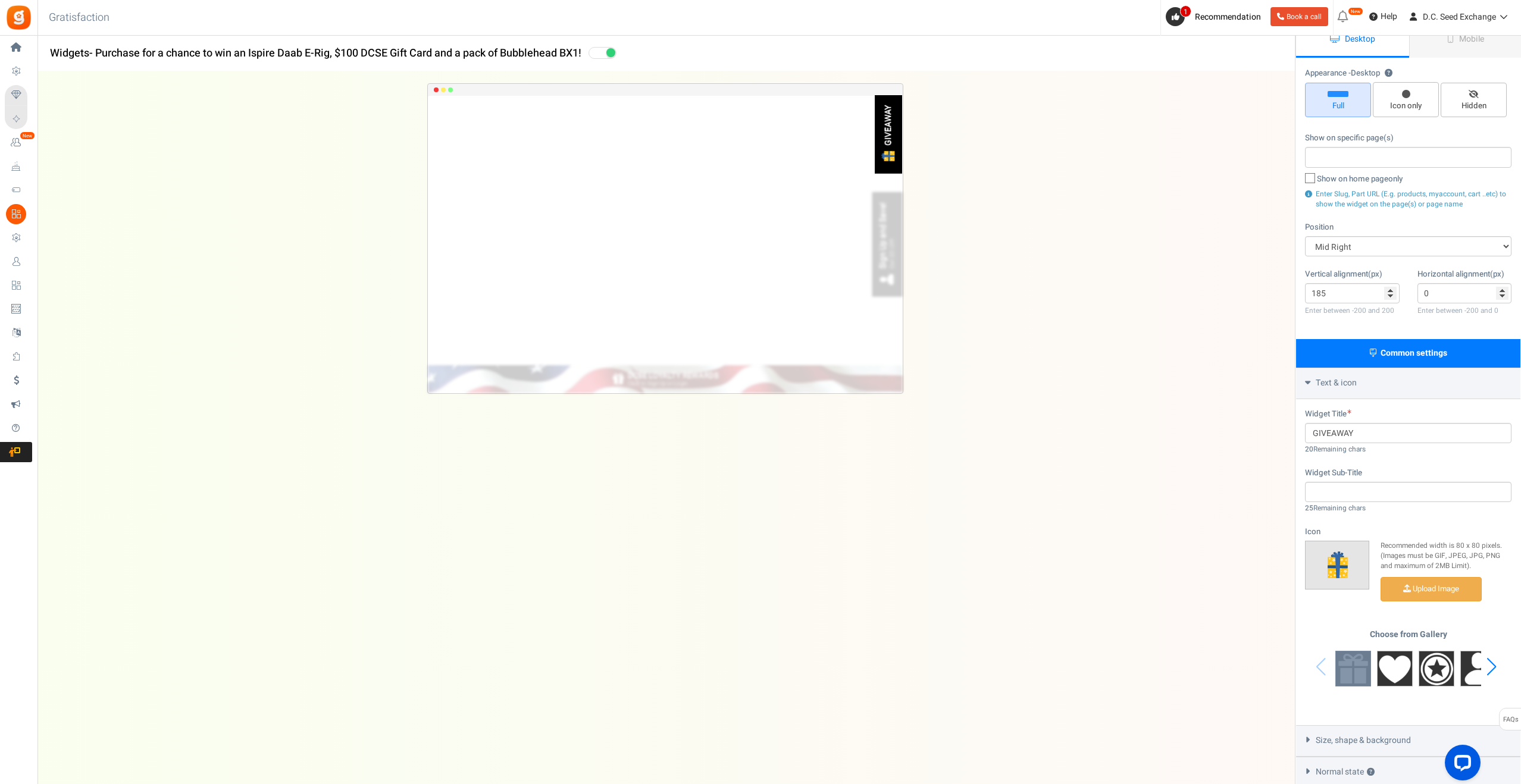
click at [1360, 656] on img at bounding box center [1353, 668] width 36 height 36
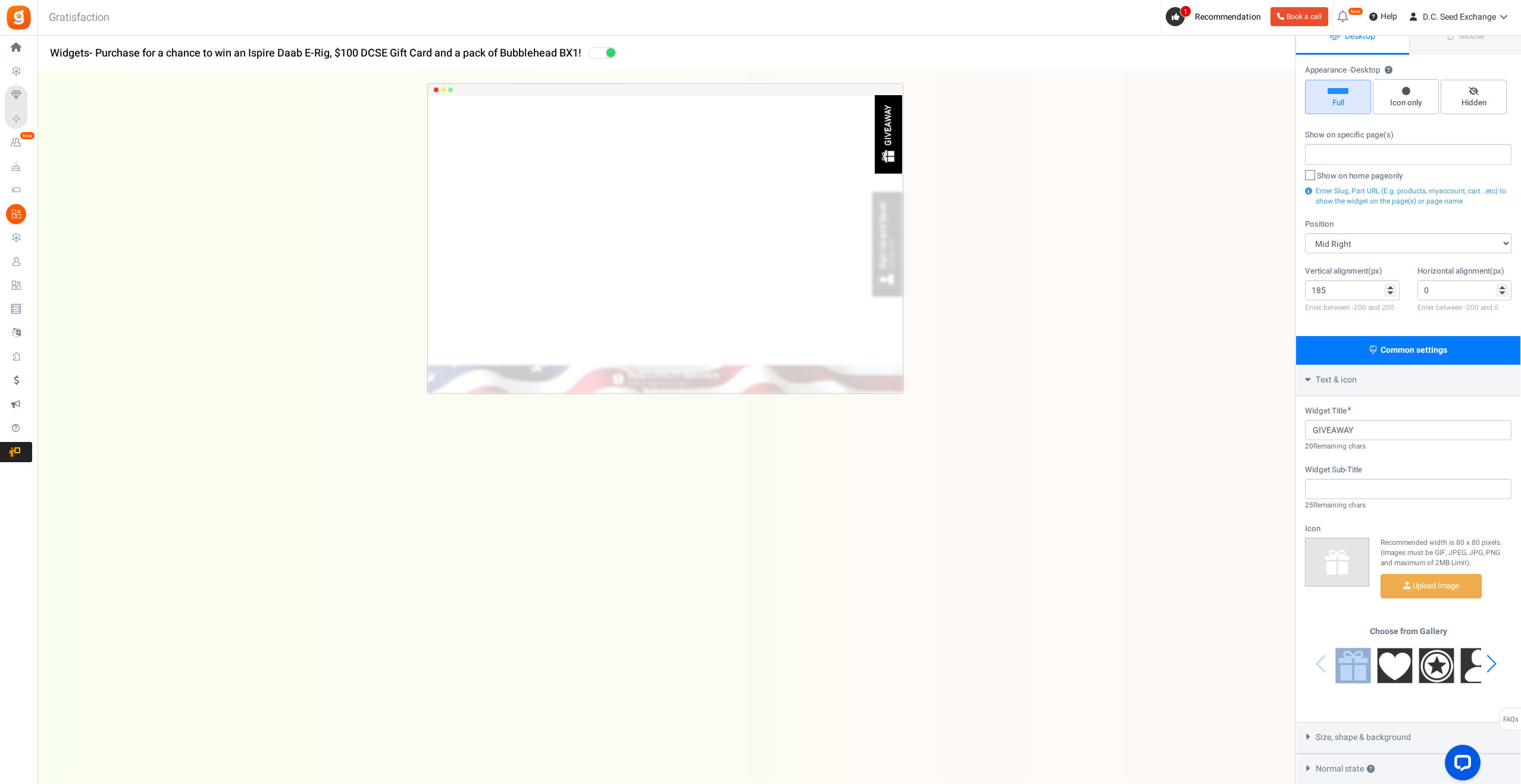
click at [1489, 663] on div "Next slide" at bounding box center [1492, 663] width 16 height 36
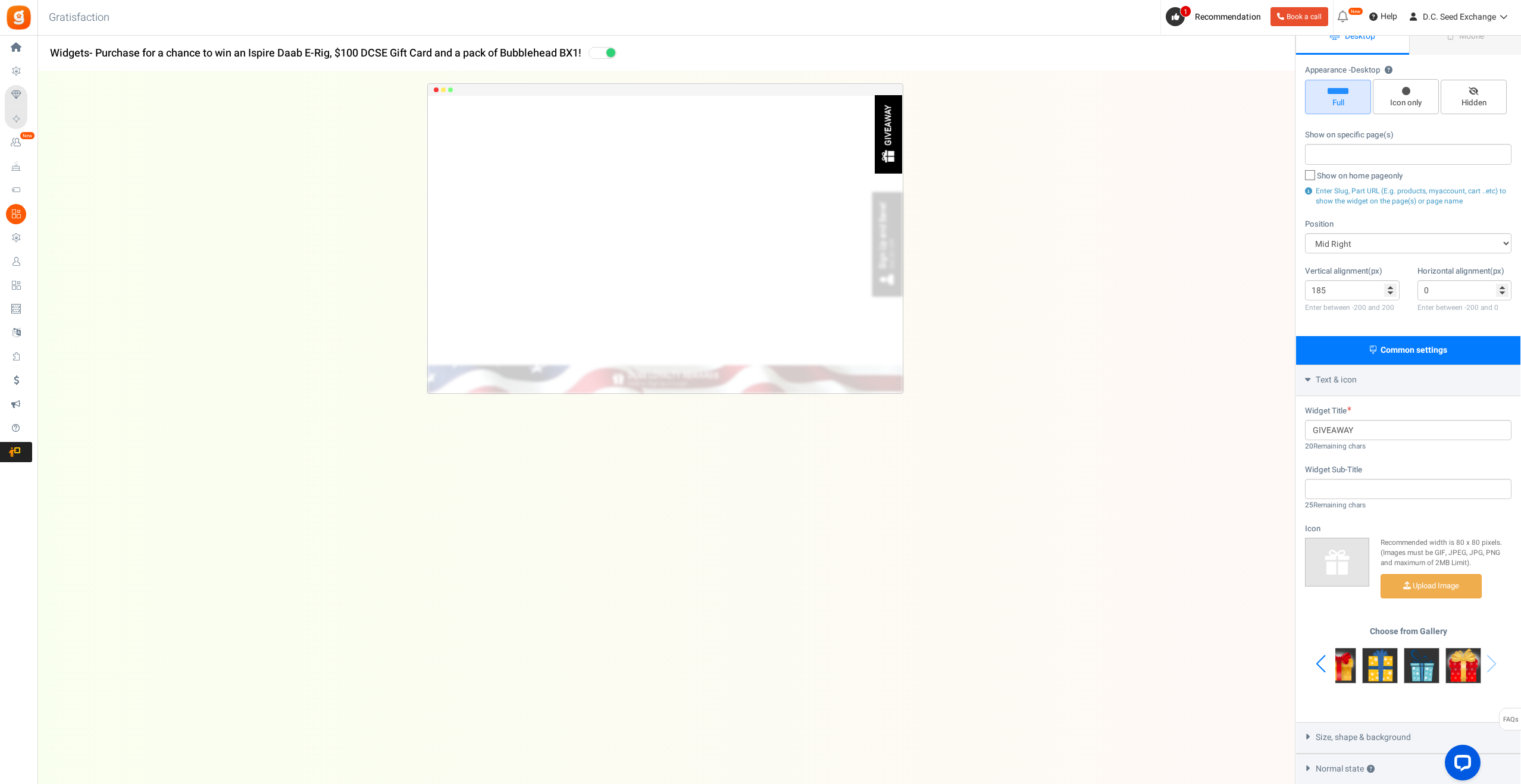
click at [1489, 663] on div "Choose from Gallery" at bounding box center [1408, 664] width 206 height 74
click at [1452, 665] on img at bounding box center [1463, 665] width 36 height 36
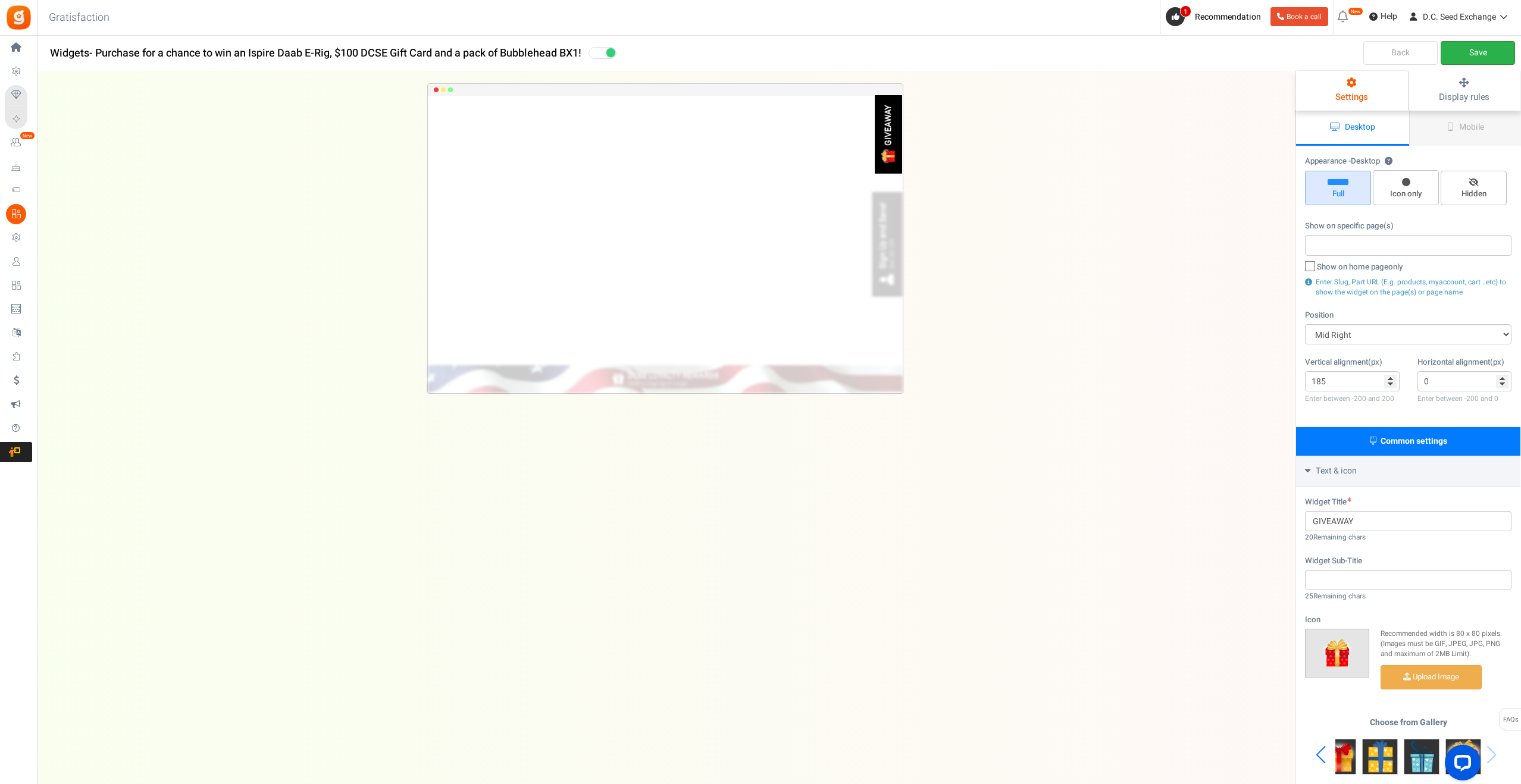
click at [1473, 53] on link "Save" at bounding box center [1478, 53] width 74 height 24
click at [1477, 53] on link "Save" at bounding box center [1478, 53] width 74 height 24
click at [1468, 122] on span "Mobile" at bounding box center [1472, 127] width 25 height 13
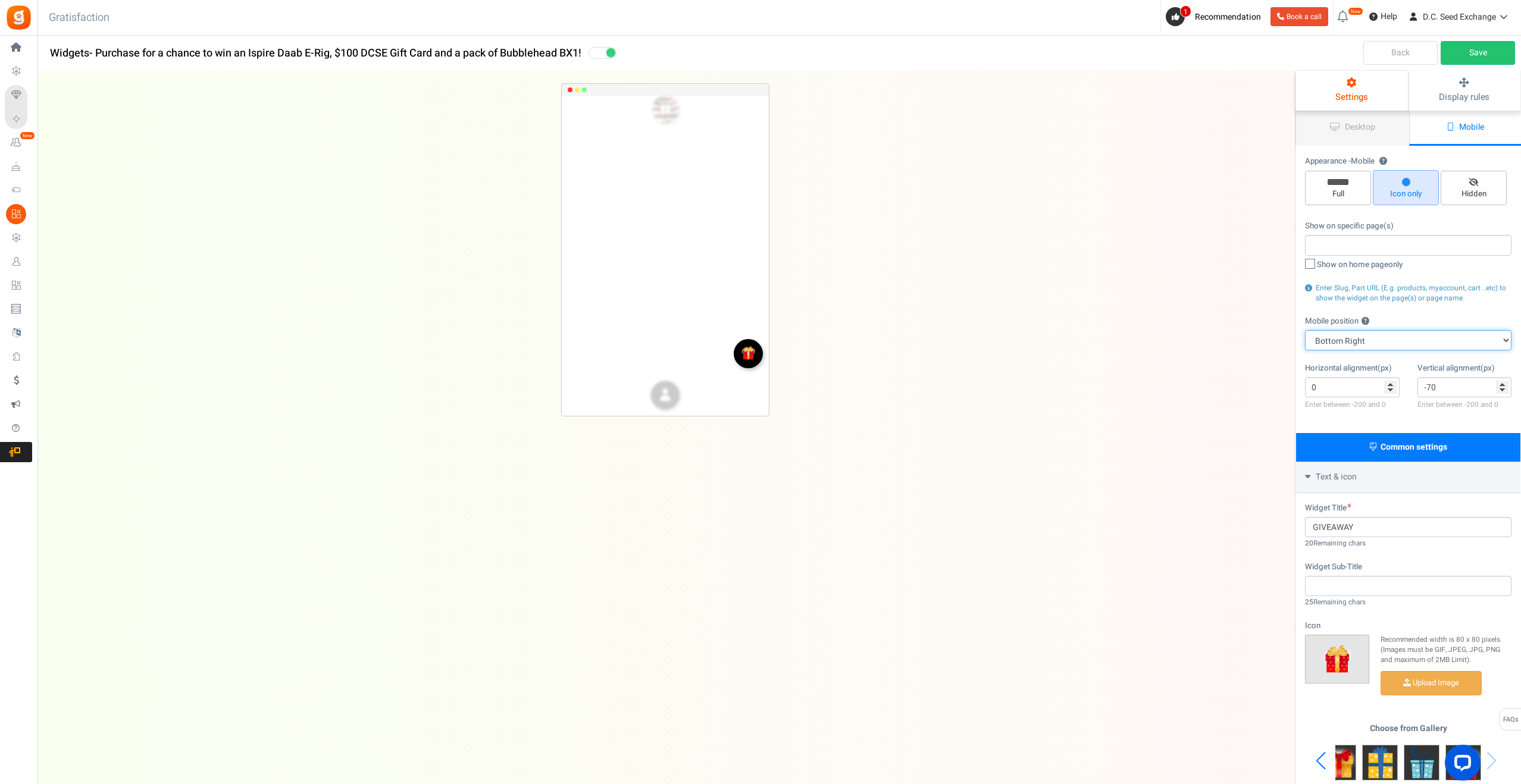
click at [1391, 342] on select "Top Right Top Left Top Center Bottom Right Bottom Left Bottom Center" at bounding box center [1408, 340] width 206 height 20
click at [1456, 86] on icon at bounding box center [1465, 83] width 88 height 10
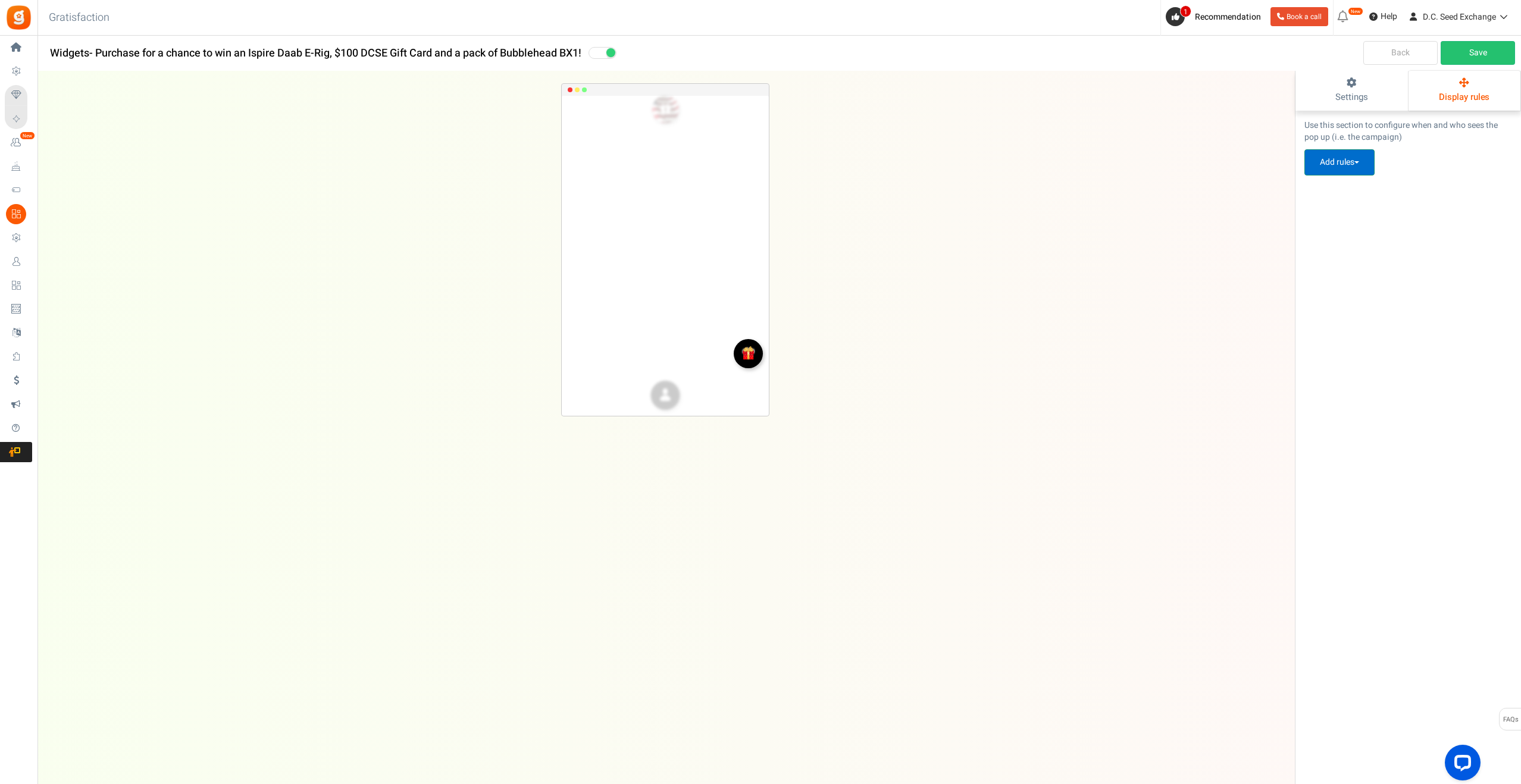
click at [1336, 164] on button "Add rules" at bounding box center [1339, 162] width 70 height 26
click at [1334, 189] on link "Pop up visibility rules" at bounding box center [1352, 190] width 95 height 18
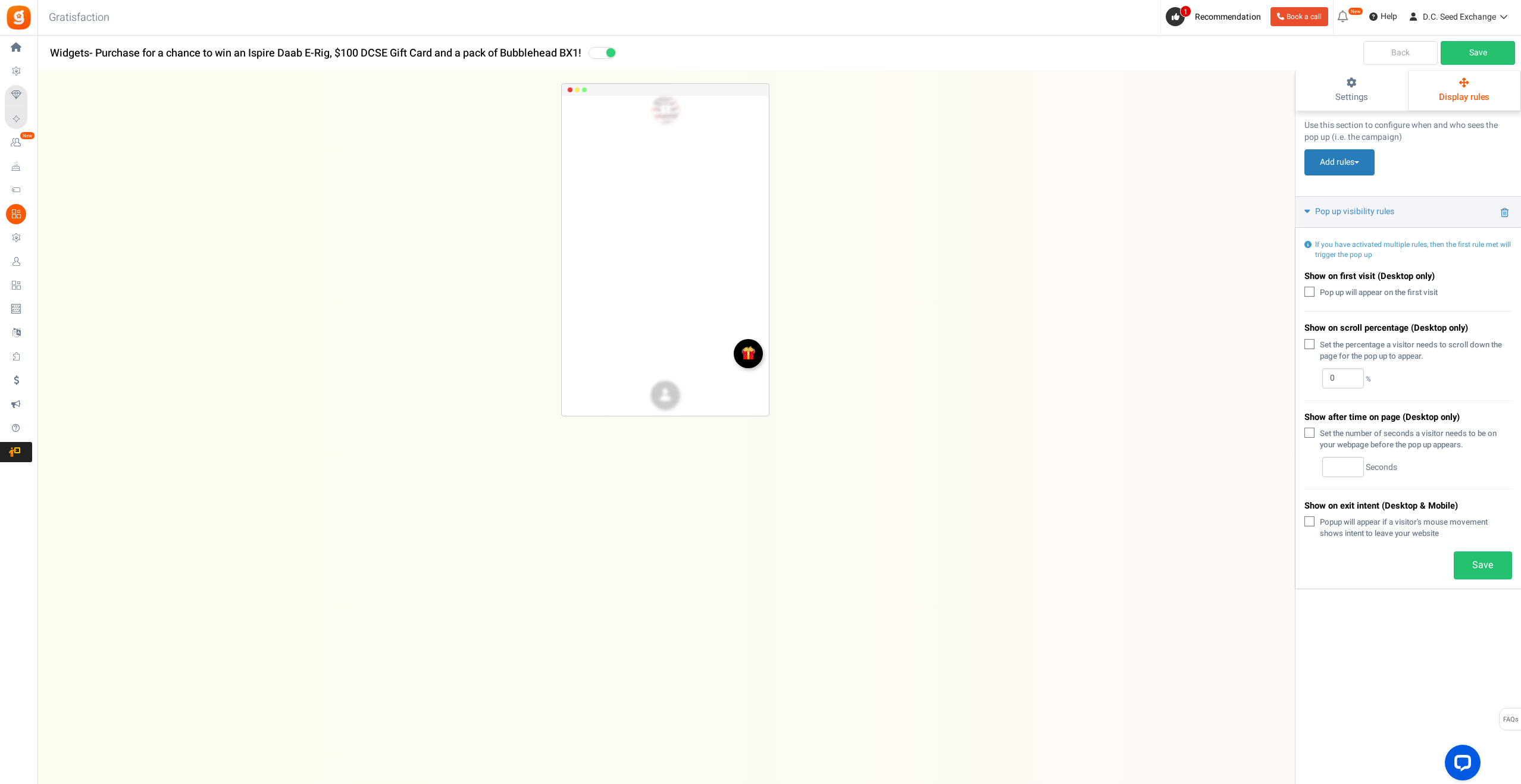
click at [1383, 49] on link "Back" at bounding box center [1400, 53] width 74 height 24
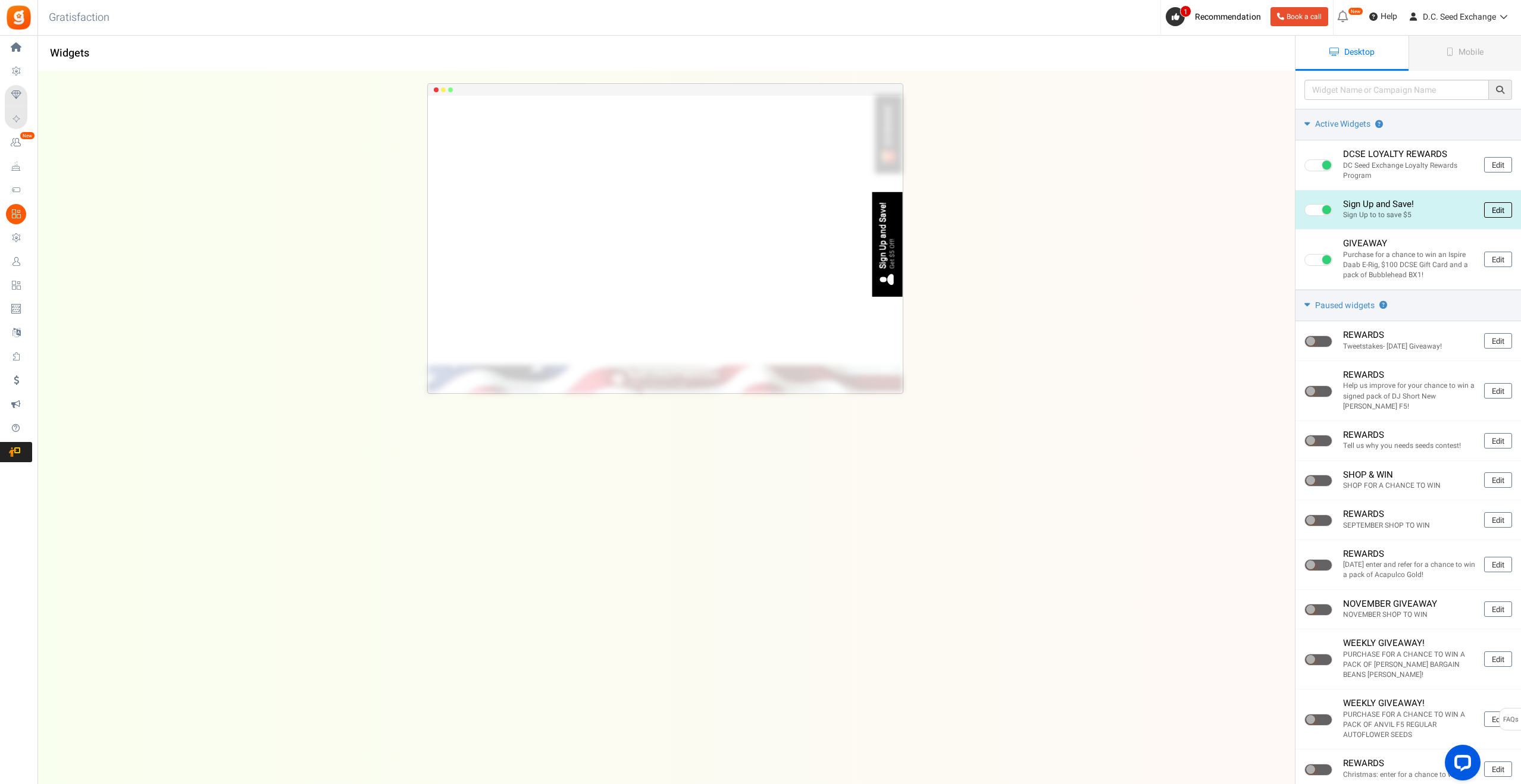
click at [1501, 209] on link "Edit" at bounding box center [1499, 210] width 28 height 15
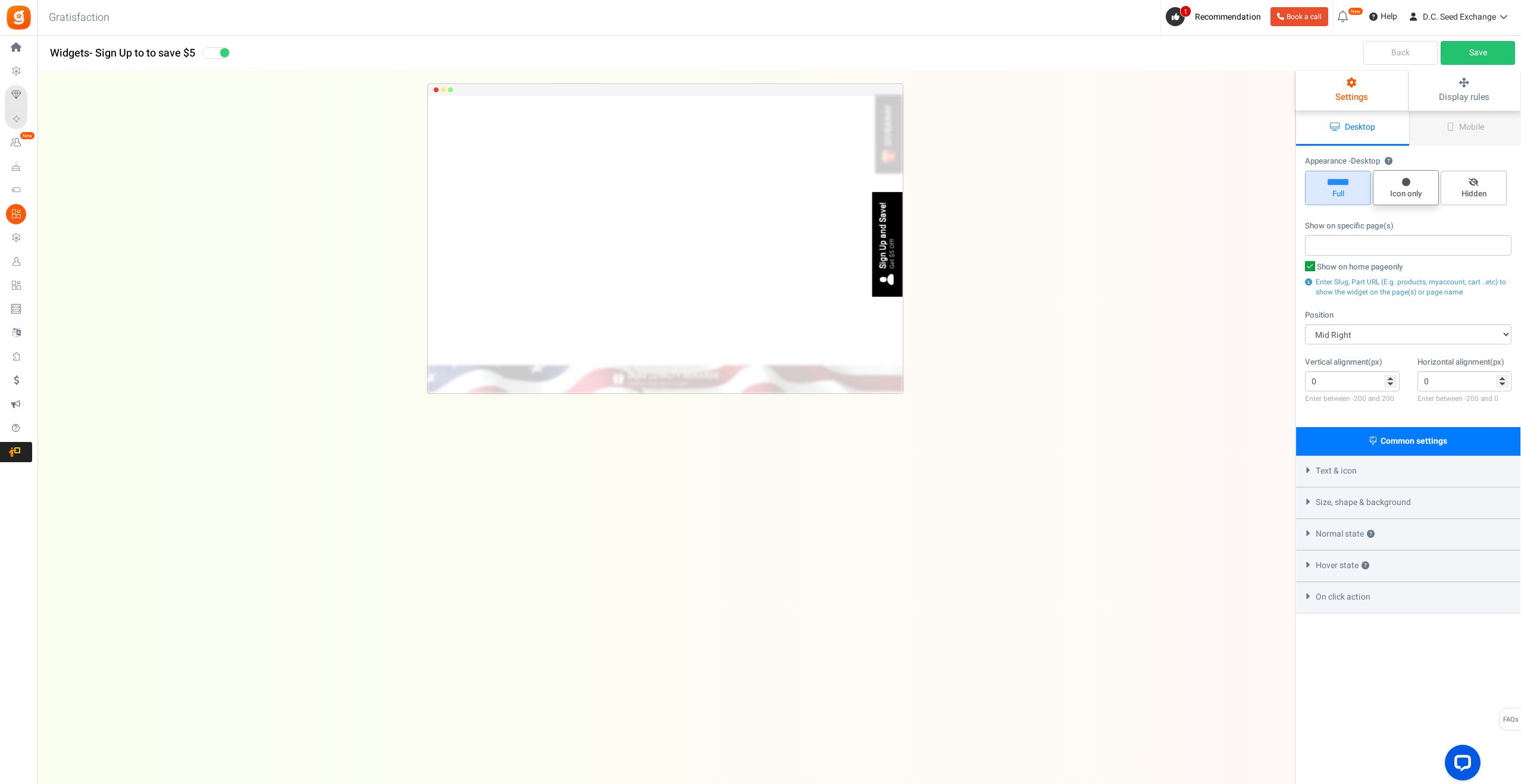
click at [1403, 194] on span "Icon only" at bounding box center [1406, 194] width 55 height 11
click at [1406, 180] on input "Icon only" at bounding box center [1409, 176] width 8 height 8
radio input "true"
click at [1403, 194] on span "Icon only" at bounding box center [1406, 194] width 55 height 11
click at [1406, 180] on input "Icon only" at bounding box center [1409, 176] width 8 height 8
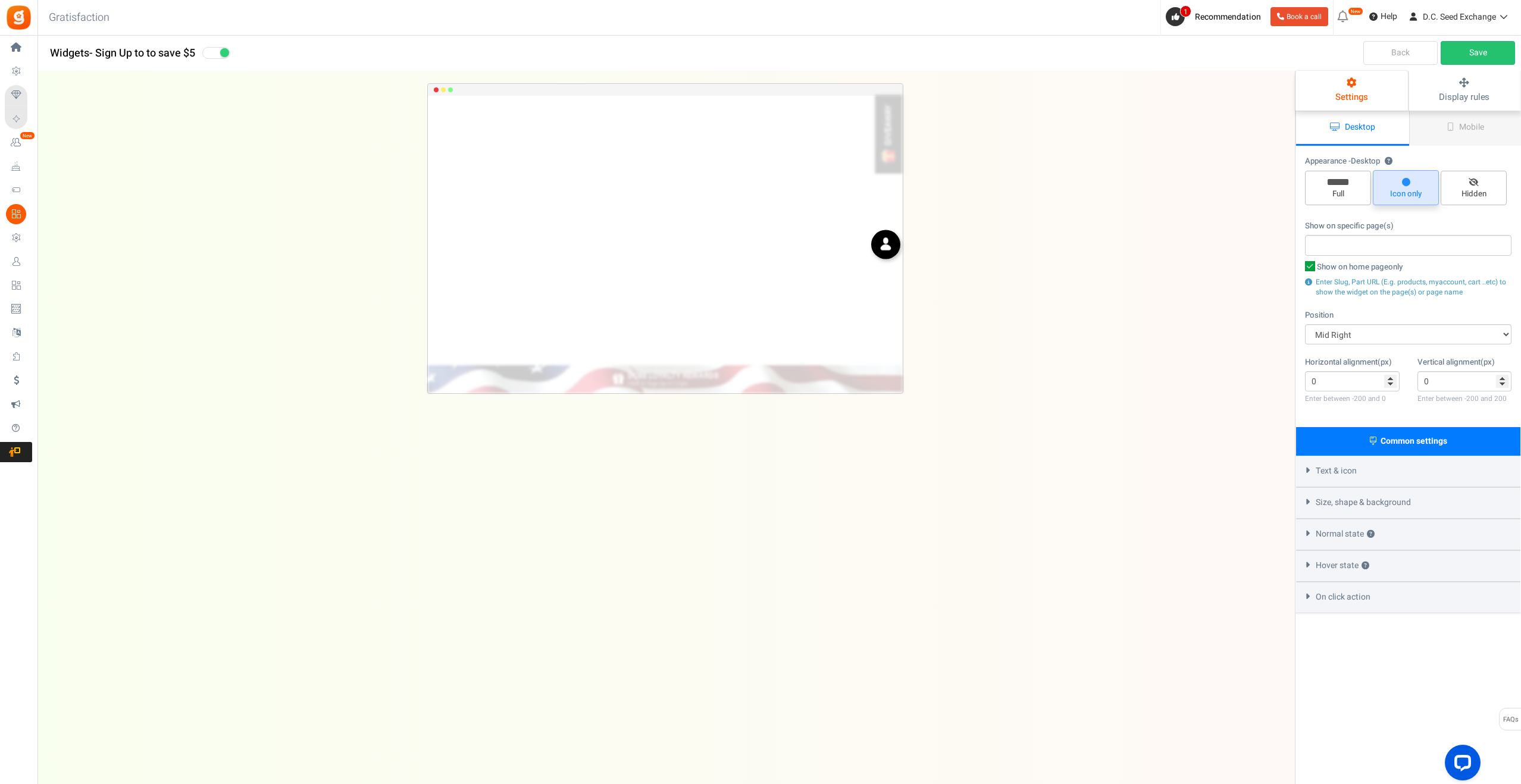
click at [1403, 194] on span "Icon only" at bounding box center [1406, 194] width 55 height 11
click at [1406, 180] on input "Icon only" at bounding box center [1409, 176] width 8 height 8
click at [1338, 193] on span "Full" at bounding box center [1338, 194] width 55 height 11
click at [1339, 181] on input "Full" at bounding box center [1342, 177] width 8 height 8
radio input "true"
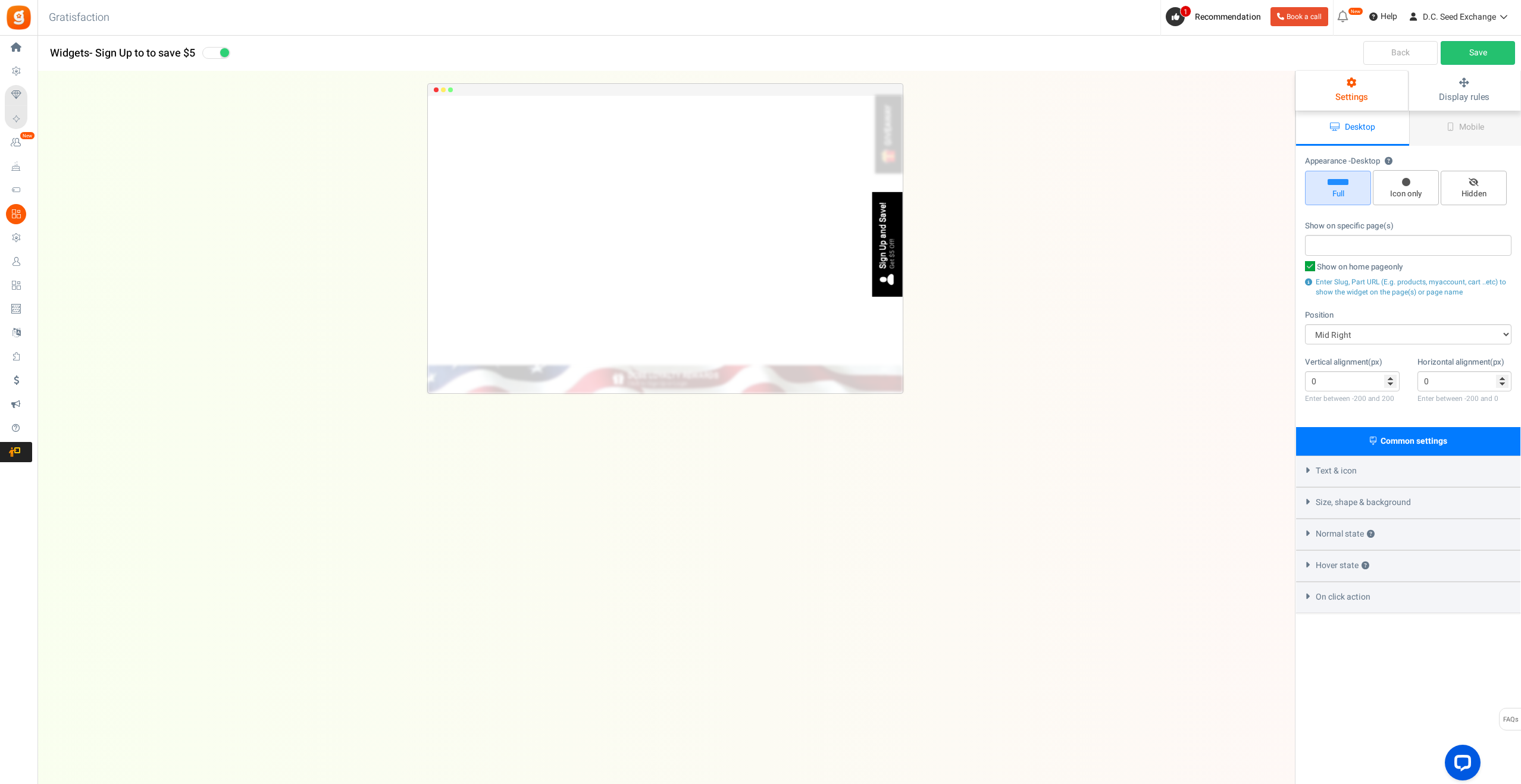
click at [1381, 468] on div "Text & icon" at bounding box center [1409, 471] width 225 height 32
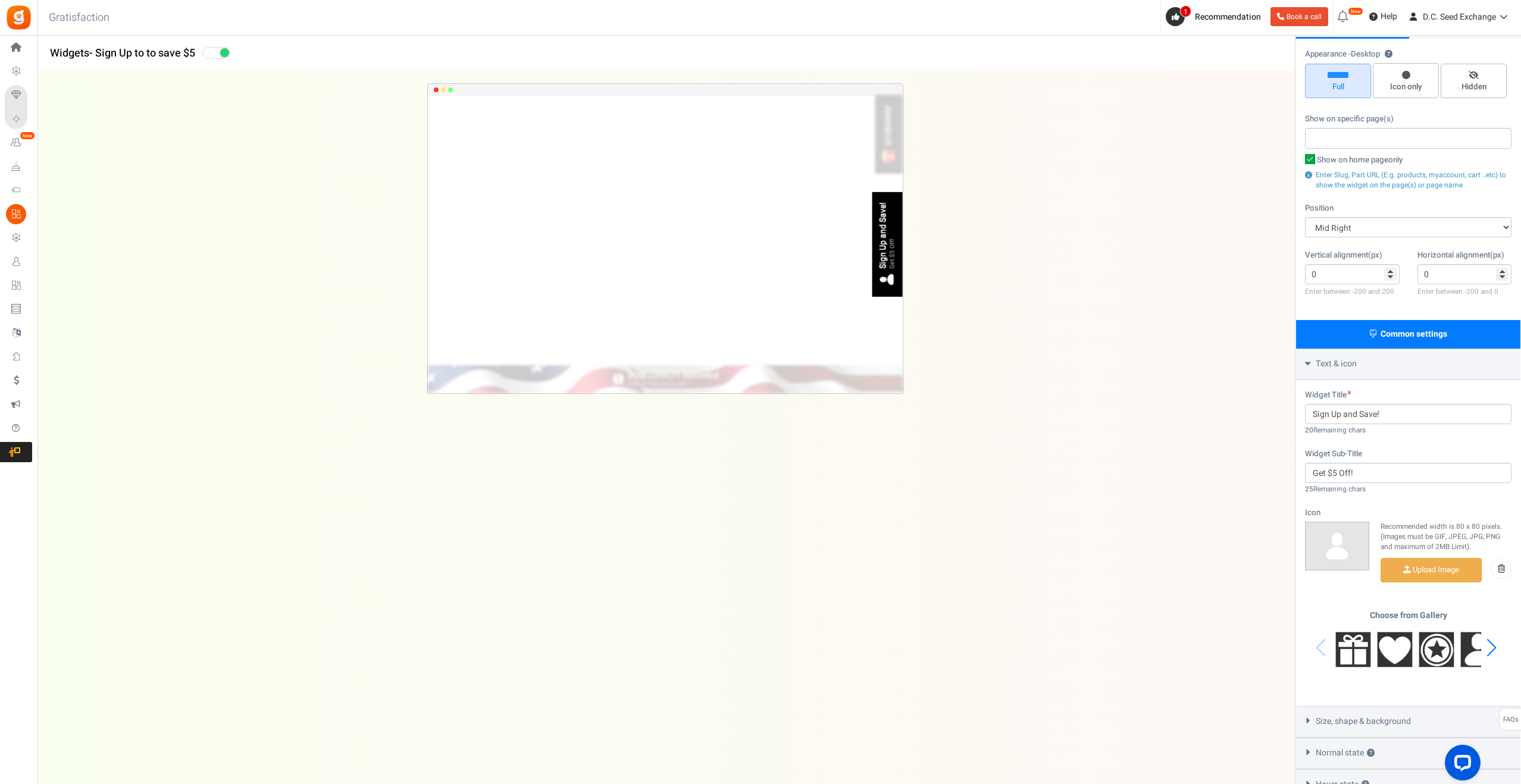
scroll to position [131, 0]
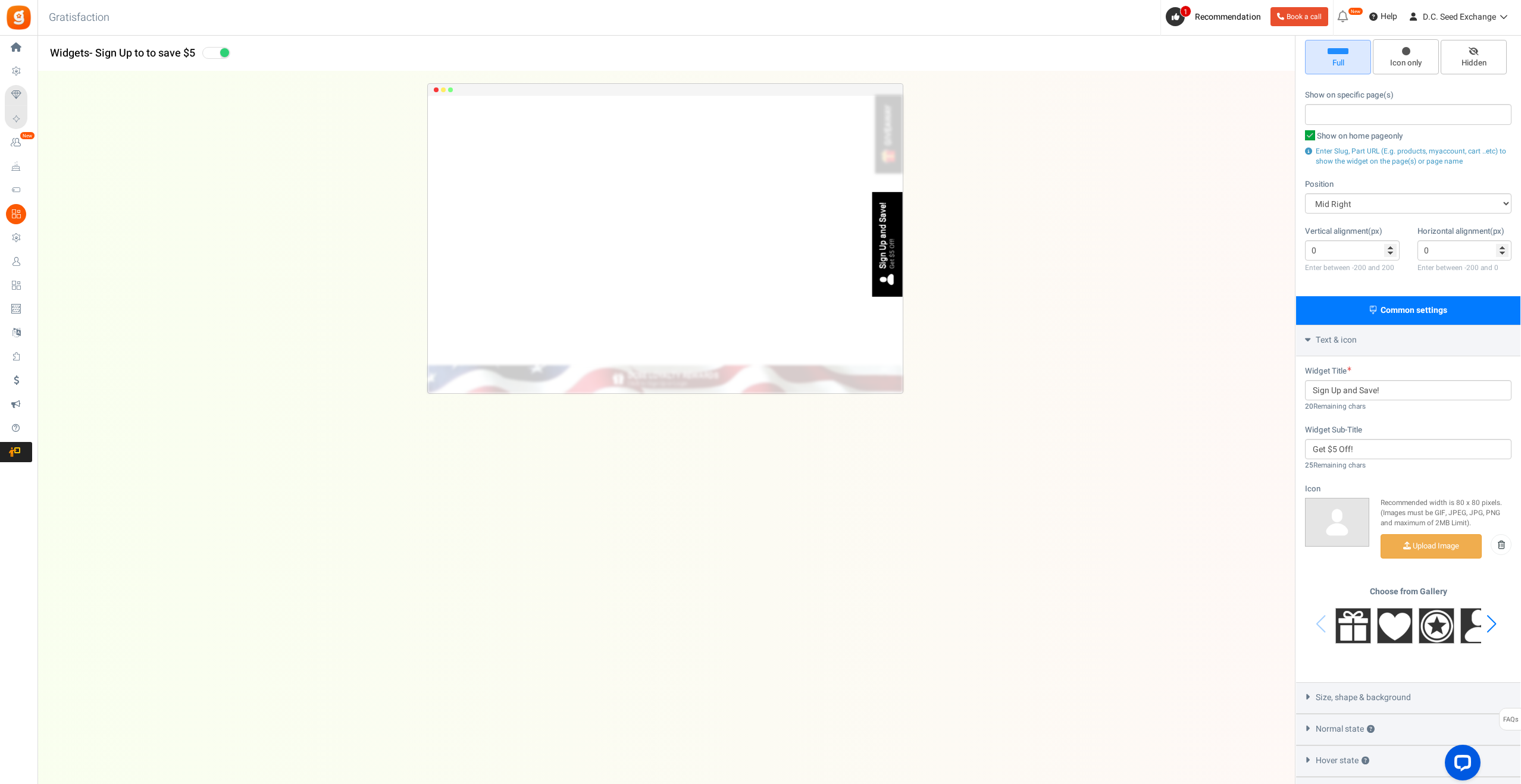
click at [1492, 618] on div "Next slide" at bounding box center [1492, 623] width 16 height 36
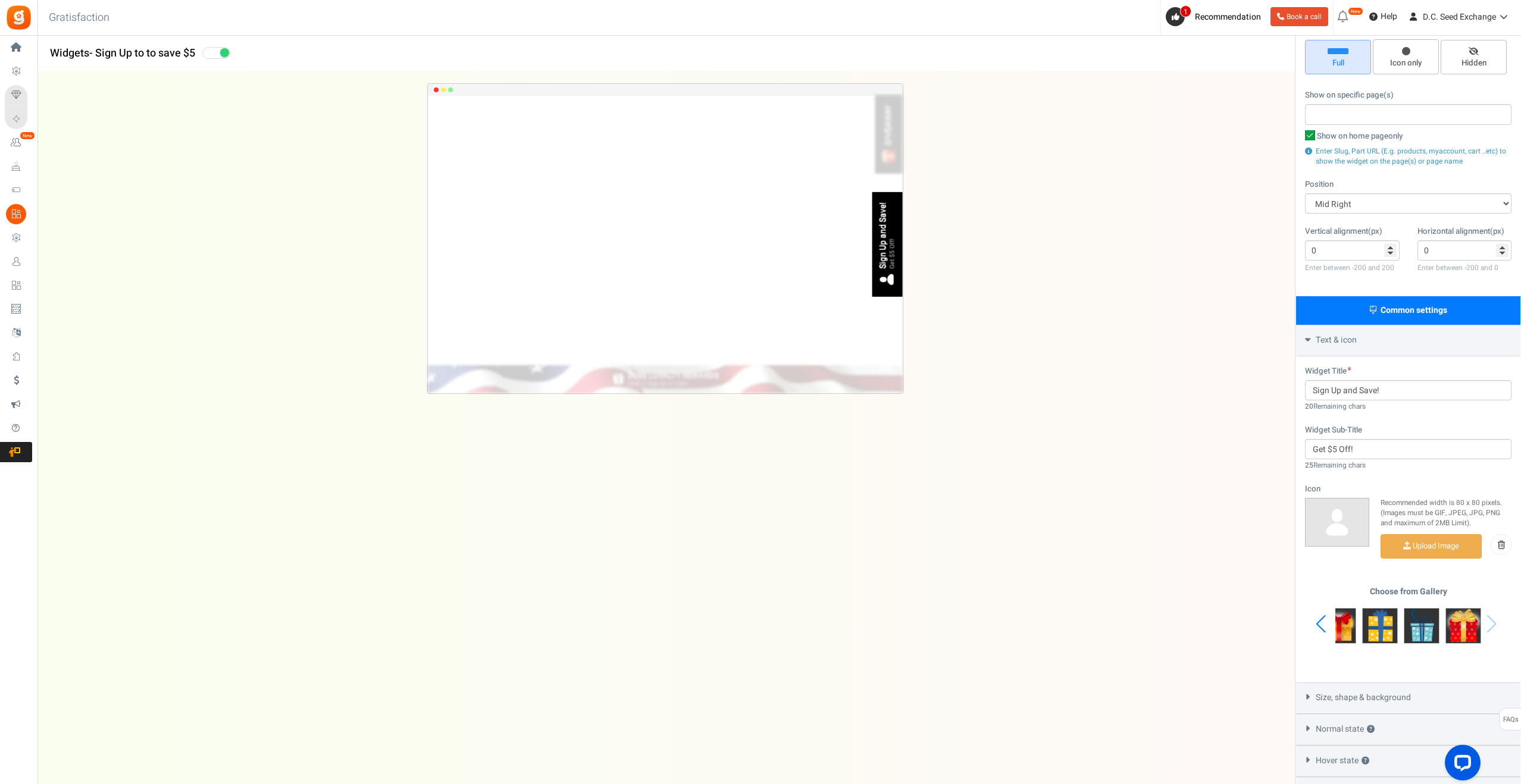
click at [1492, 618] on div "Choose from Gallery" at bounding box center [1408, 624] width 206 height 74
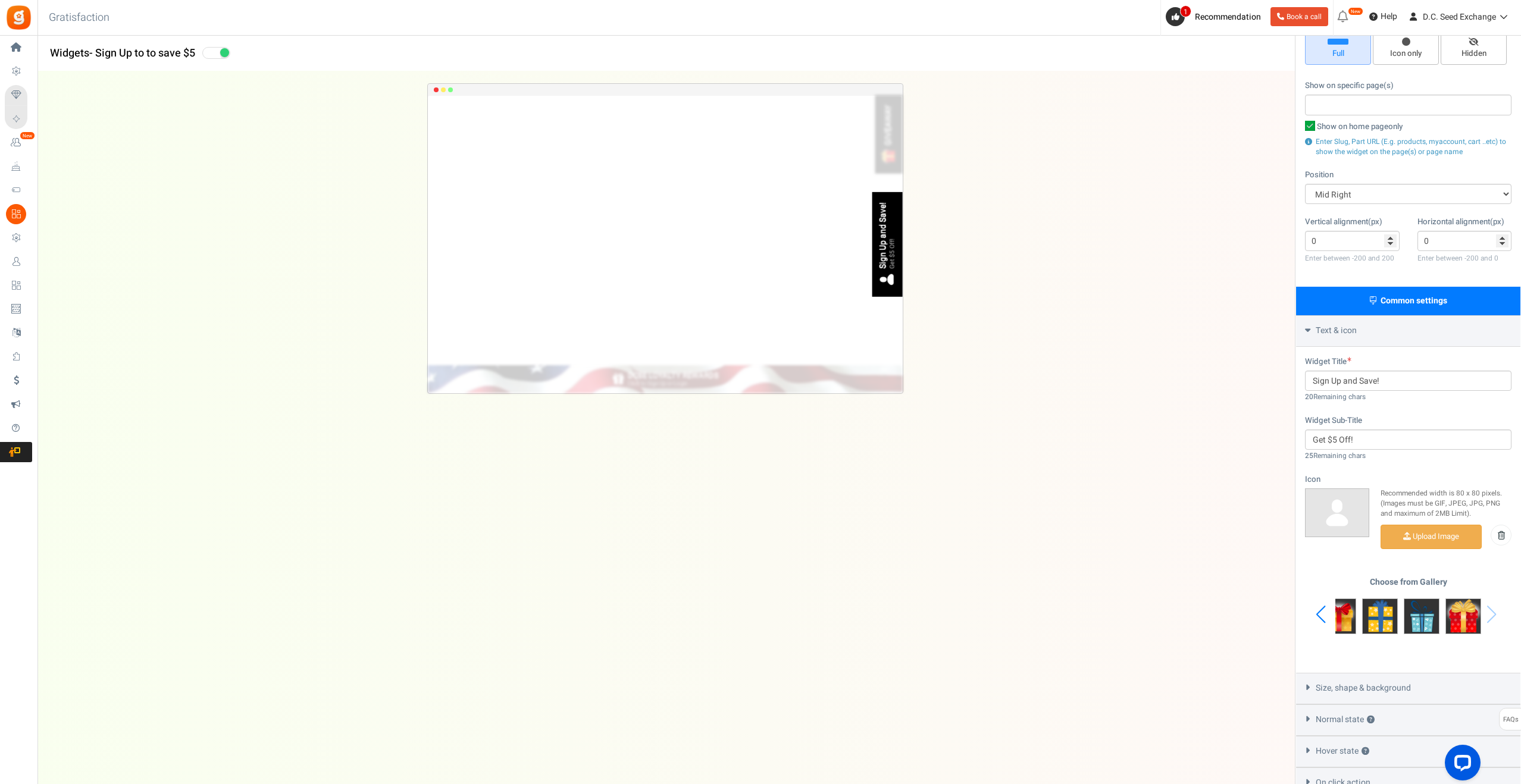
scroll to position [143, 0]
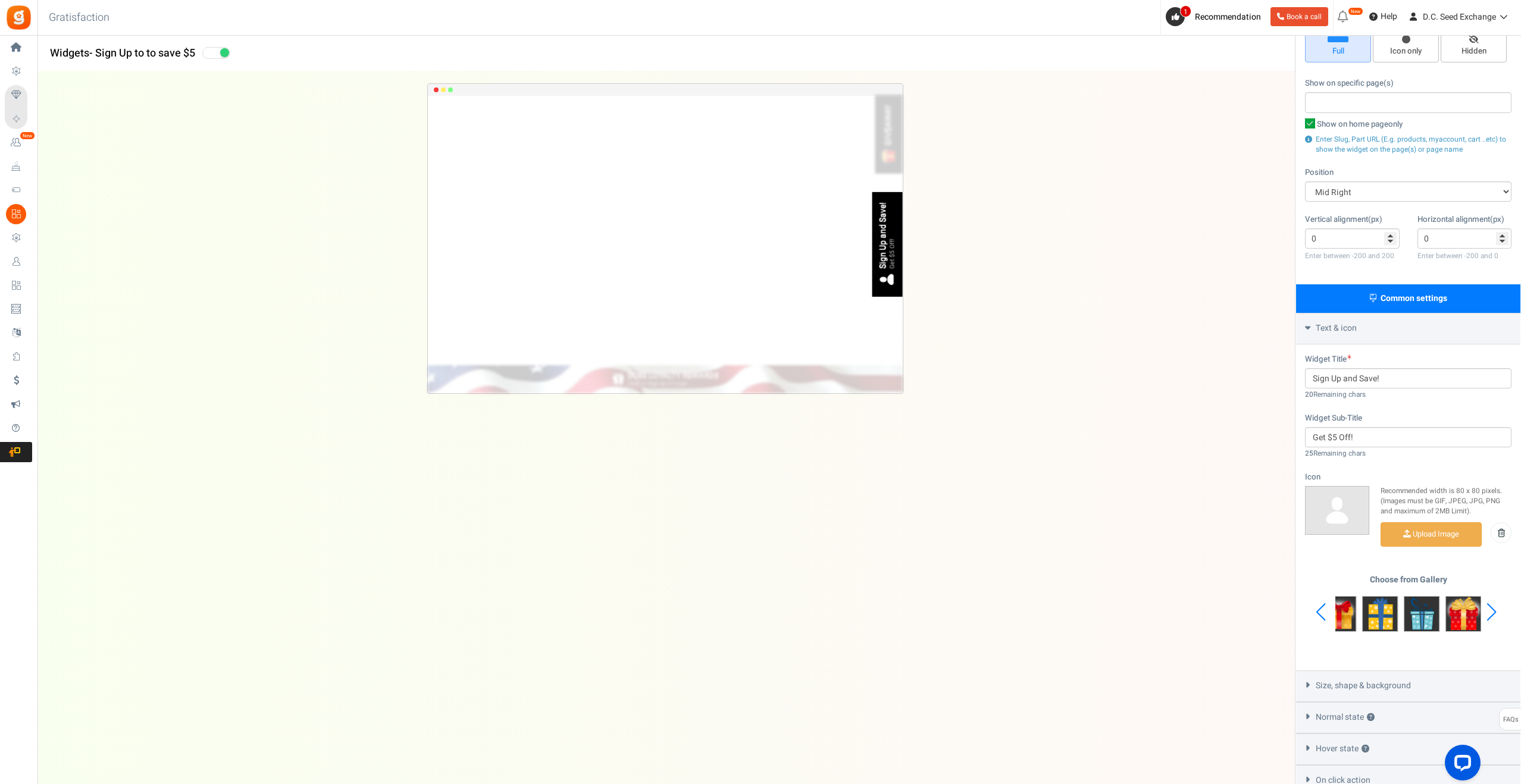
click at [1320, 613] on div "Previous slide" at bounding box center [1320, 611] width 16 height 36
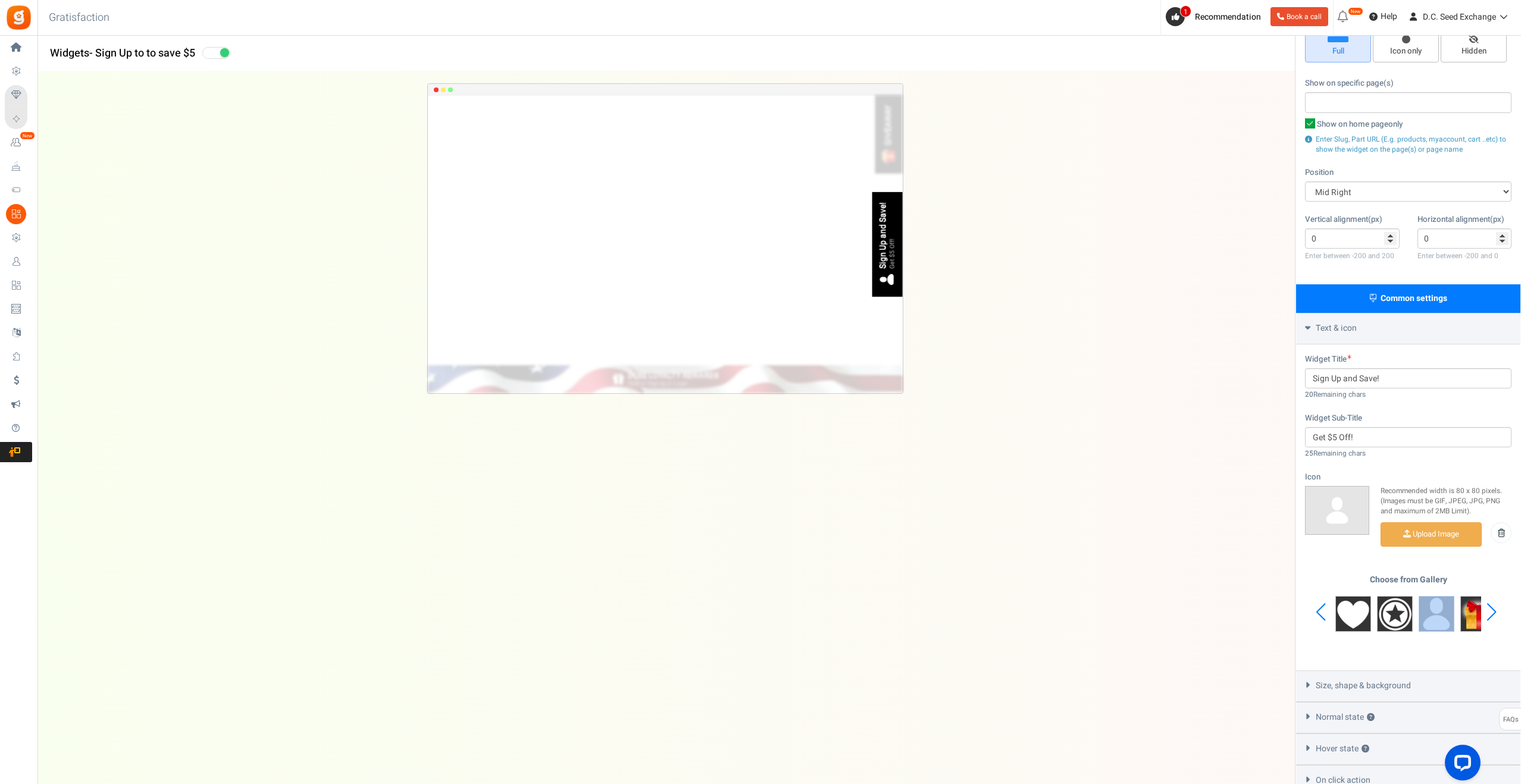
click at [1320, 613] on div "Previous slide" at bounding box center [1320, 611] width 16 height 36
click at [1320, 613] on div "Choose from Gallery" at bounding box center [1408, 612] width 206 height 74
click at [1395, 603] on img at bounding box center [1395, 614] width 36 height 36
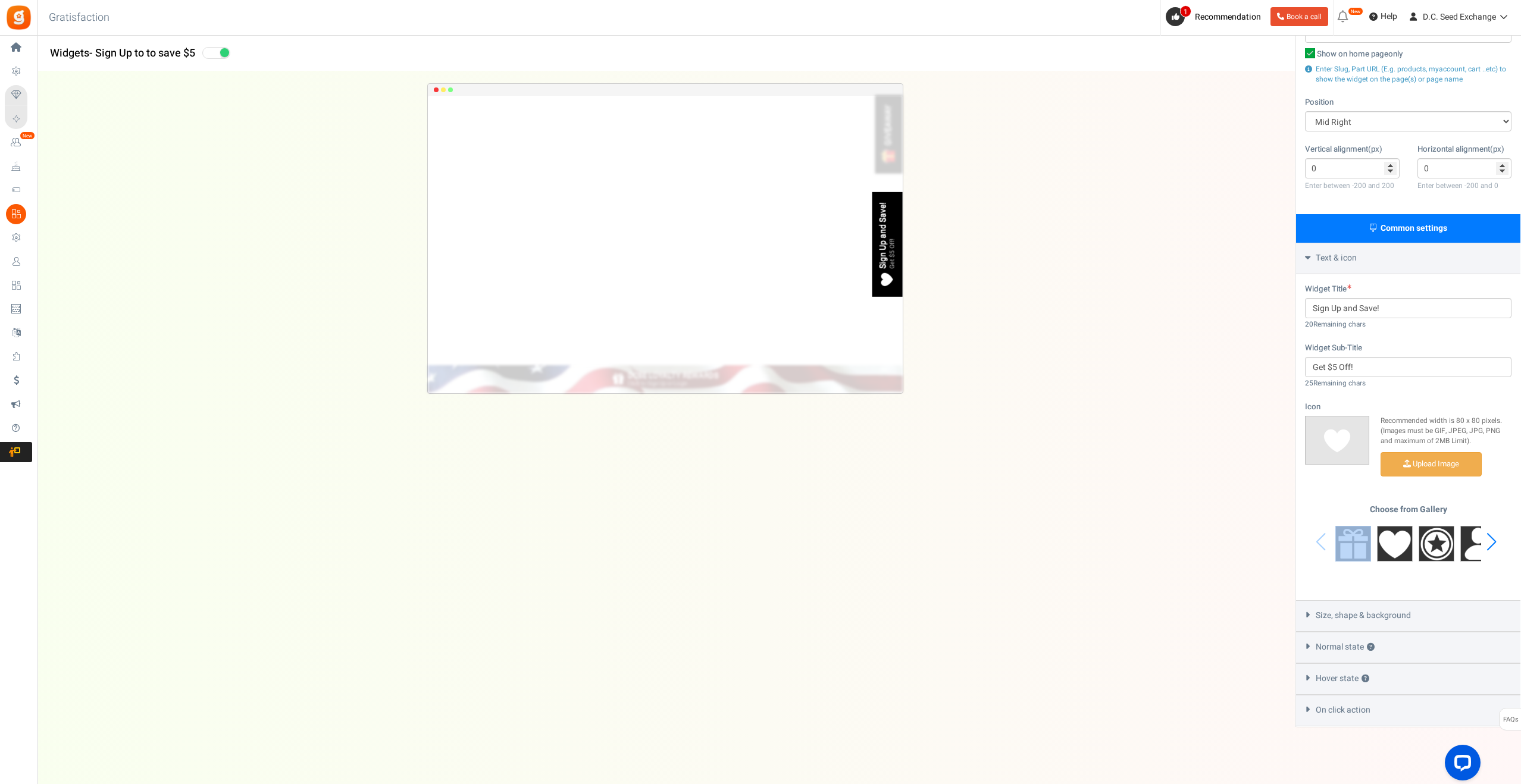
click at [1363, 611] on span "Size, shape & background" at bounding box center [1364, 615] width 95 height 12
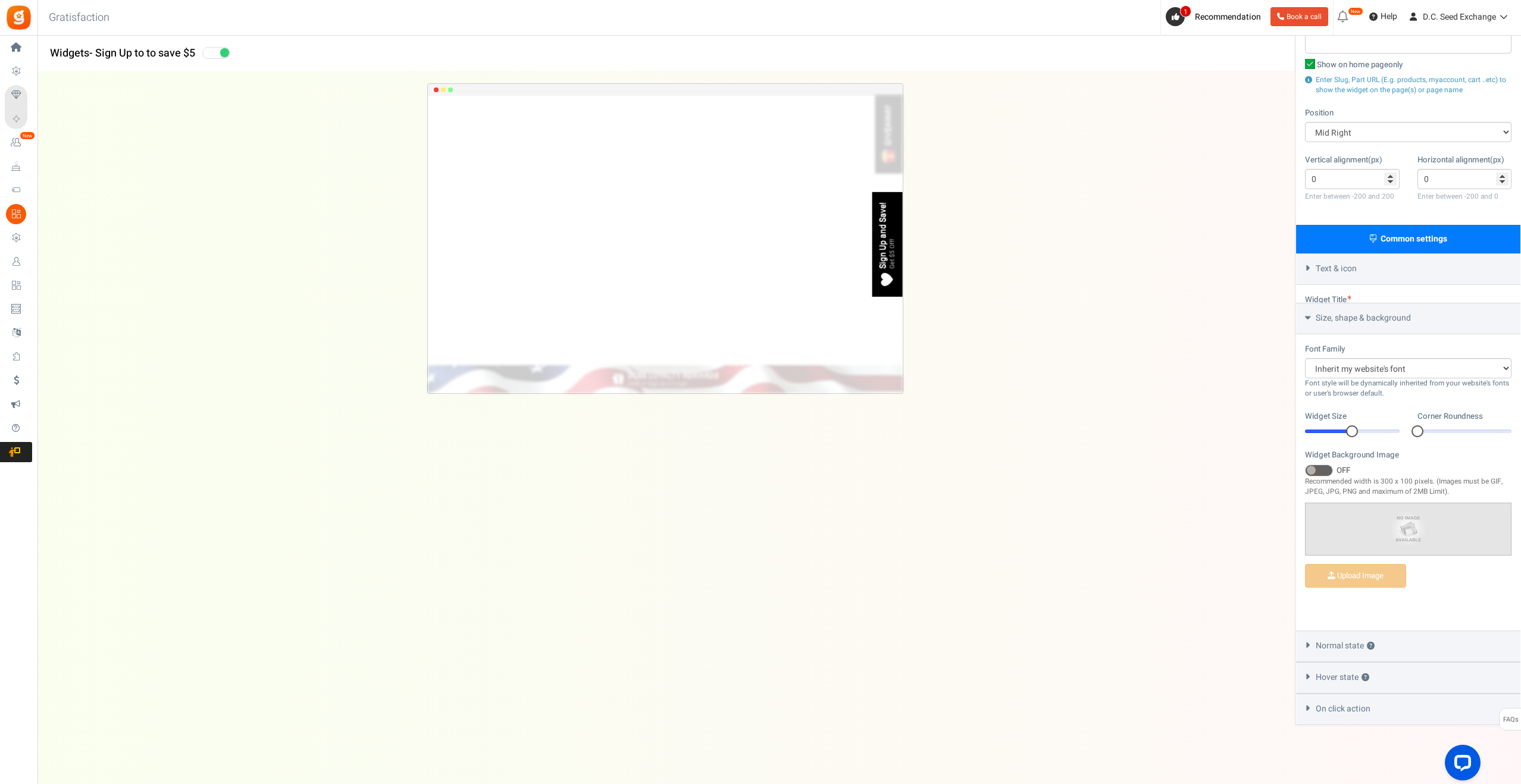
scroll to position [166, 0]
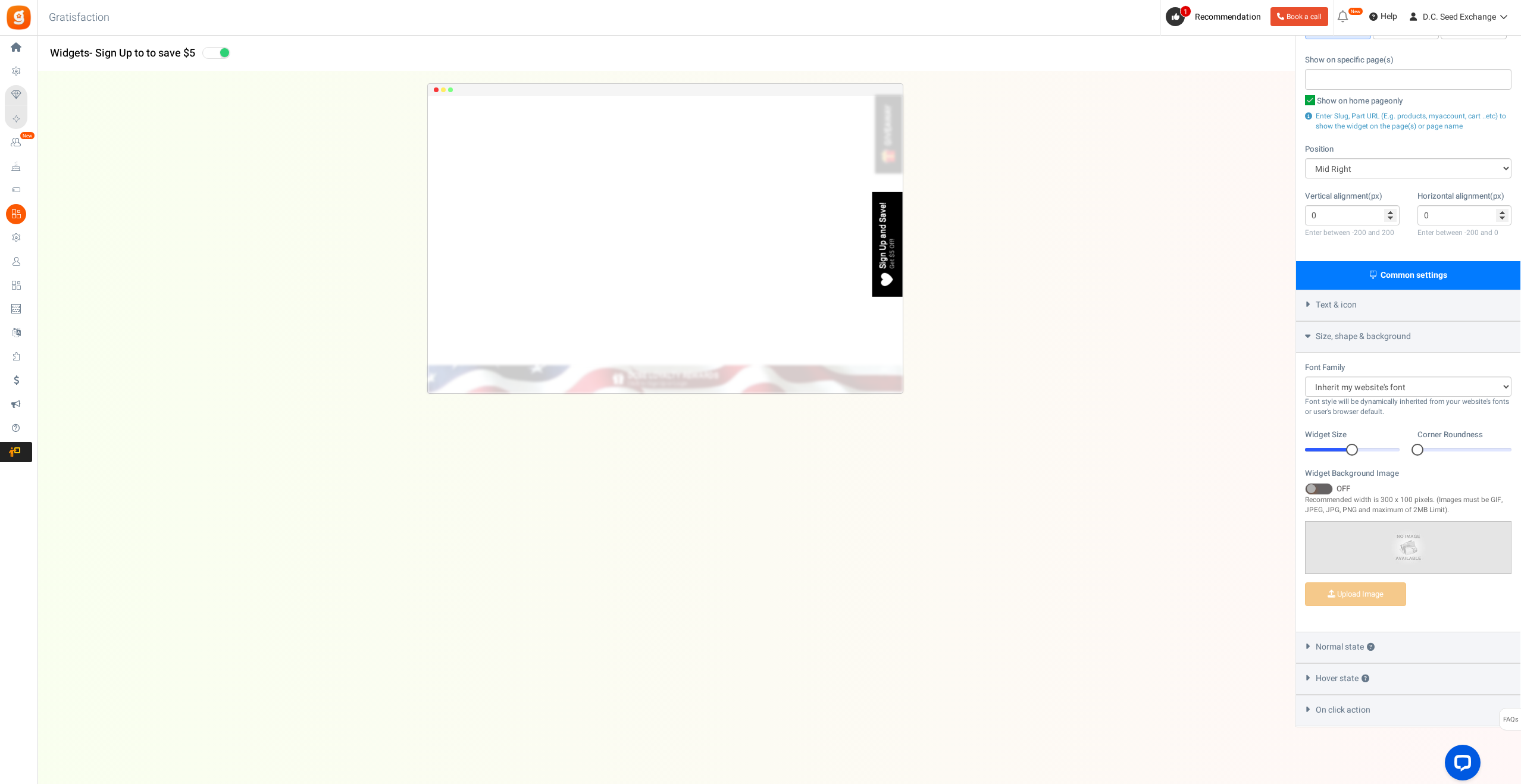
click at [1341, 638] on div "Normal state ?" at bounding box center [1409, 647] width 225 height 32
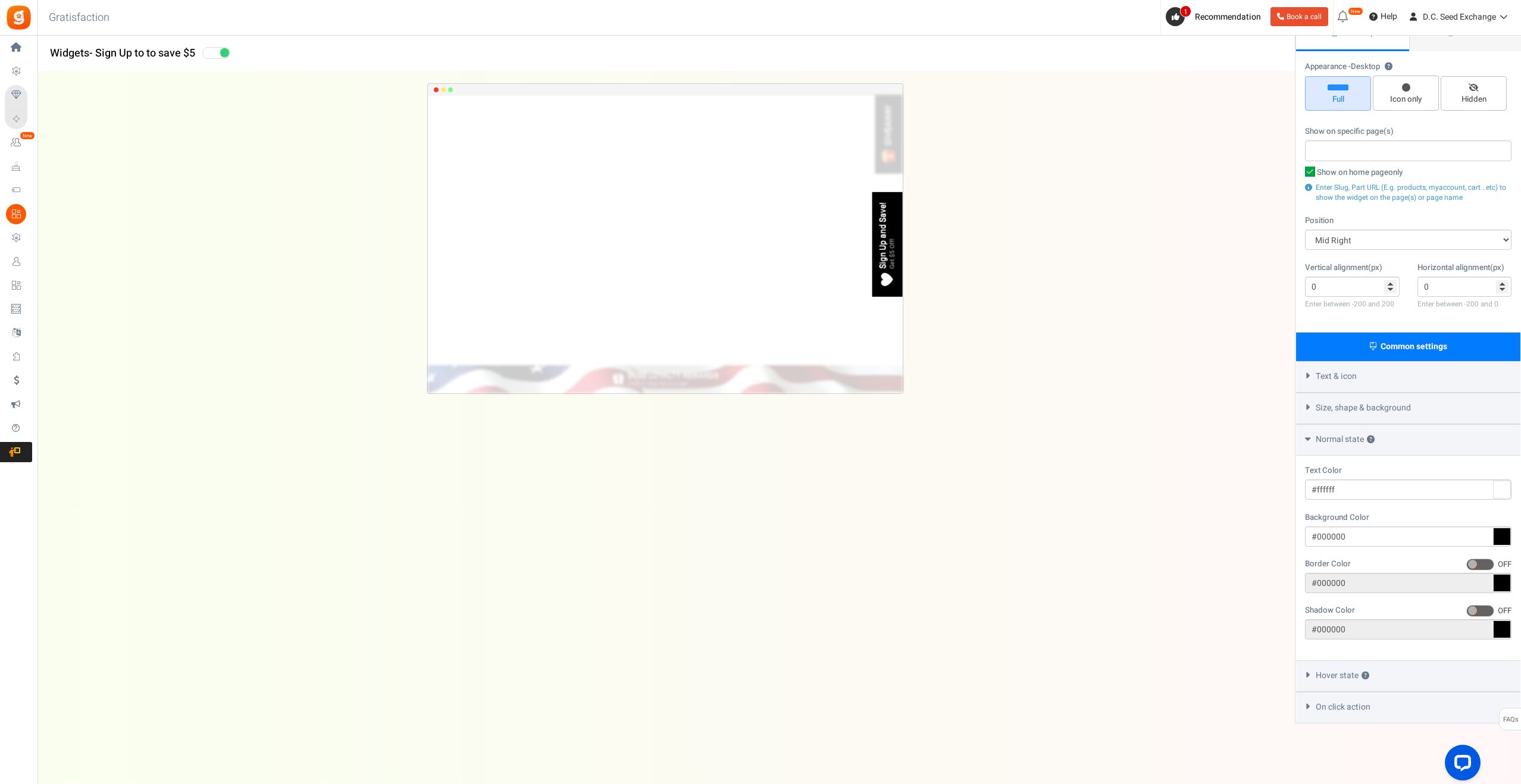
click at [1337, 677] on span "Hover state ?" at bounding box center [1343, 675] width 53 height 12
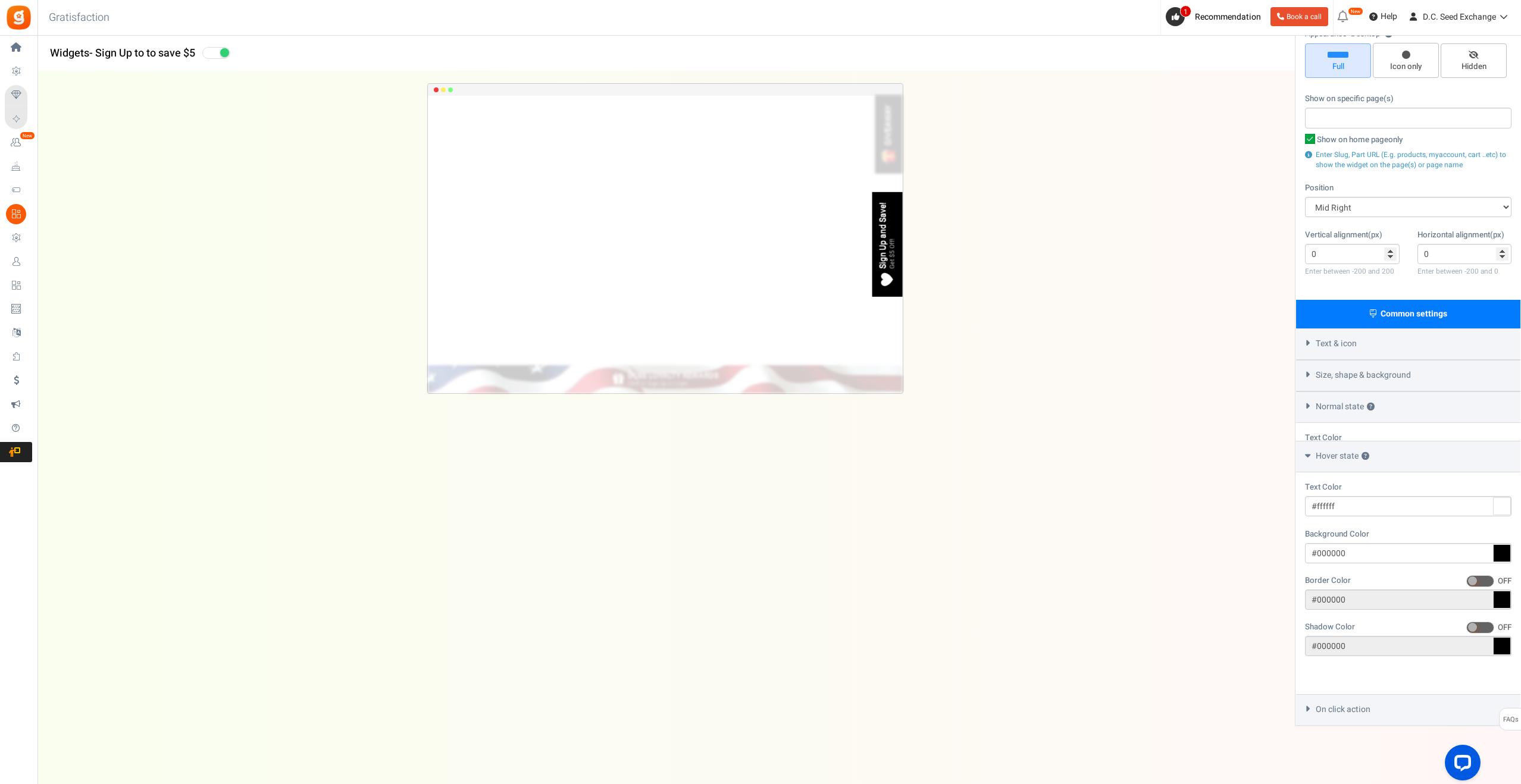
scroll to position [95, 0]
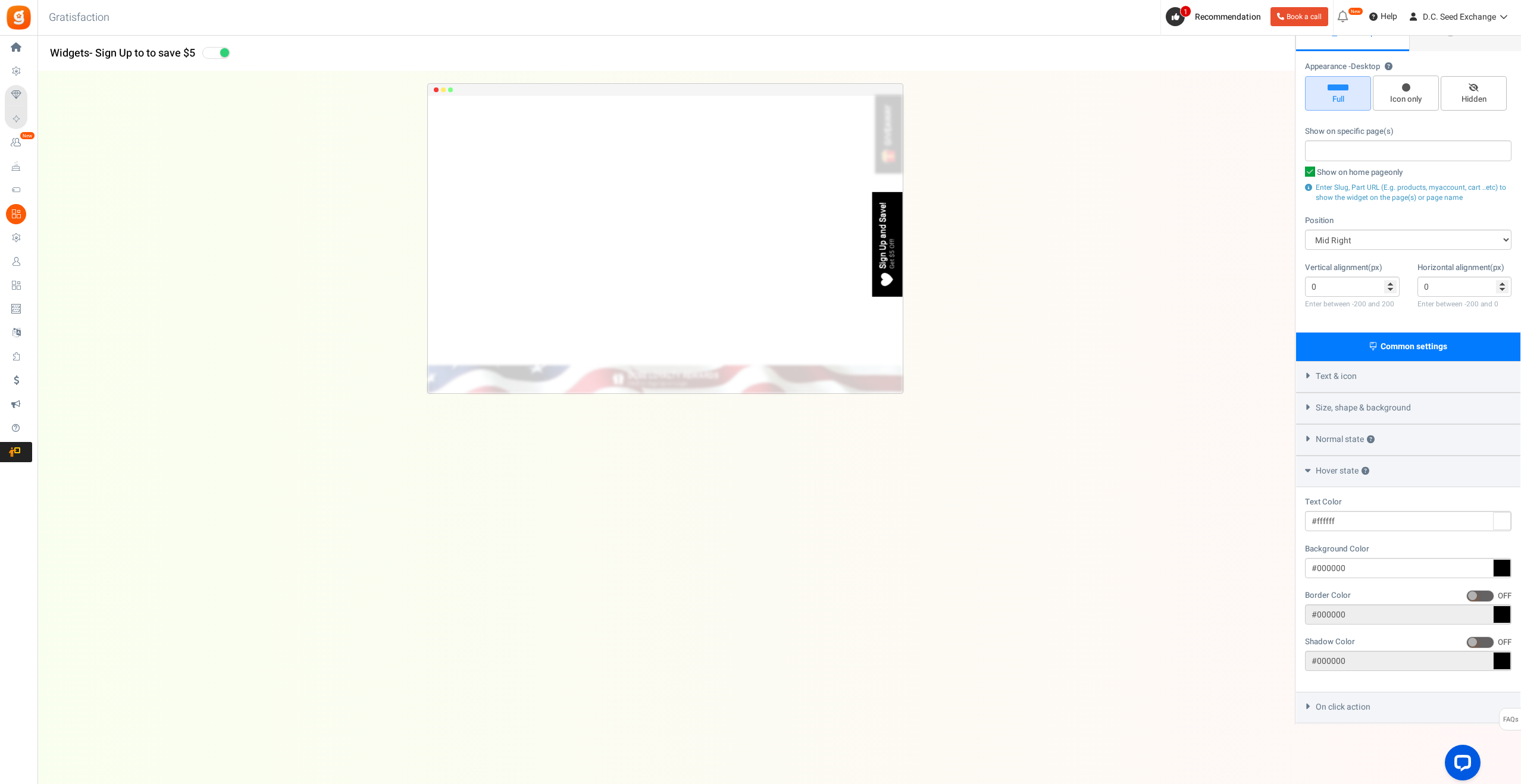
click at [1505, 562] on icon at bounding box center [1501, 567] width 18 height 18
click at [1505, 562] on input "#000000" at bounding box center [1408, 568] width 206 height 20
click at [1372, 602] on div at bounding box center [1372, 611] width 9 height 60
type input "#1717e5"
click at [1359, 588] on div at bounding box center [1334, 611] width 60 height 60
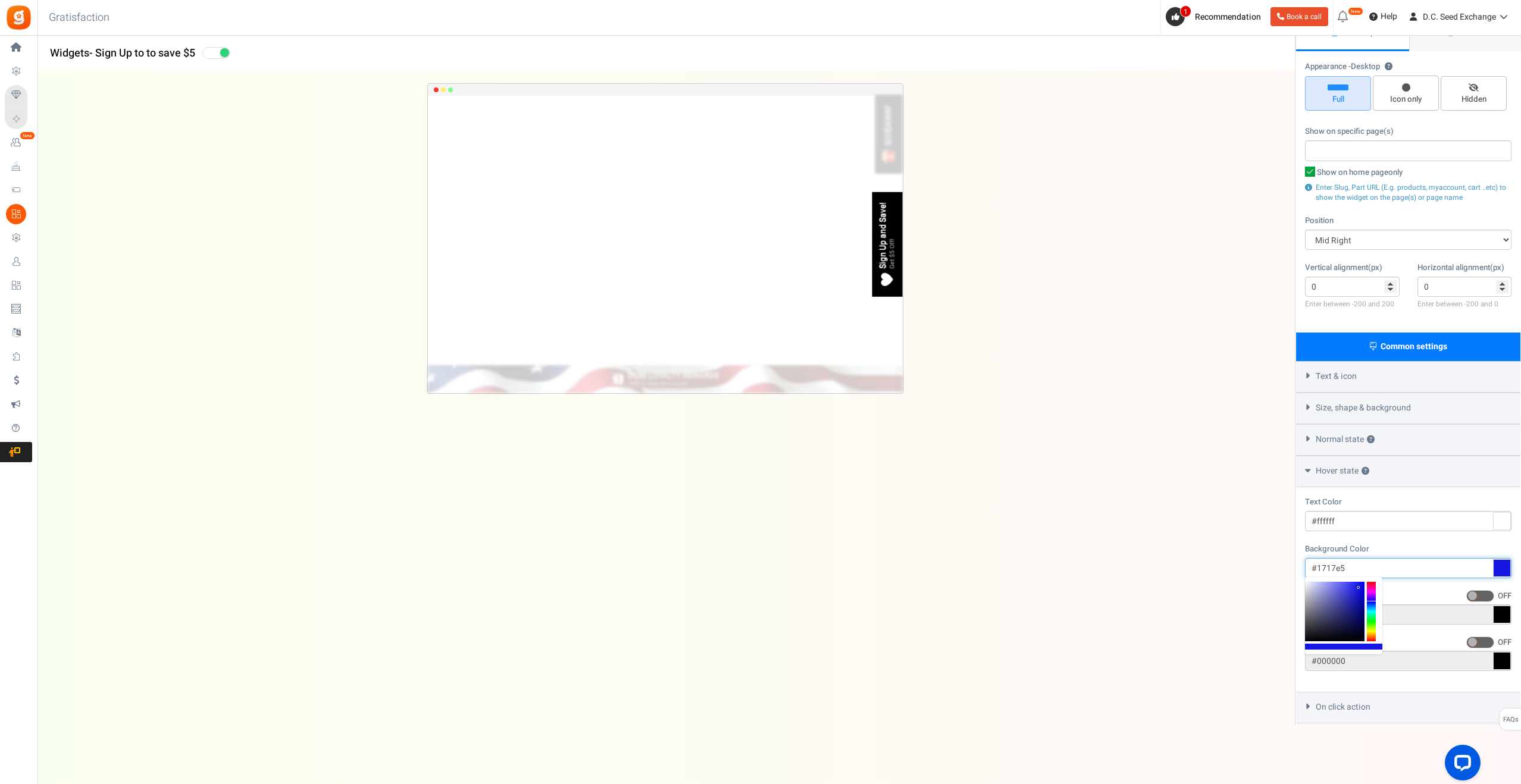
scroll to position [0, 0]
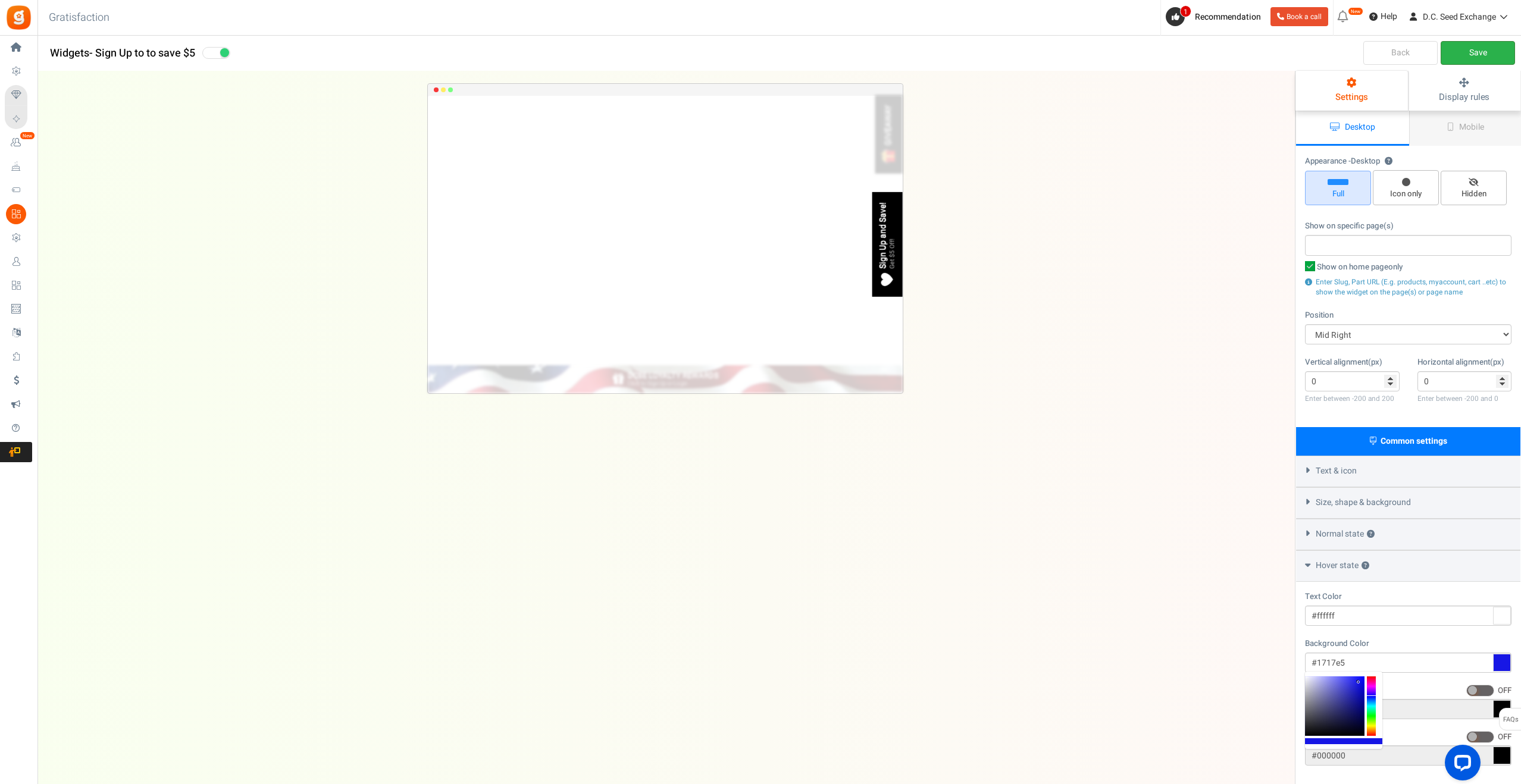
click at [1478, 60] on link "Save" at bounding box center [1478, 53] width 74 height 24
click at [1459, 128] on span "Mobile" at bounding box center [1472, 127] width 25 height 13
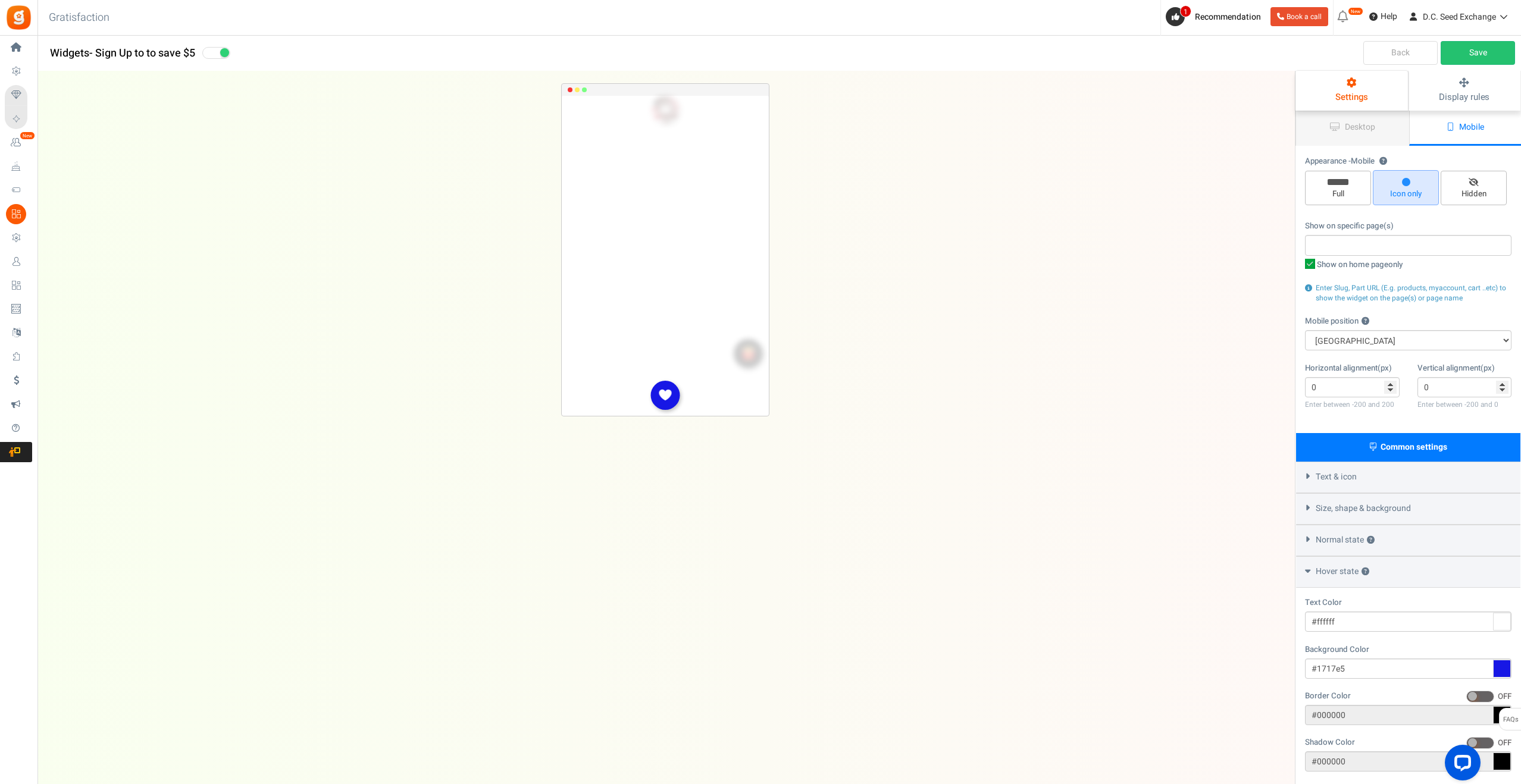
click at [667, 396] on img at bounding box center [666, 395] width 14 height 14
click at [1481, 53] on link "Save" at bounding box center [1478, 53] width 74 height 24
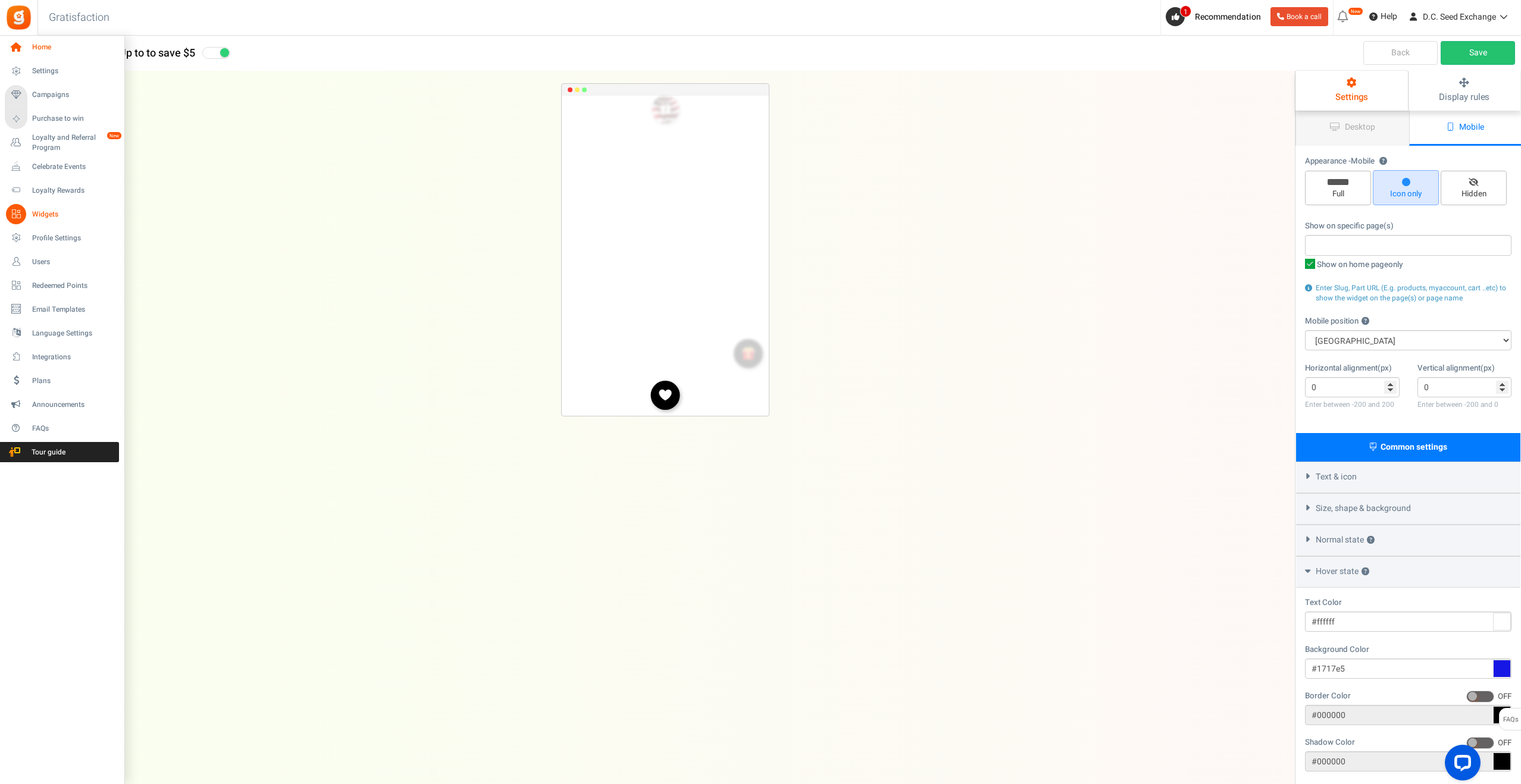
click at [13, 45] on icon at bounding box center [15, 47] width 20 height 20
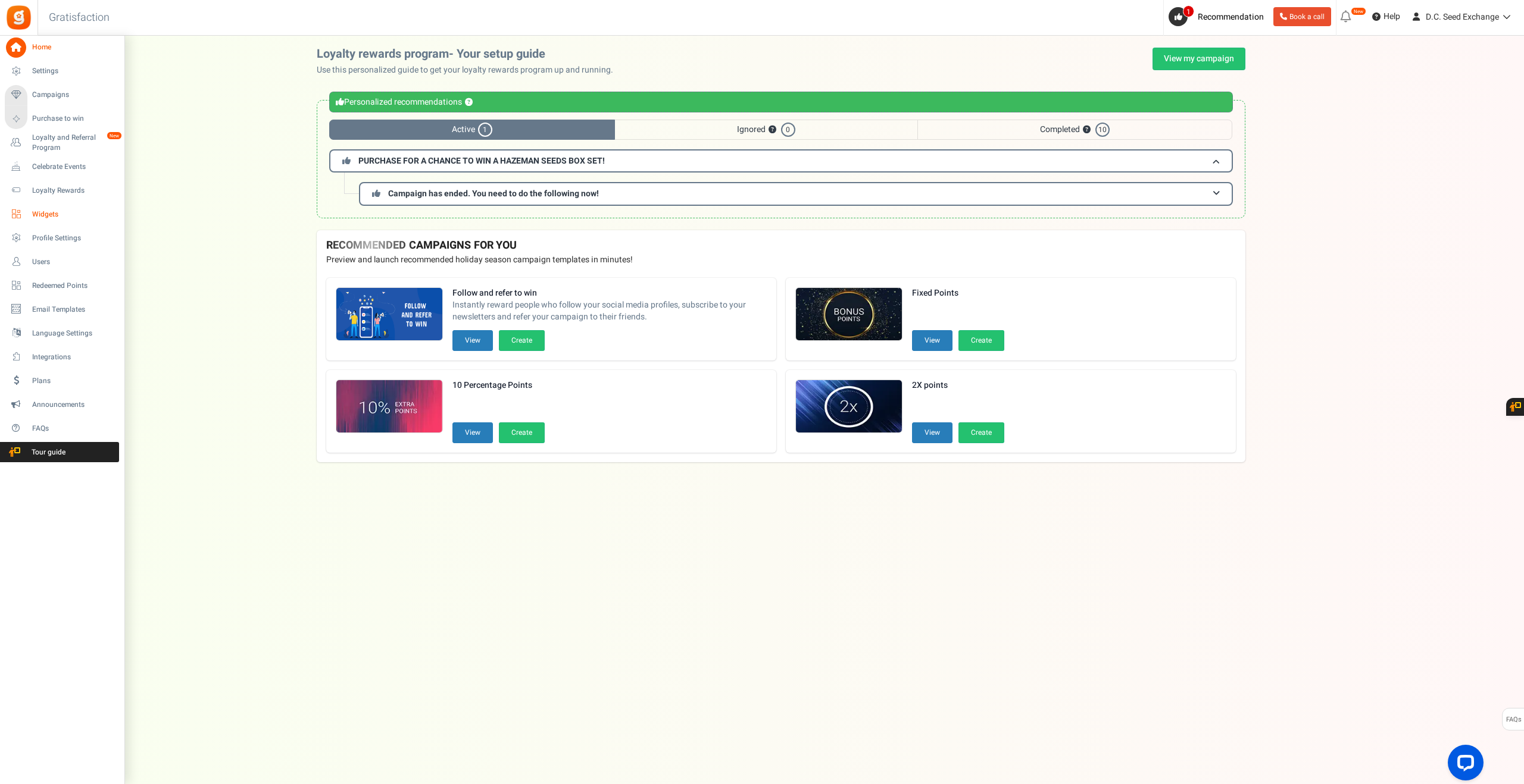
click at [46, 215] on span "Widgets" at bounding box center [74, 215] width 83 height 10
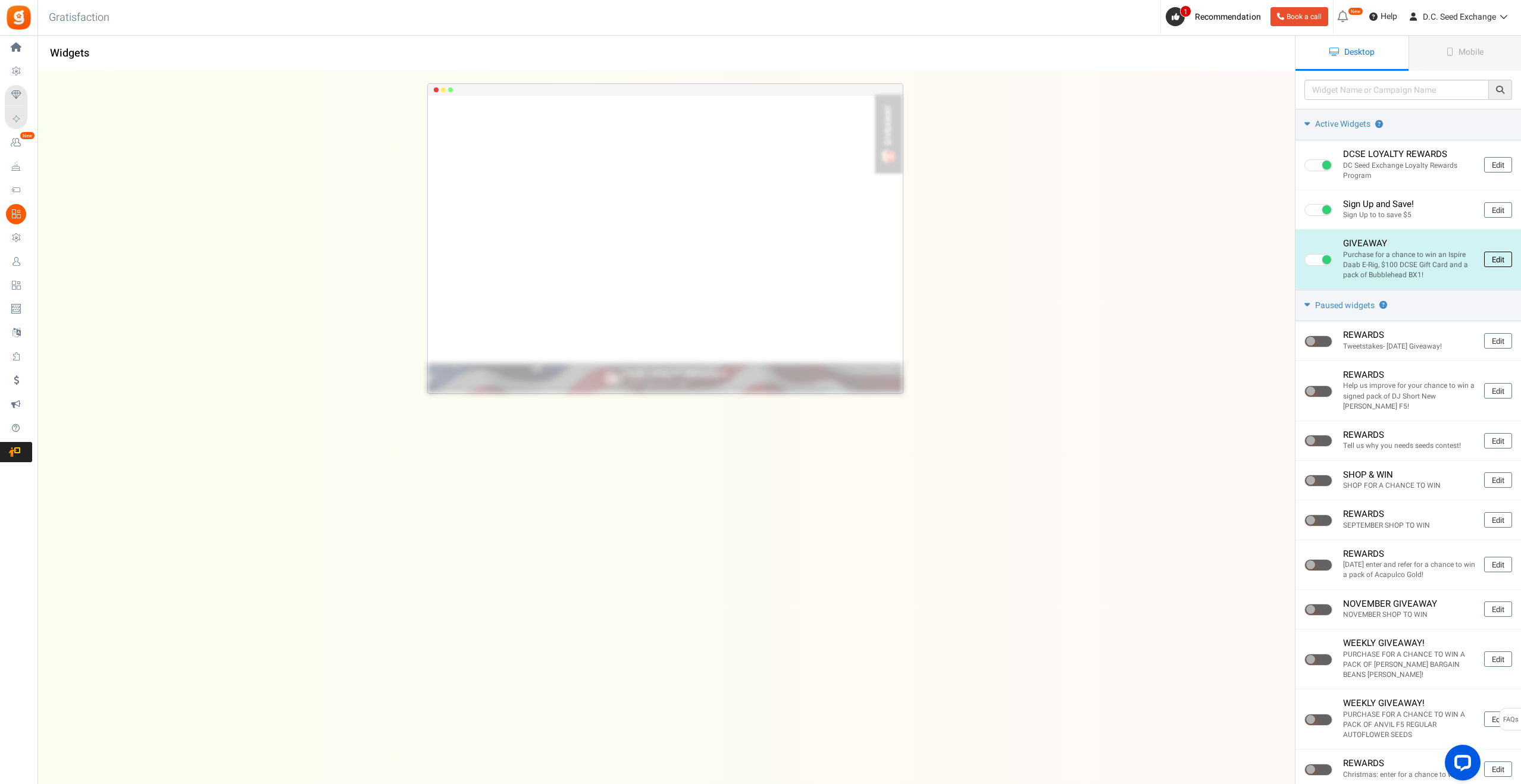
click at [1496, 260] on link "Edit" at bounding box center [1499, 259] width 28 height 15
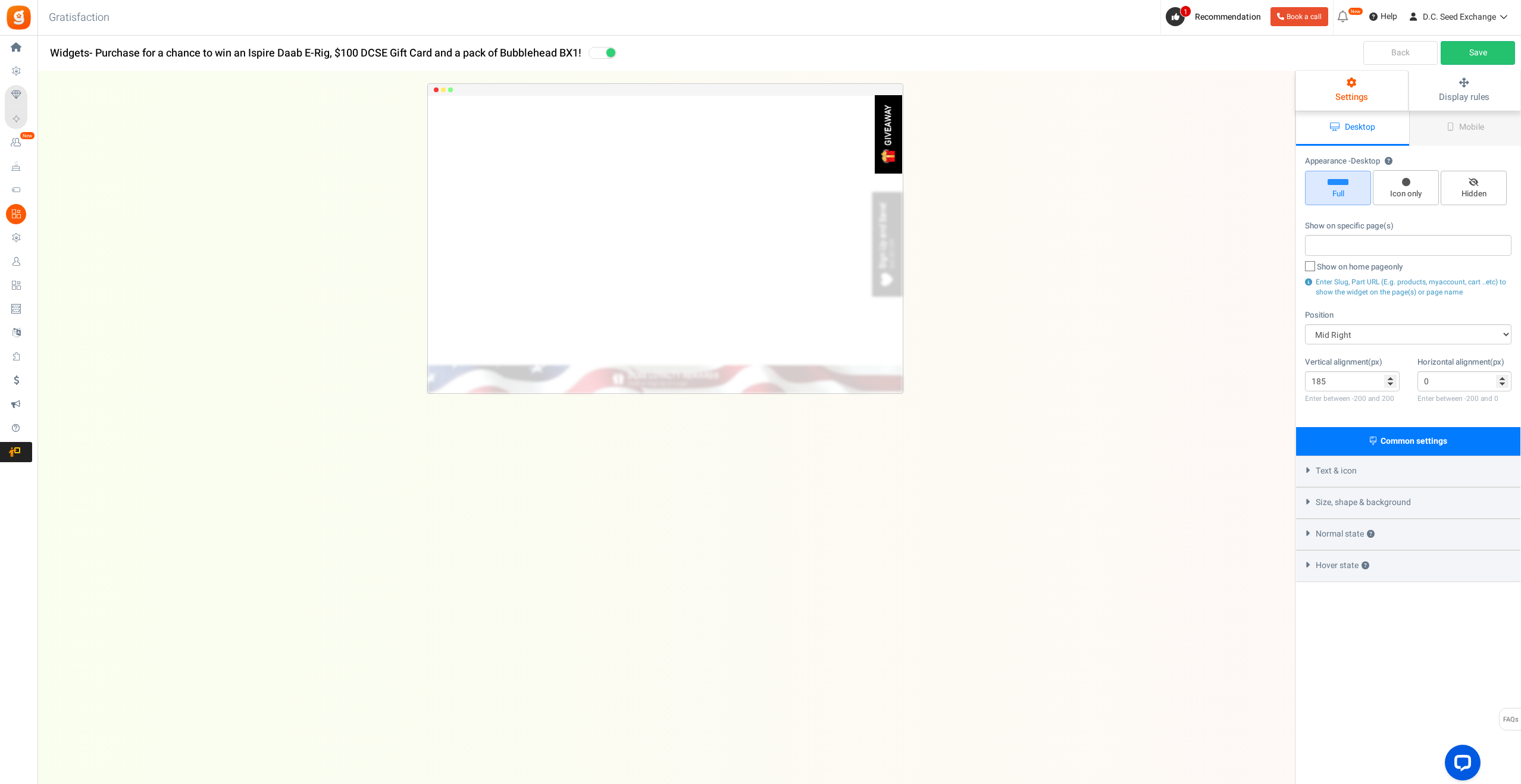
click at [1345, 465] on span "Text & icon" at bounding box center [1336, 471] width 41 height 12
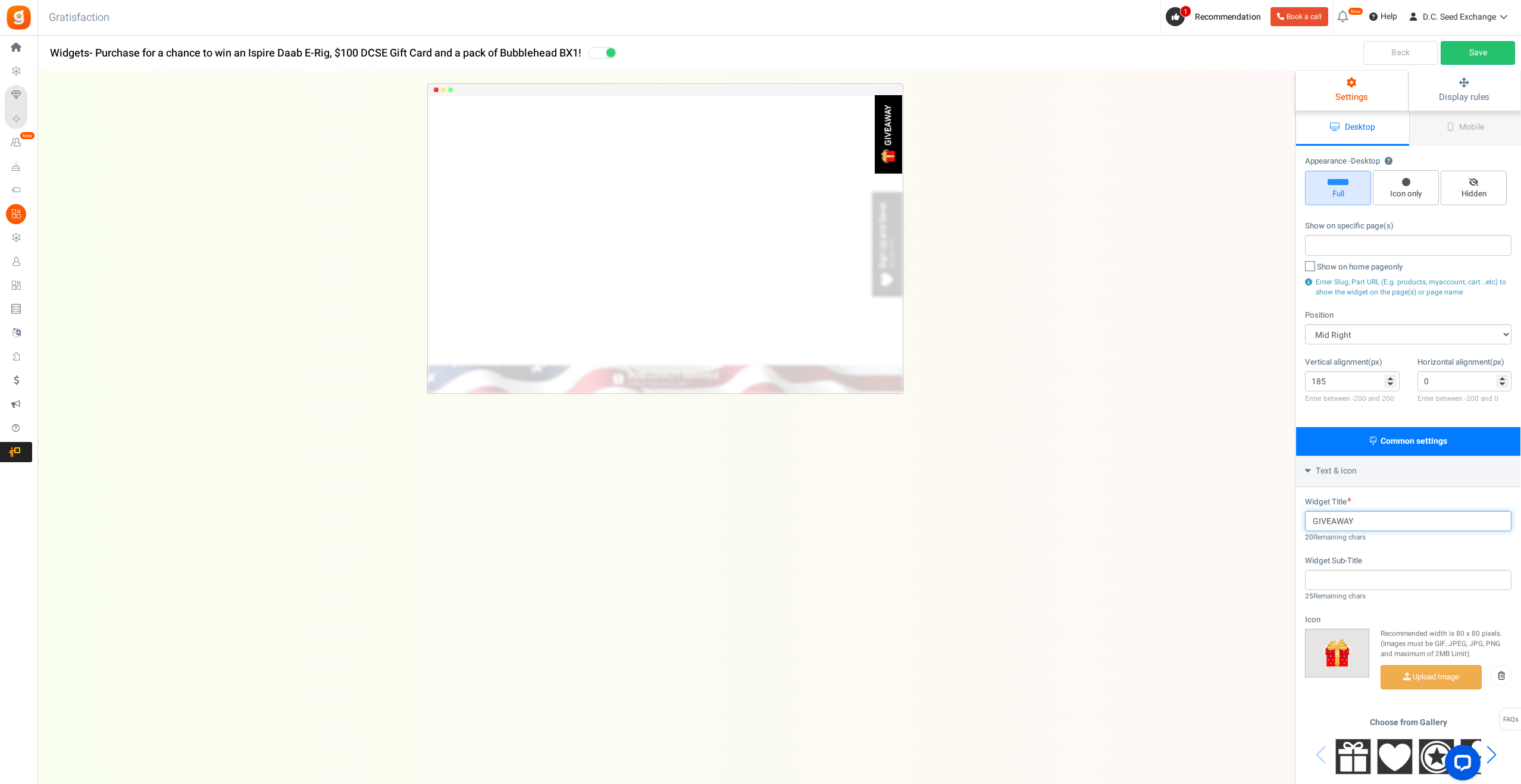
click at [1312, 525] on input "GIVEAWAY" at bounding box center [1408, 521] width 206 height 20
type input "MONTHLY GIVEAWAY"
click at [1370, 574] on input "text" at bounding box center [1408, 580] width 206 height 20
type input "Shop to Win"
click at [1410, 524] on input "MONTHLY GIVEAWAY" at bounding box center [1408, 521] width 206 height 20
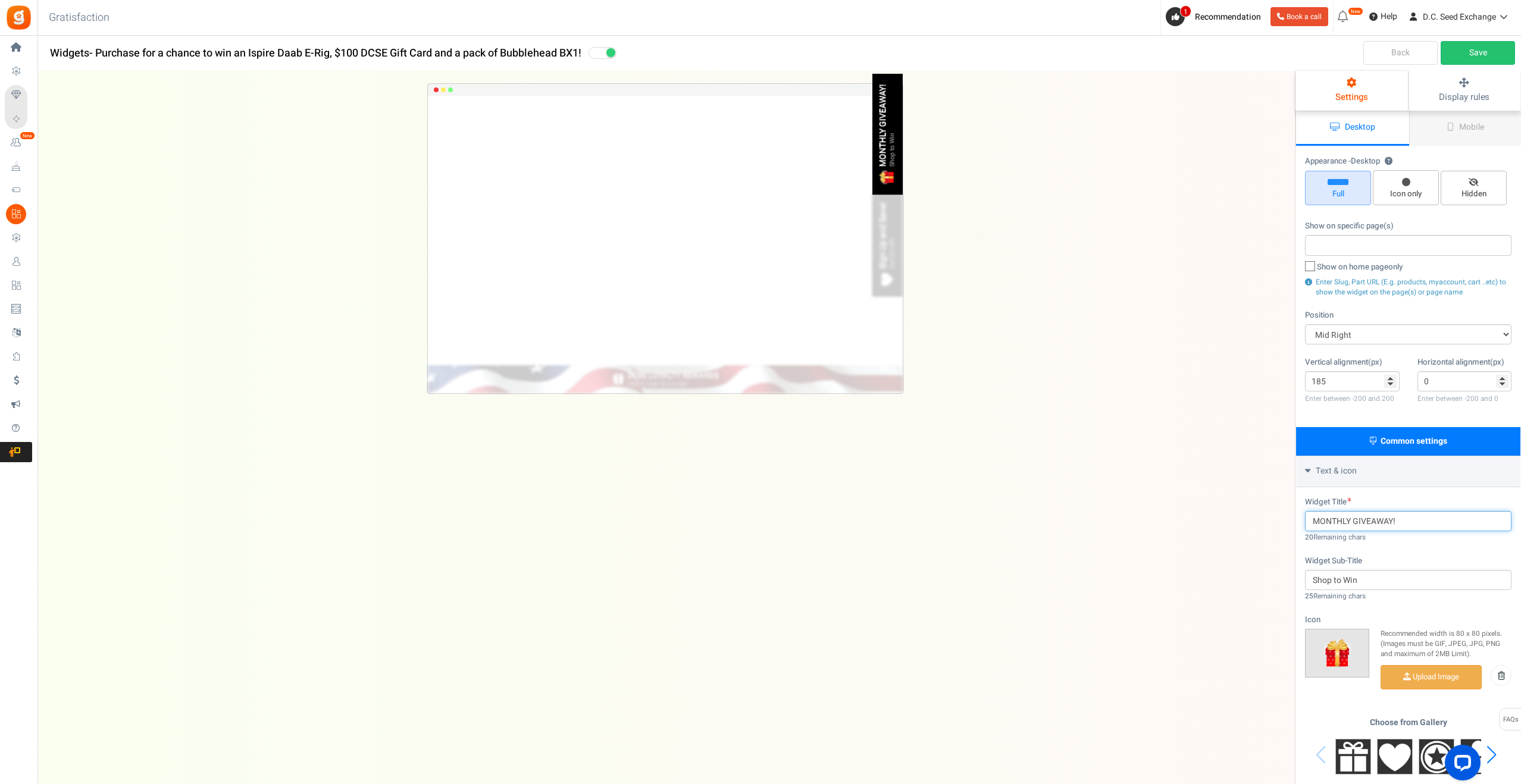
type input "MONTHLY GIVEAWAY!"
drag, startPoint x: 1379, startPoint y: 579, endPoint x: 1296, endPoint y: 575, distance: 83.1
click at [1296, 575] on div "Common settings Text & icon Widget Title MONTHLY GIVEAWAY! 20 Remaining chars W…" at bounding box center [1408, 667] width 225 height 482
type input "Shop to Win"
click at [1485, 45] on link "Save" at bounding box center [1478, 53] width 74 height 24
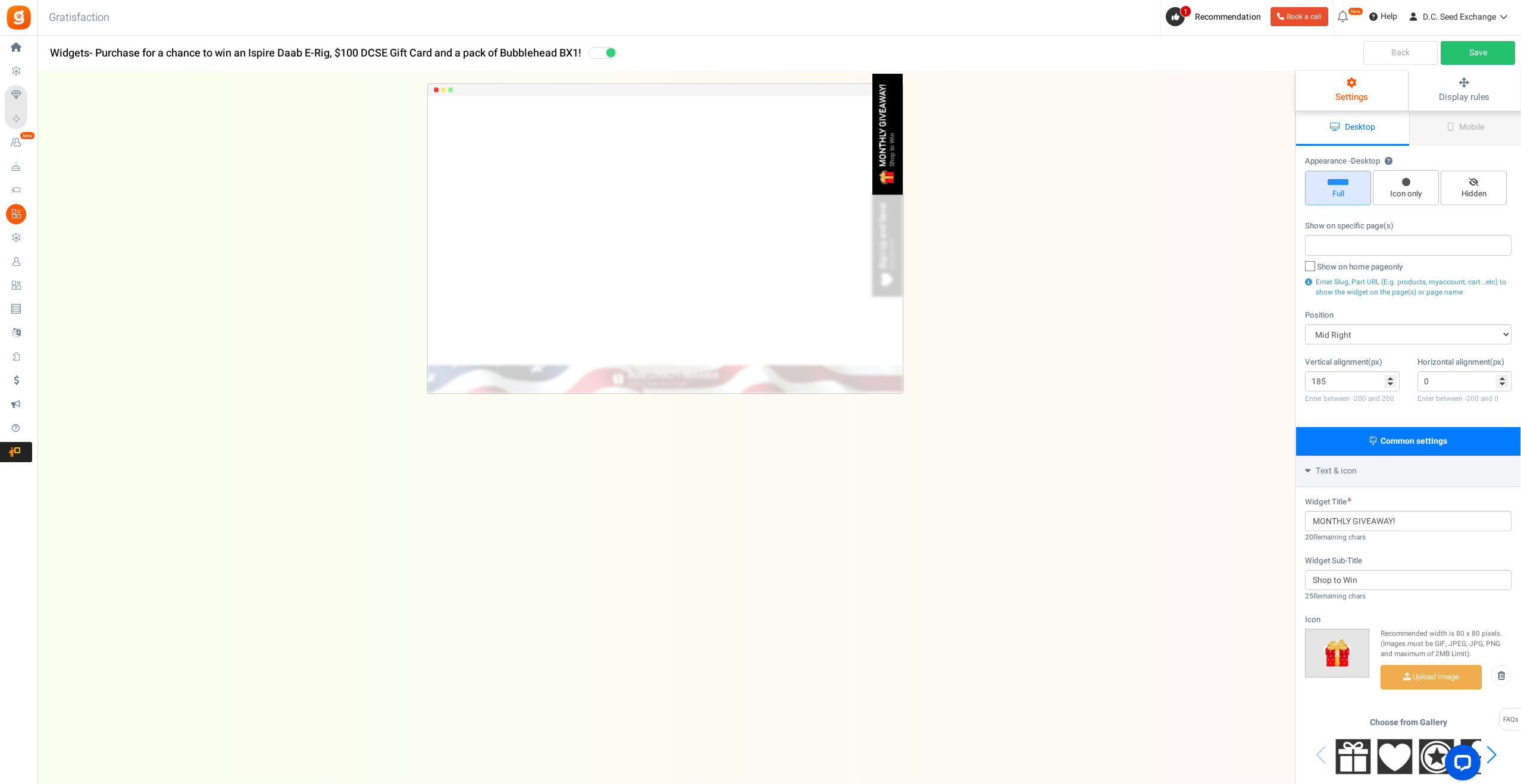
click at [1409, 50] on link "Back" at bounding box center [1400, 53] width 74 height 24
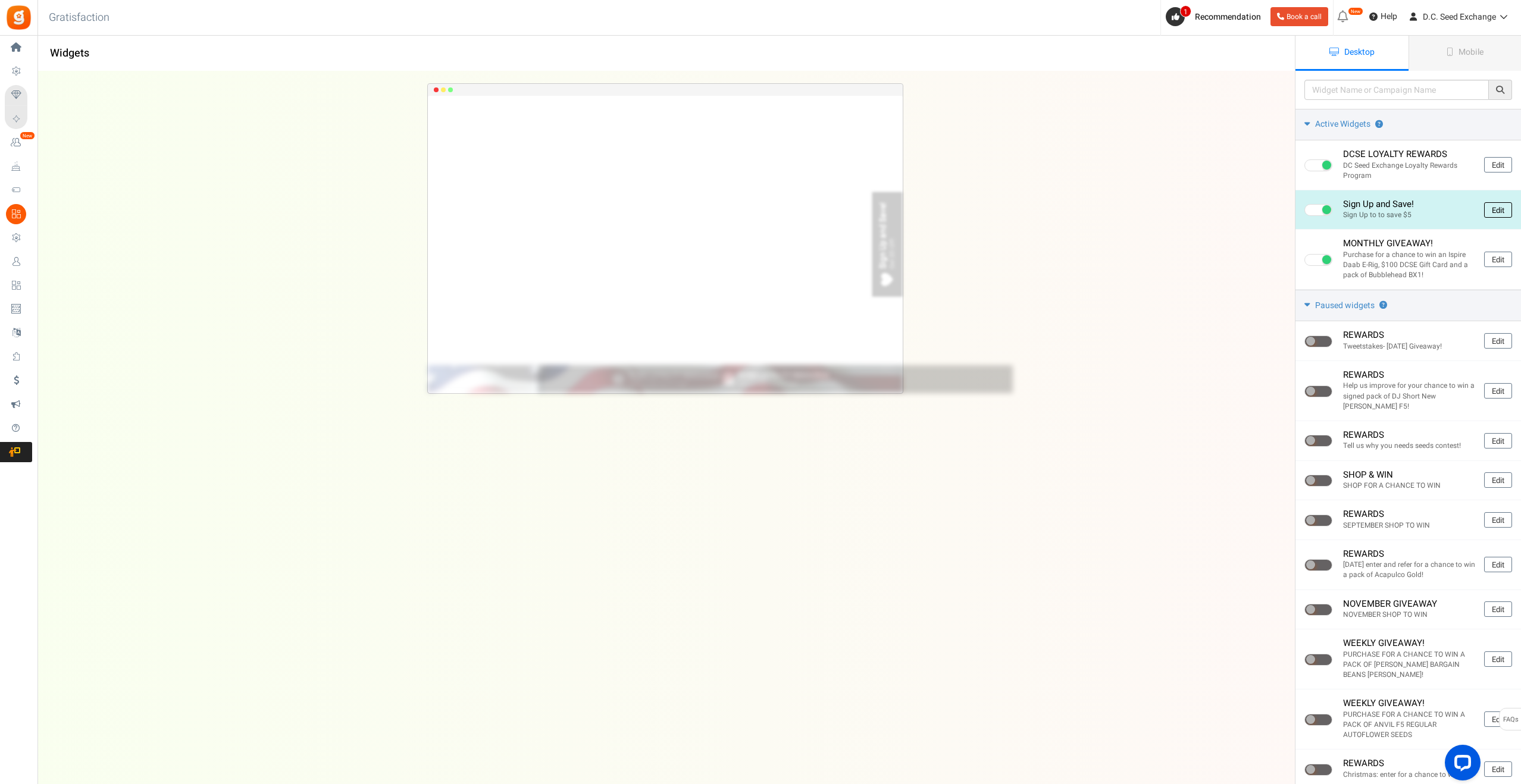
click at [1504, 210] on link "Edit" at bounding box center [1499, 210] width 28 height 15
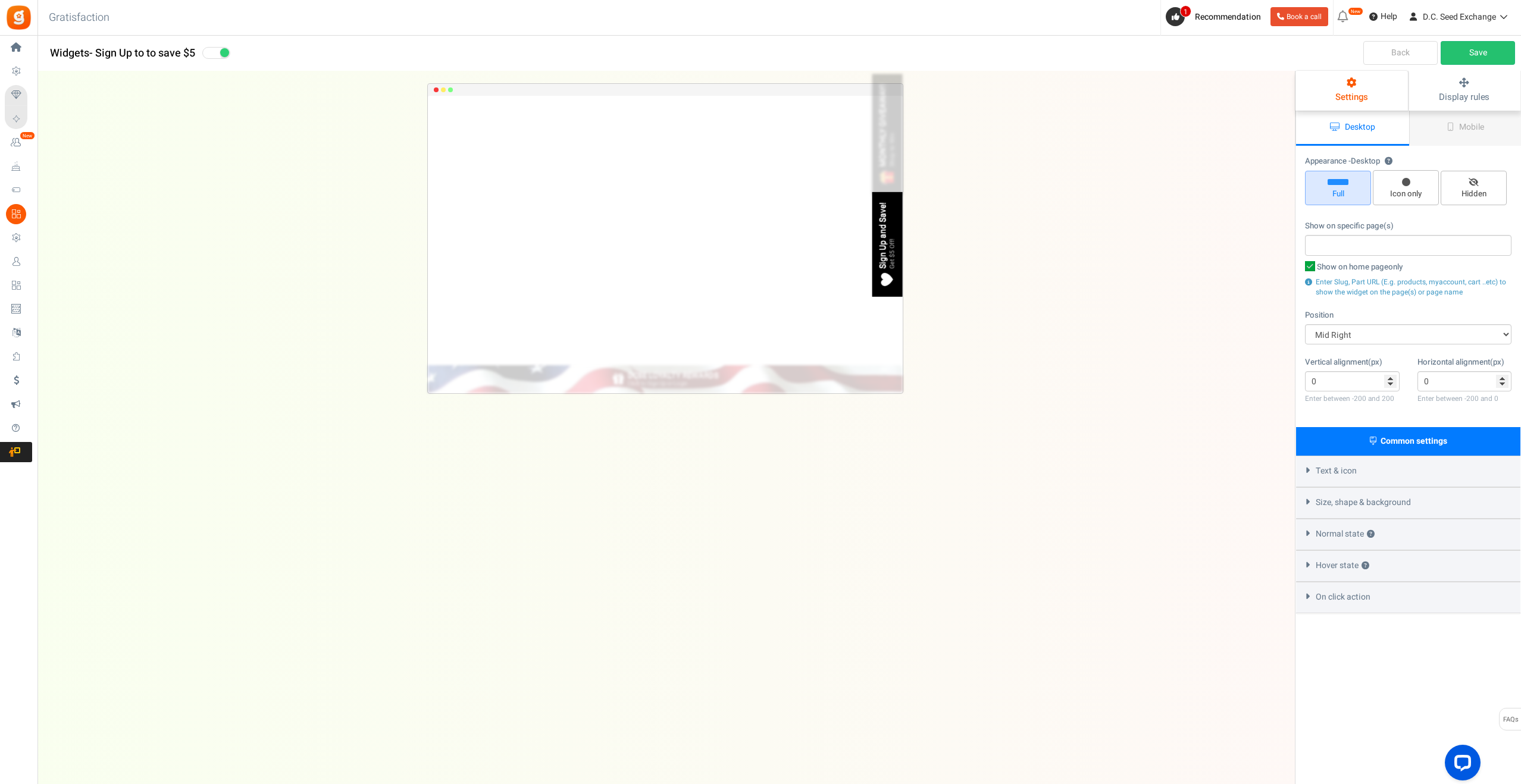
click at [1349, 599] on span "On click action" at bounding box center [1344, 597] width 55 height 12
click at [1339, 461] on div "Text & icon" at bounding box center [1409, 471] width 225 height 32
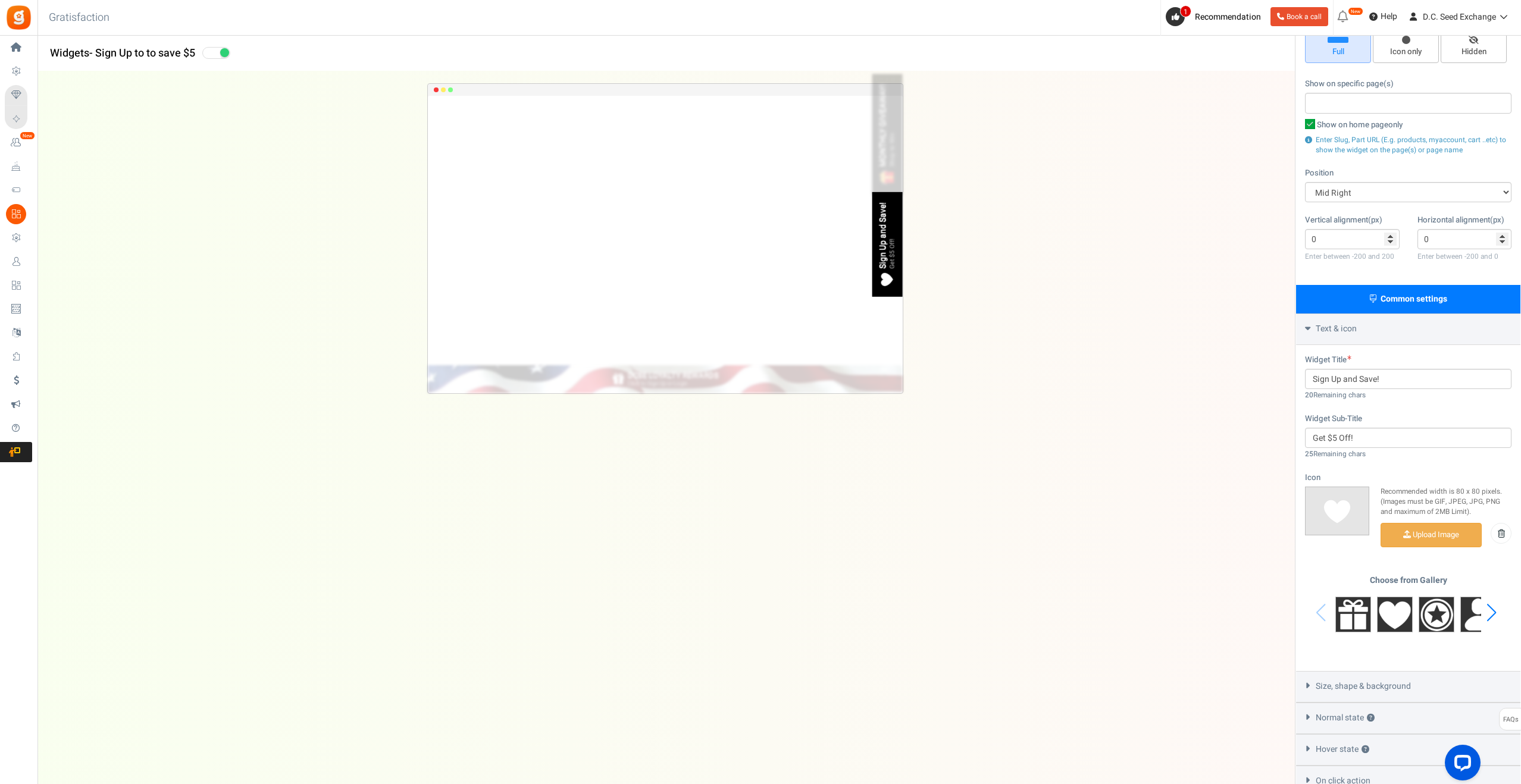
scroll to position [147, 0]
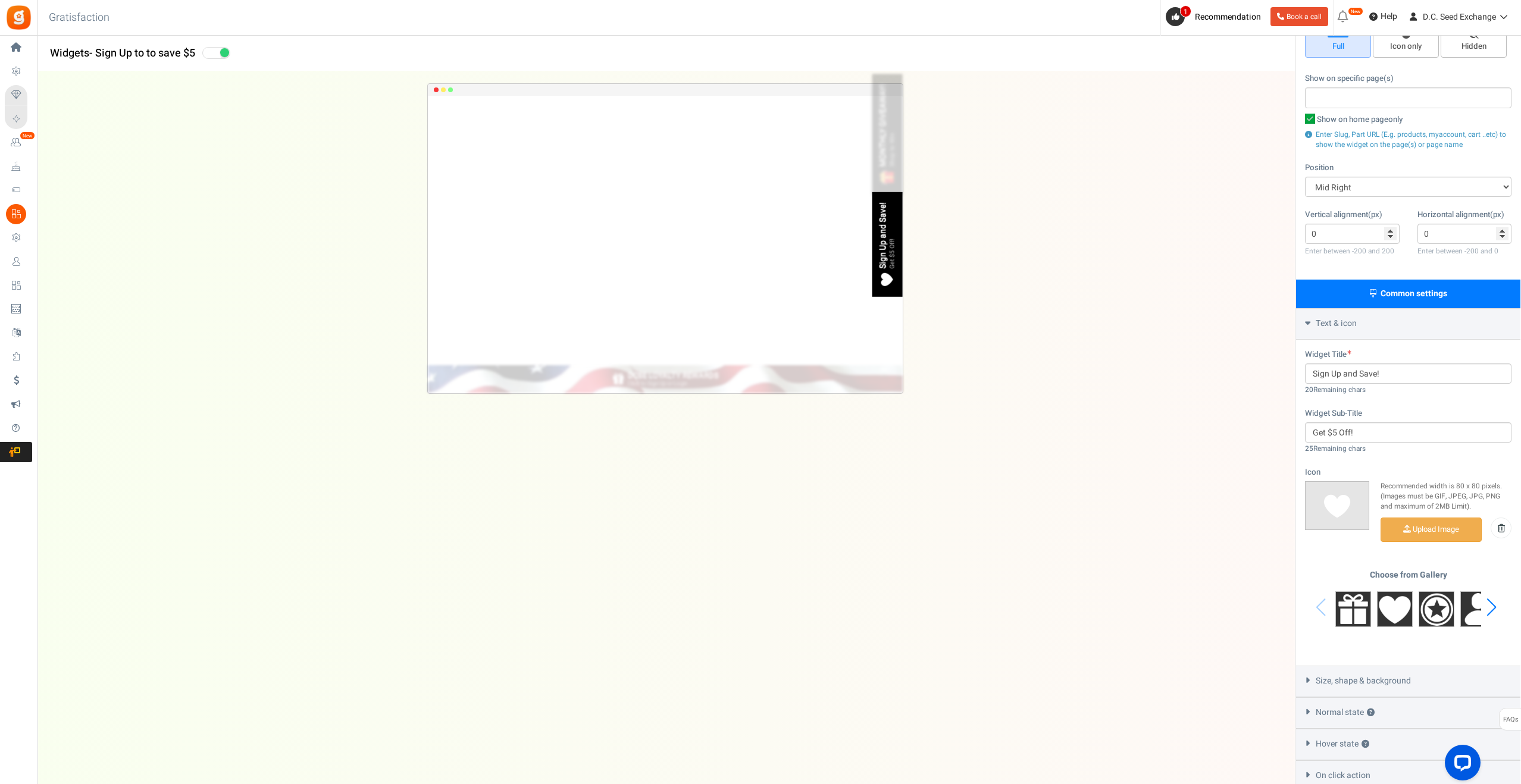
click at [1391, 684] on span "Size, shape & background" at bounding box center [1364, 681] width 95 height 12
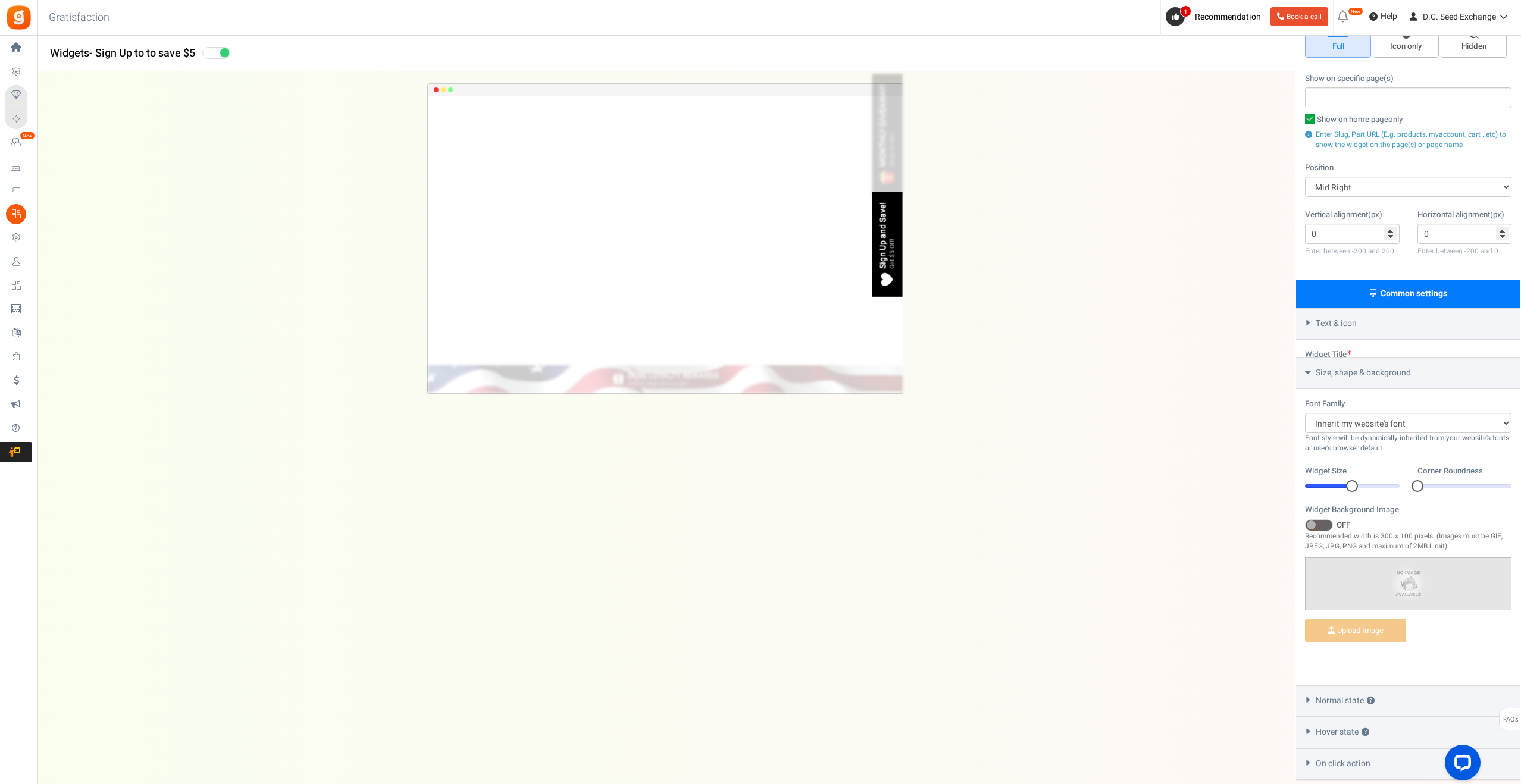
scroll to position [148, 0]
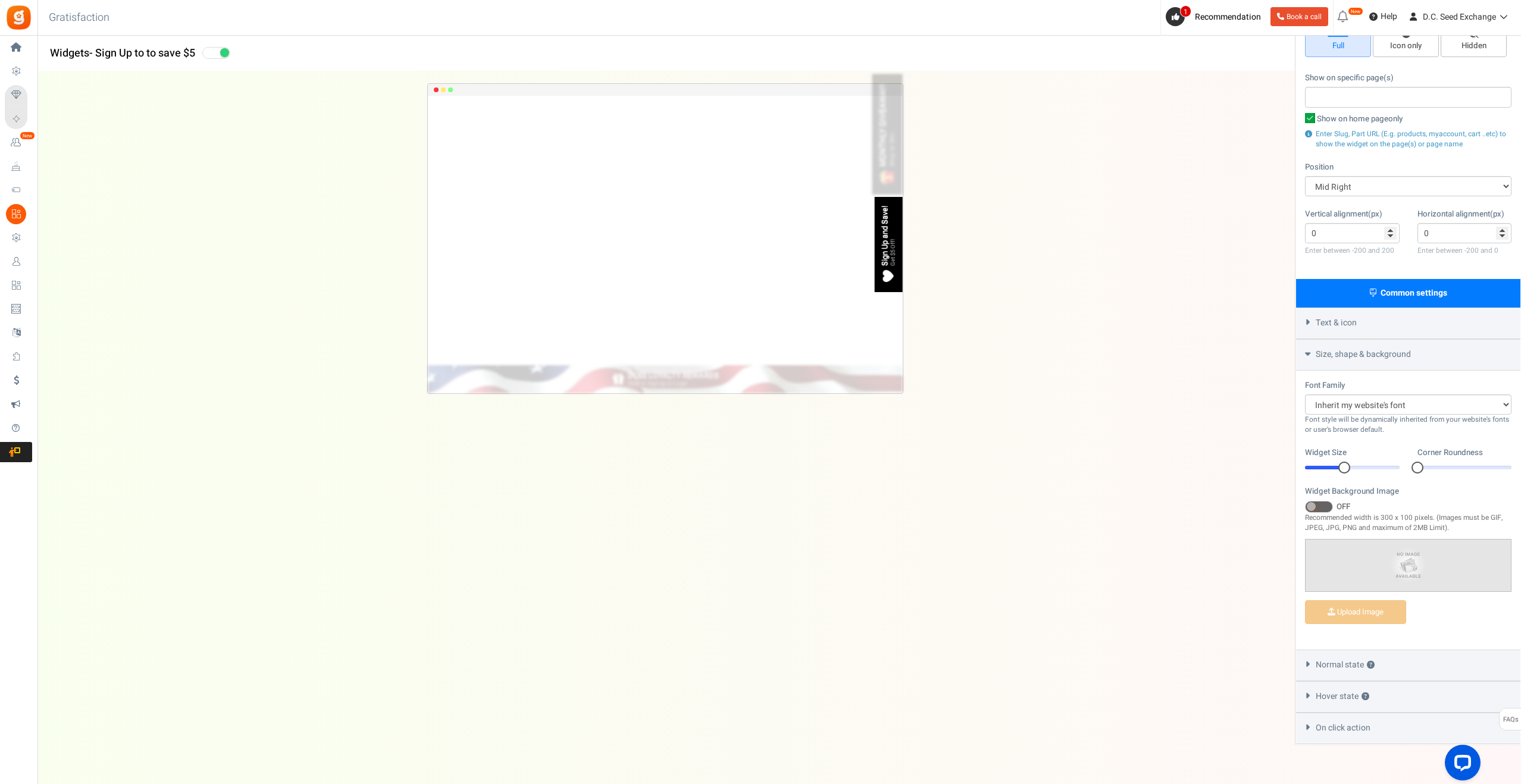
drag, startPoint x: 1351, startPoint y: 464, endPoint x: 1397, endPoint y: 461, distance: 46.1
click at [1342, 468] on div at bounding box center [1344, 467] width 12 height 12
drag, startPoint x: 1422, startPoint y: 467, endPoint x: 1401, endPoint y: 466, distance: 21.0
click at [1401, 466] on div "Widget Size 13 13 Corner Roundness 0 0" at bounding box center [1409, 466] width 225 height 39
click at [1329, 466] on div at bounding box center [1352, 467] width 95 height 4
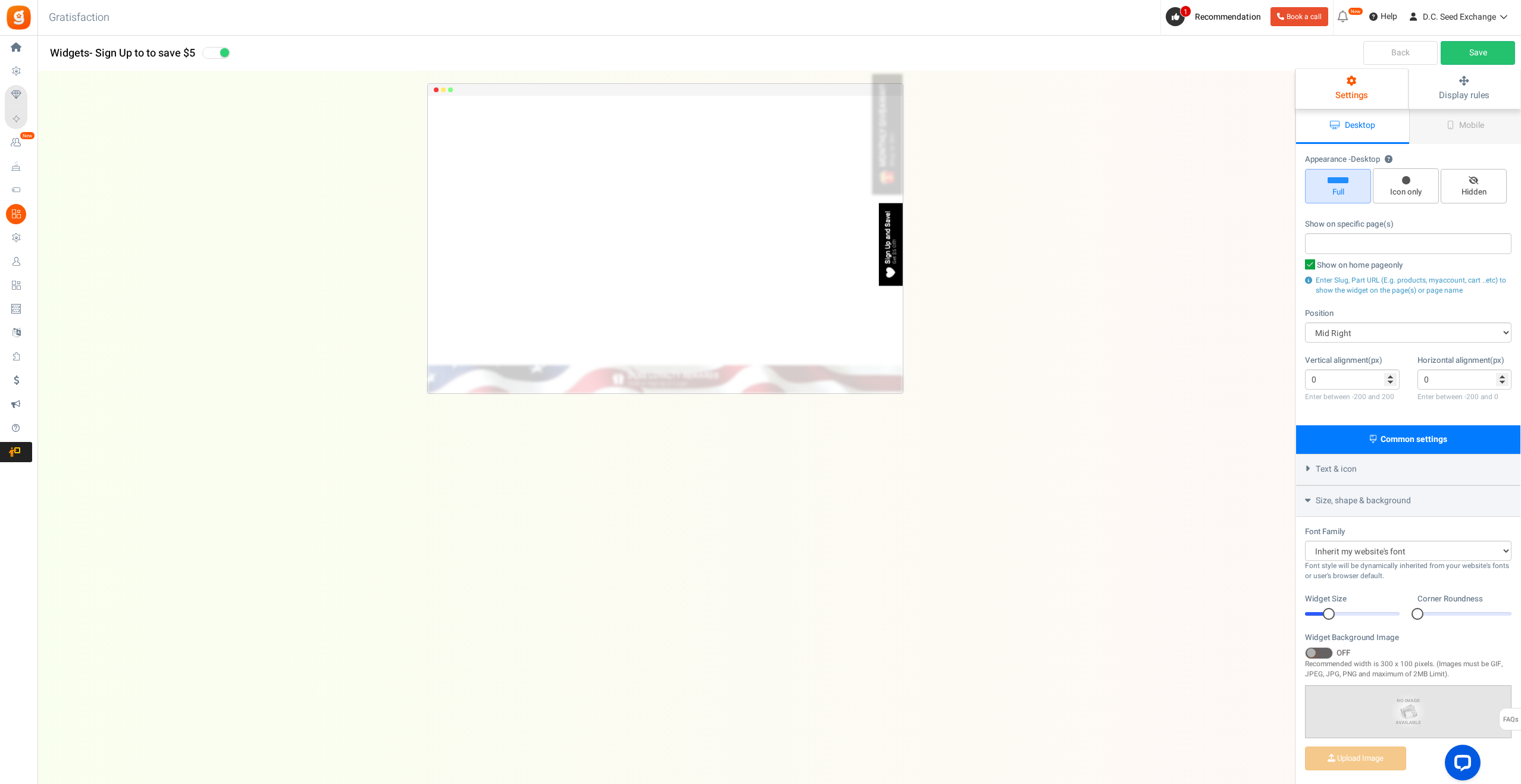
scroll to position [0, 0]
click at [1489, 47] on link "Save" at bounding box center [1478, 53] width 74 height 24
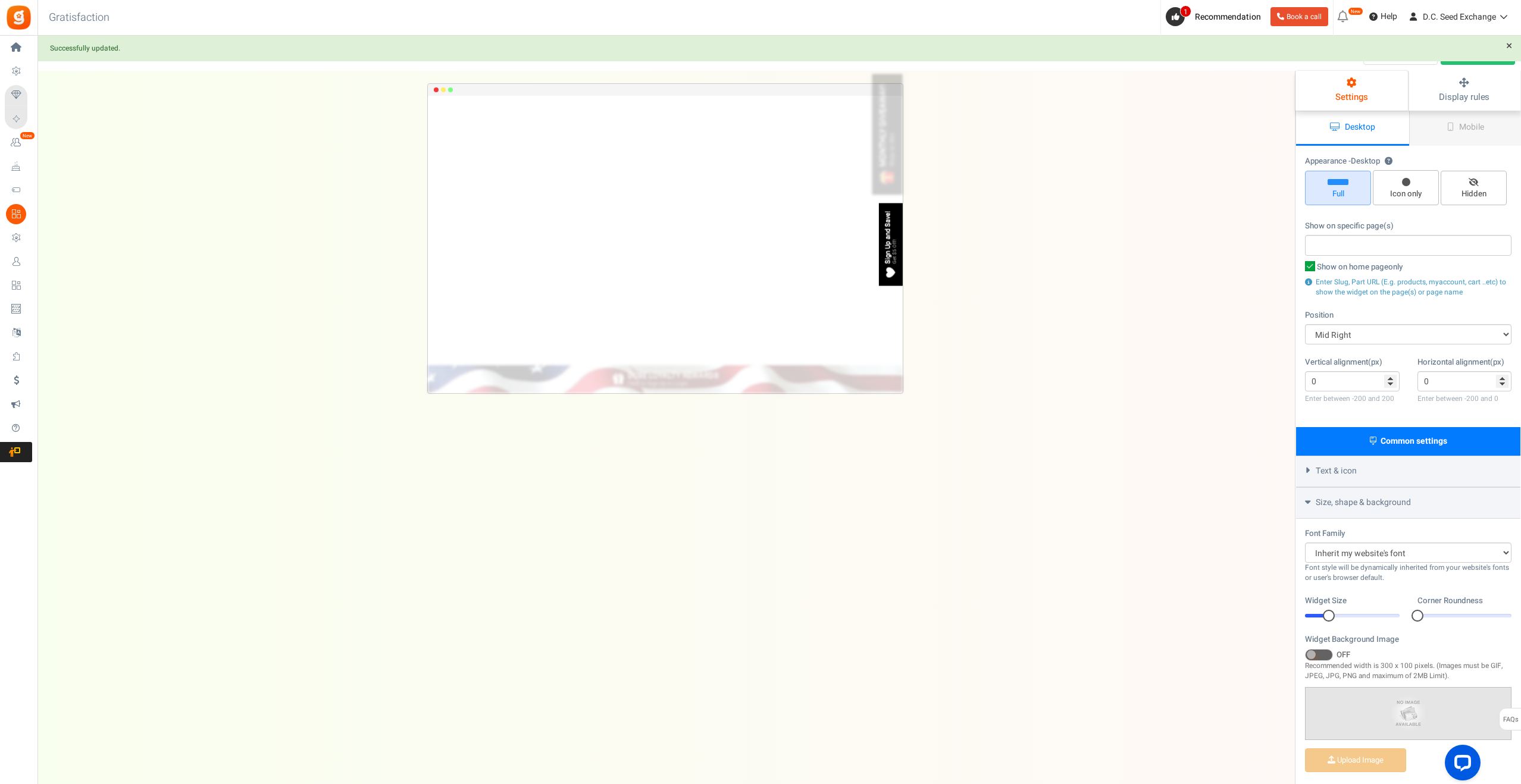
click at [883, 174] on div "Sign Up and Save! Get $5 Off! Loading.. × To configure LightBox layout please C…" at bounding box center [665, 245] width 475 height 297
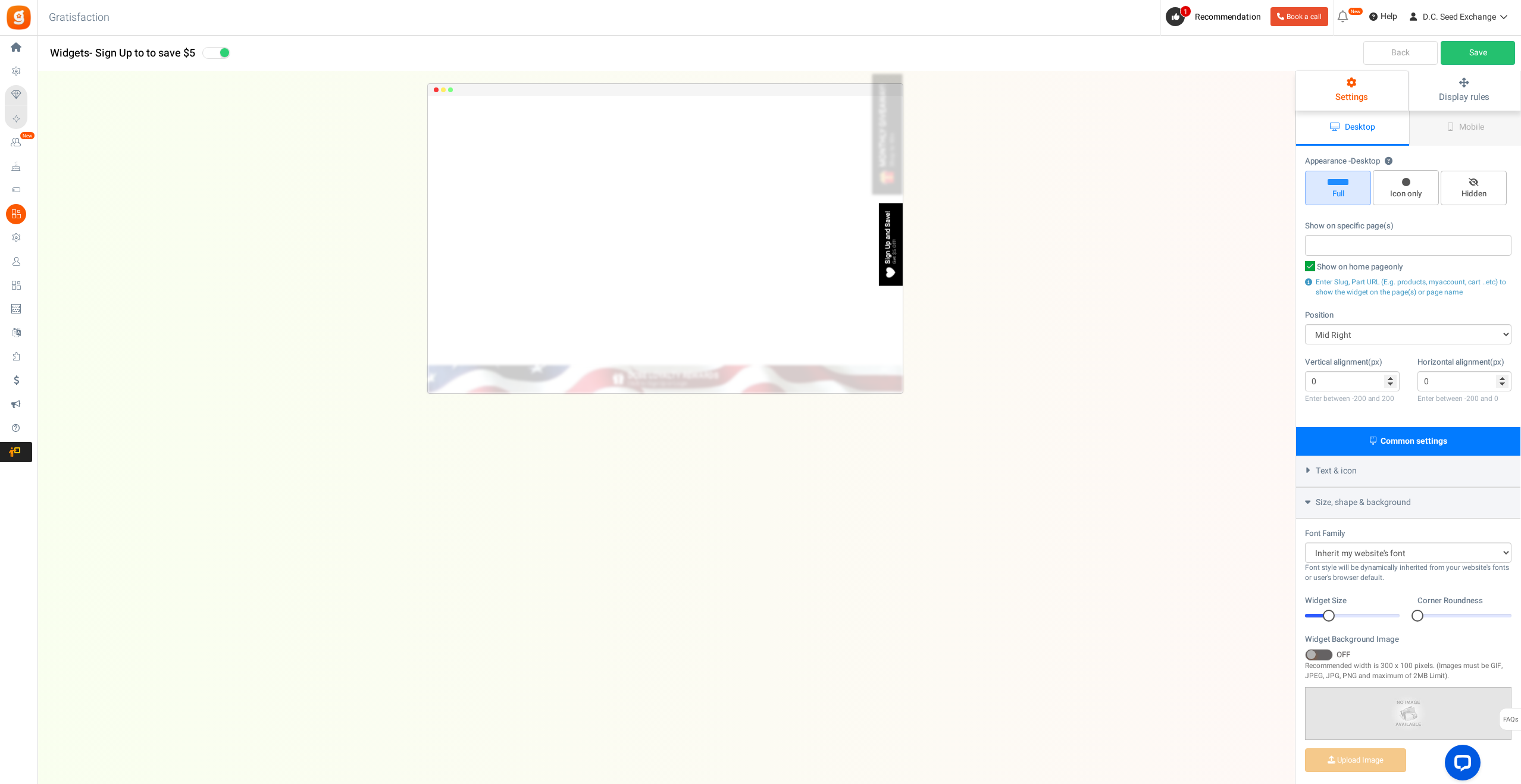
click at [1402, 46] on link "Back" at bounding box center [1400, 53] width 74 height 24
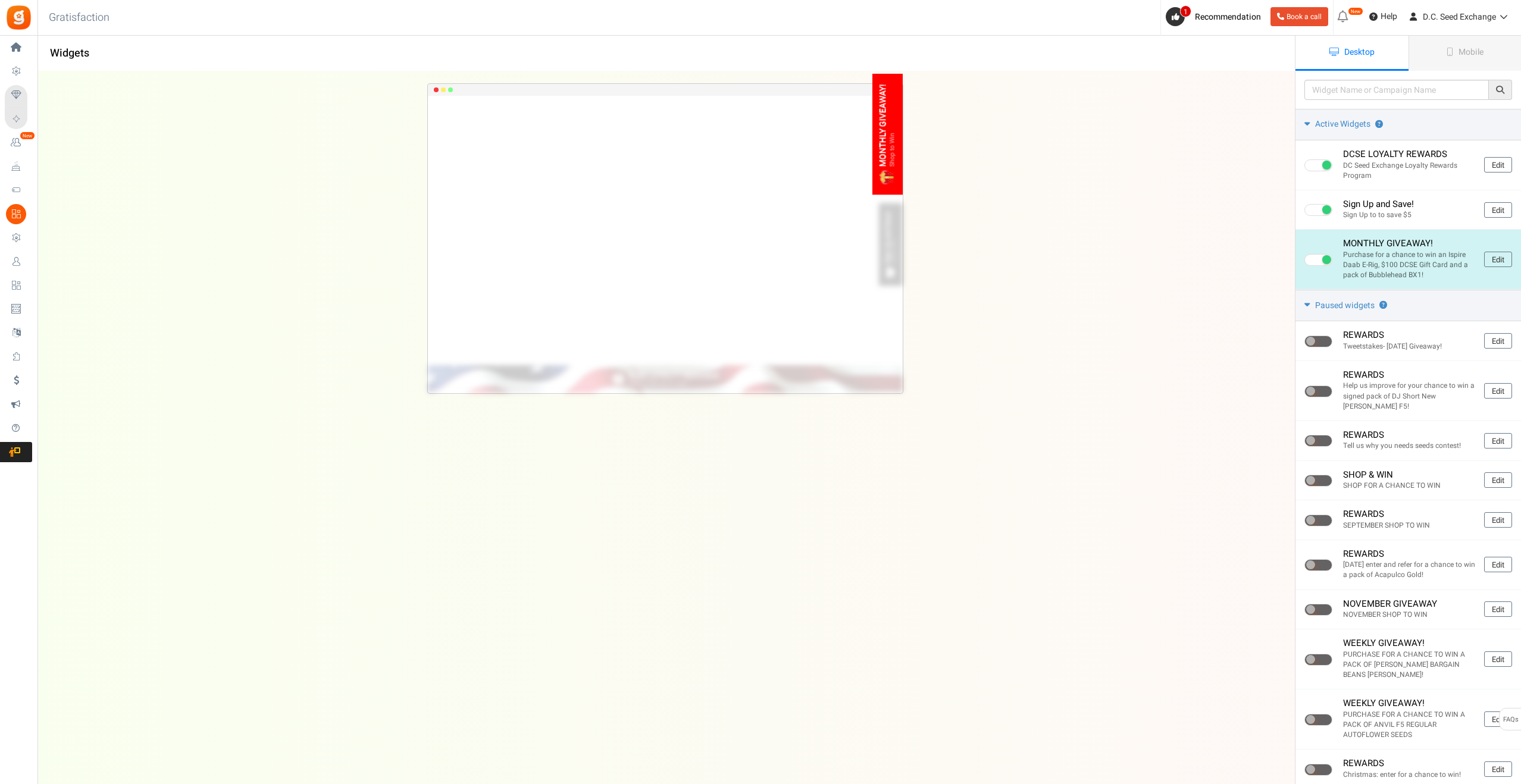
click at [897, 180] on div at bounding box center [887, 177] width 18 height 20
click at [1498, 258] on link "Edit" at bounding box center [1499, 259] width 28 height 15
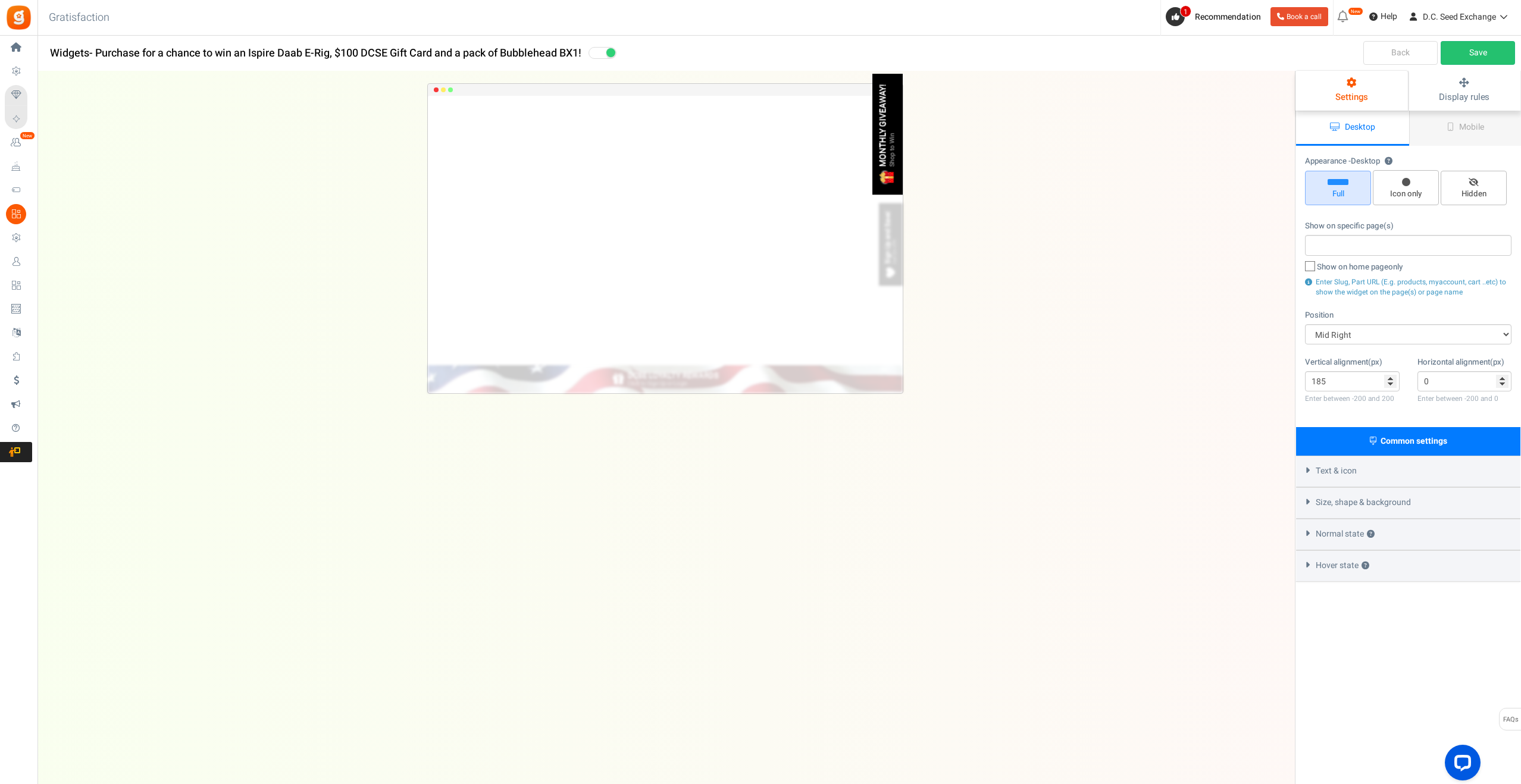
click at [1348, 499] on span "Size, shape & background" at bounding box center [1364, 502] width 95 height 12
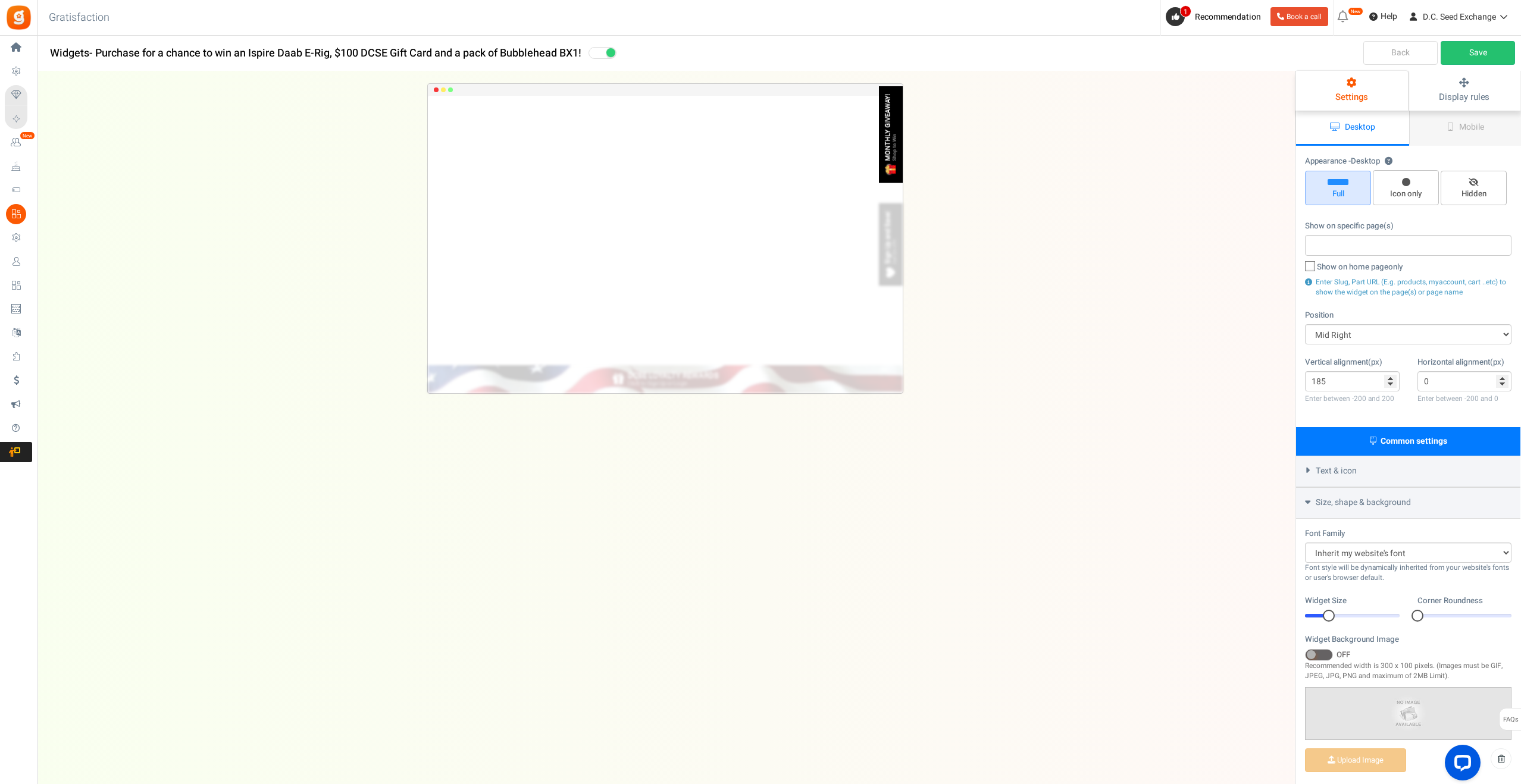
drag, startPoint x: 1345, startPoint y: 614, endPoint x: 1332, endPoint y: 614, distance: 13.0
click at [1332, 614] on div at bounding box center [1352, 615] width 95 height 4
click at [1494, 52] on link "Save" at bounding box center [1478, 53] width 74 height 24
click at [1434, 330] on select "Mid Right Mid Left Top Bar Top Left Top Right Top Center Bottom Bar Bottom Left…" at bounding box center [1408, 334] width 206 height 20
select select "mid-top-bar"
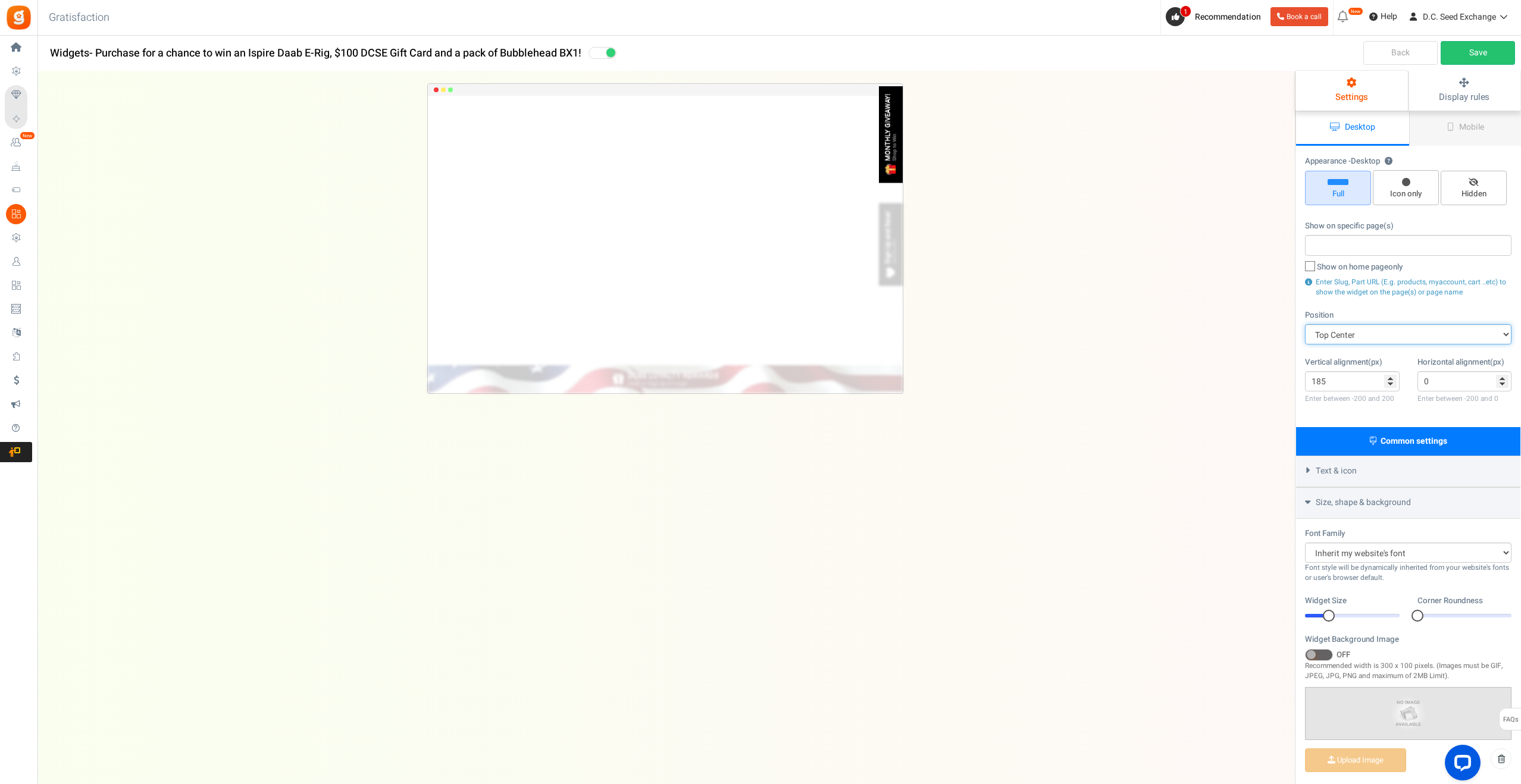
click at [1305, 324] on select "Mid Right Mid Left Top Bar Top Left Top Right Top Center Bottom Bar Bottom Left…" at bounding box center [1408, 334] width 206 height 20
type input "0"
click at [1474, 52] on link "Save" at bounding box center [1478, 53] width 74 height 24
click at [1409, 334] on select "Mid Right Mid Left Top Bar Top Left Top Right Top Center Bottom Bar Bottom Left…" at bounding box center [1408, 334] width 206 height 20
select select "side-drawer"
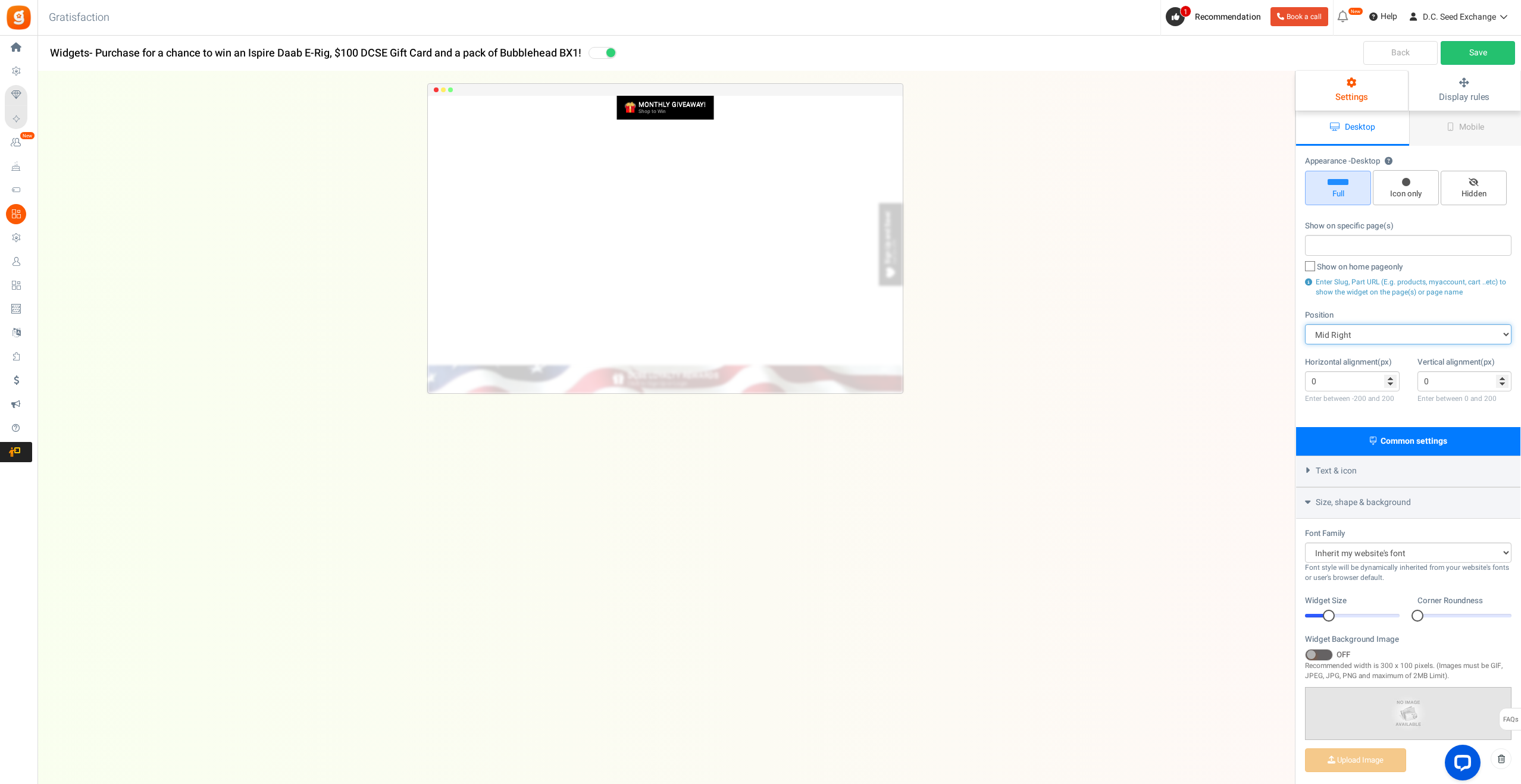
click at [1305, 324] on select "Mid Right Mid Left Top Bar Top Left Top Right Top Center Bottom Bar Bottom Left…" at bounding box center [1408, 334] width 206 height 20
click at [1485, 47] on link "Save" at bounding box center [1478, 53] width 74 height 24
